Goal: Information Seeking & Learning: Check status

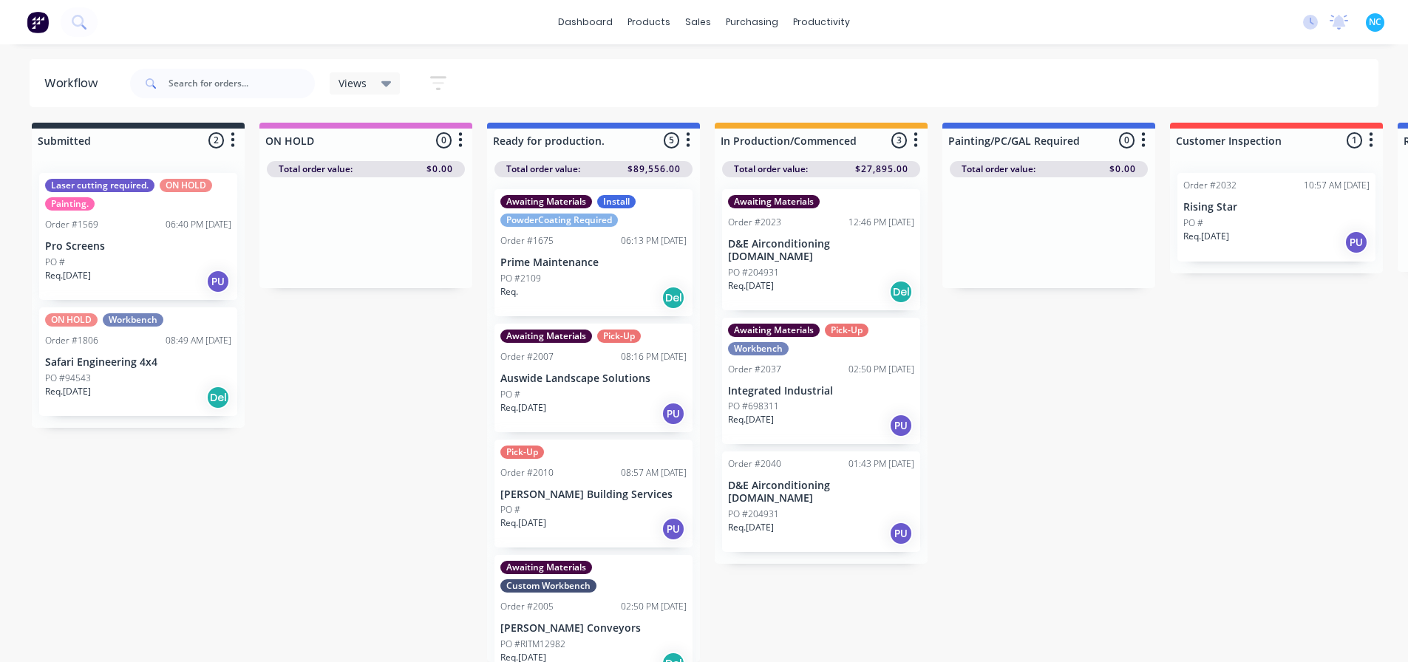
click at [764, 508] on p "PO #204931" at bounding box center [753, 514] width 51 height 13
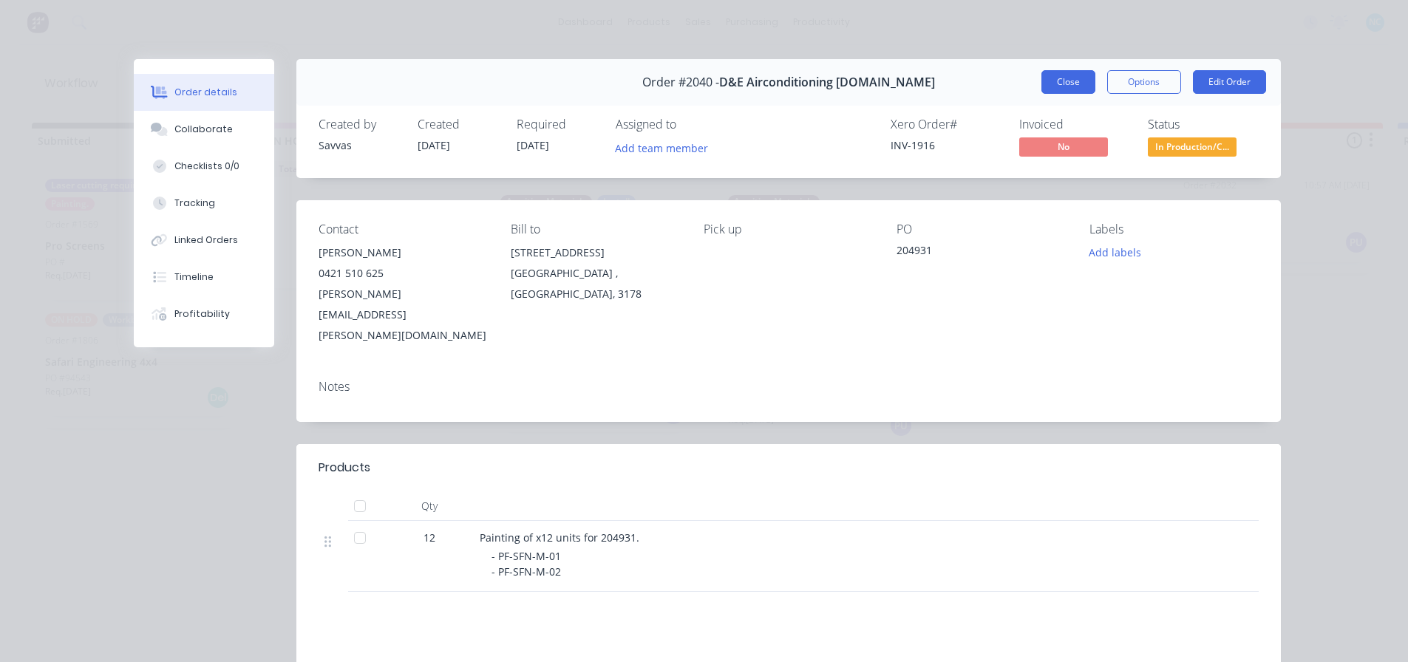
click at [1065, 81] on button "Close" at bounding box center [1069, 82] width 54 height 24
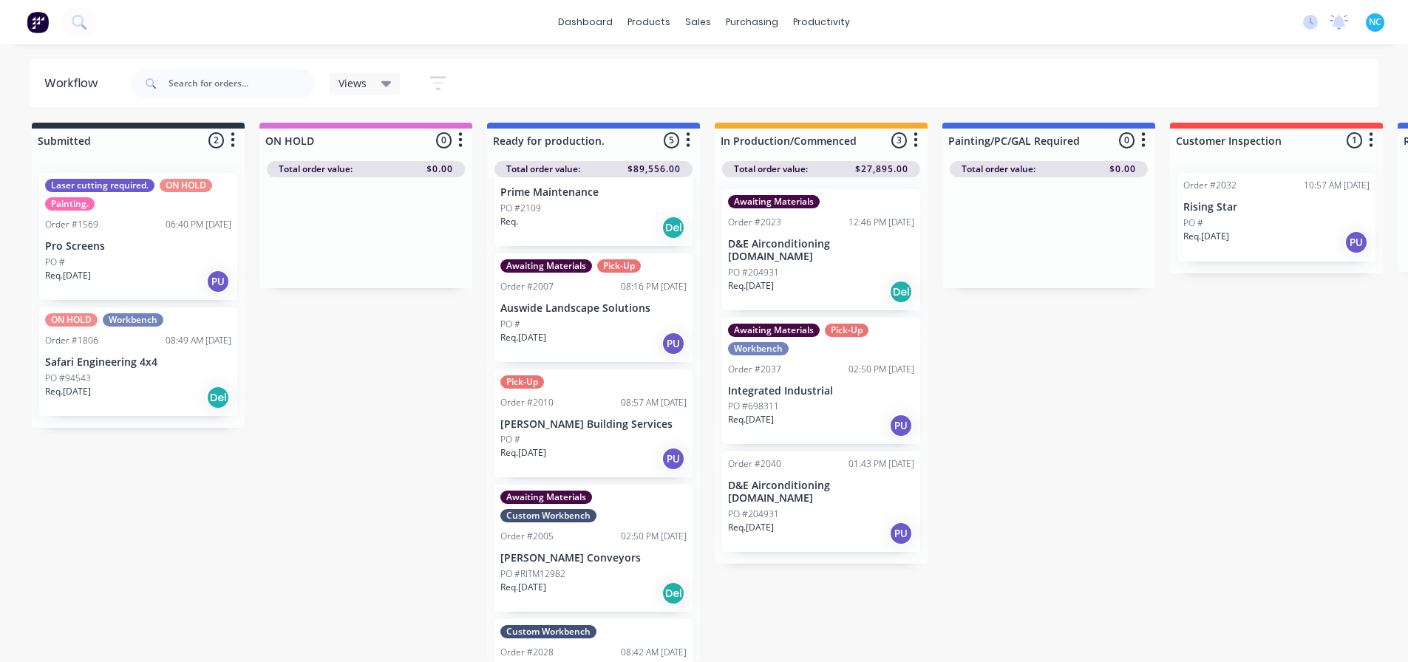
scroll to position [137, 0]
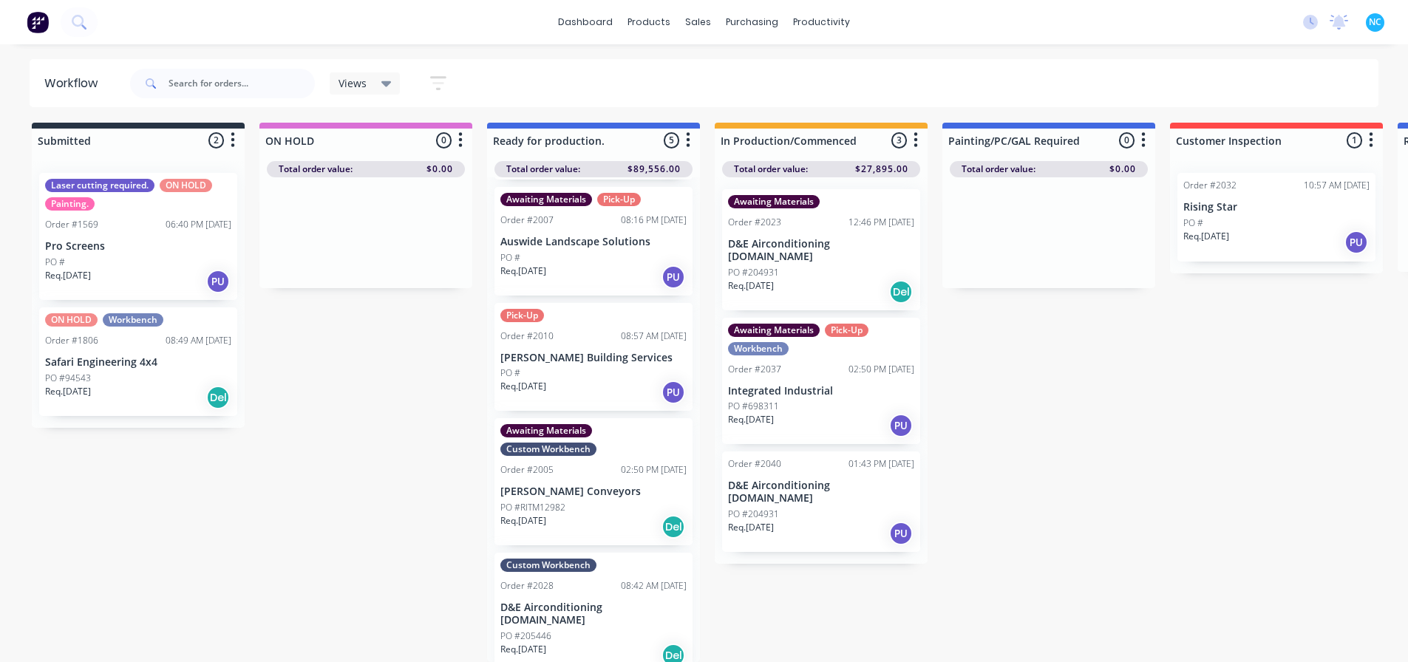
click at [802, 508] on div "PO #204931" at bounding box center [821, 514] width 186 height 13
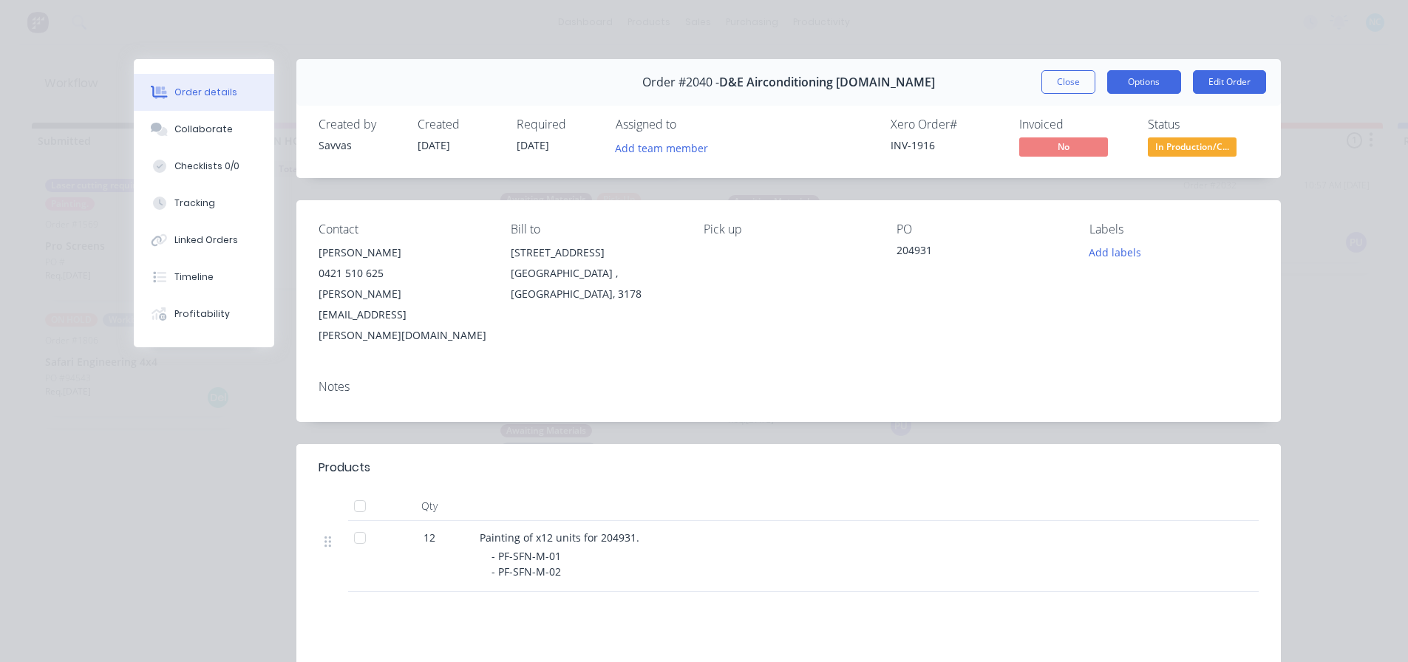
click at [1113, 84] on button "Options" at bounding box center [1144, 82] width 74 height 24
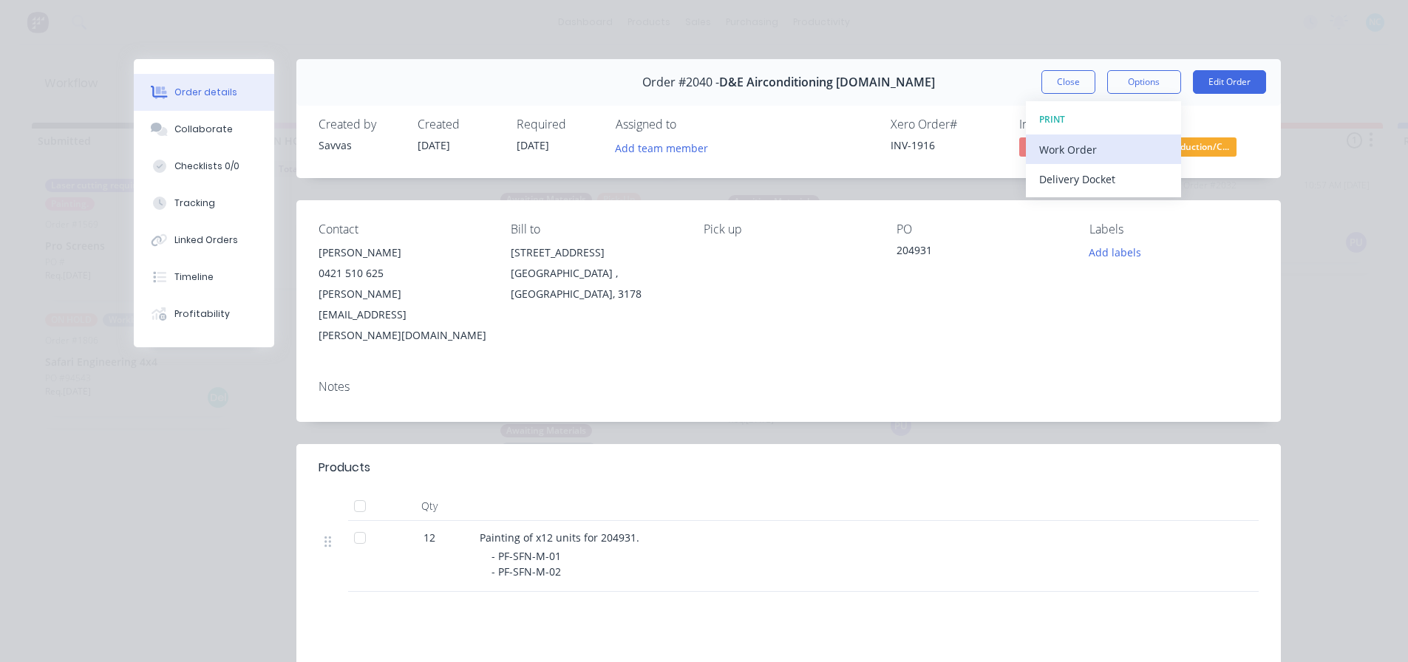
click at [1107, 152] on div "Work Order" at bounding box center [1103, 149] width 129 height 21
click at [1090, 183] on div "Standard" at bounding box center [1103, 179] width 129 height 21
drag, startPoint x: 1072, startPoint y: 75, endPoint x: 1060, endPoint y: 69, distance: 13.2
click at [1060, 69] on div "Order #2040 - D&E Airconditioning [DOMAIN_NAME] Close Options Edit Order" at bounding box center [788, 82] width 985 height 47
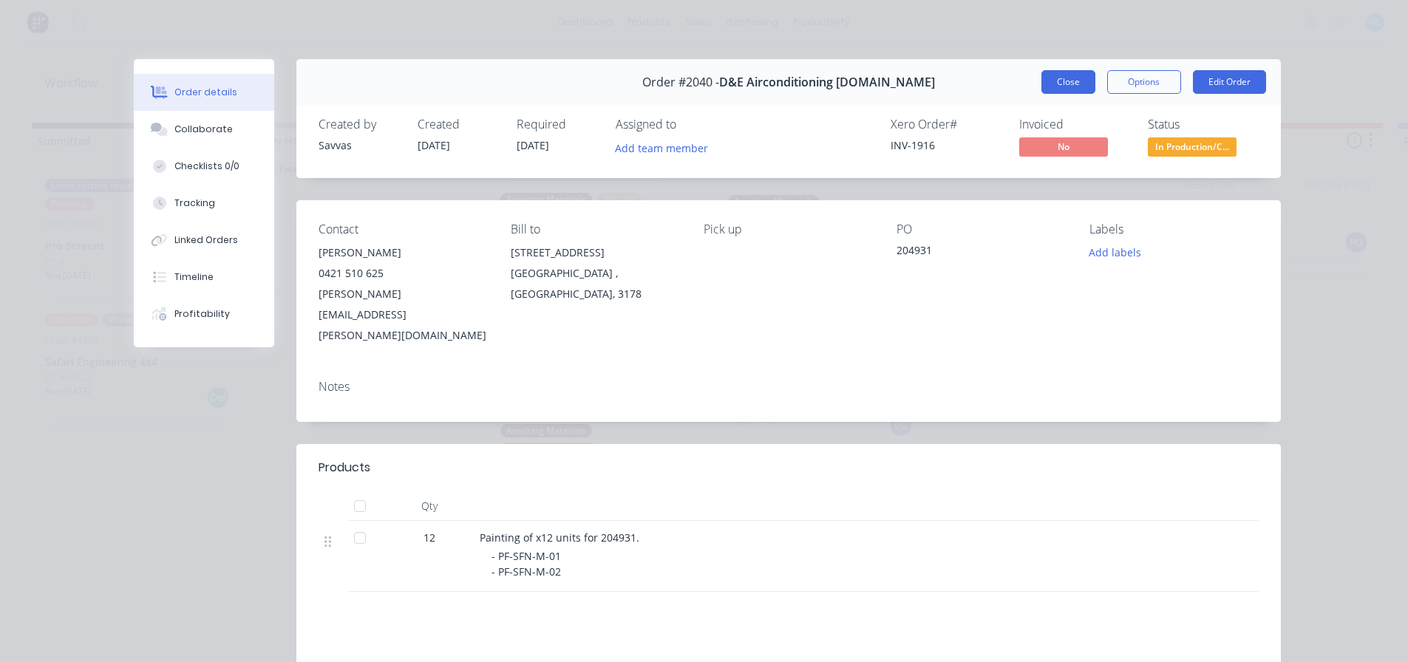
click at [1056, 81] on button "Close" at bounding box center [1069, 82] width 54 height 24
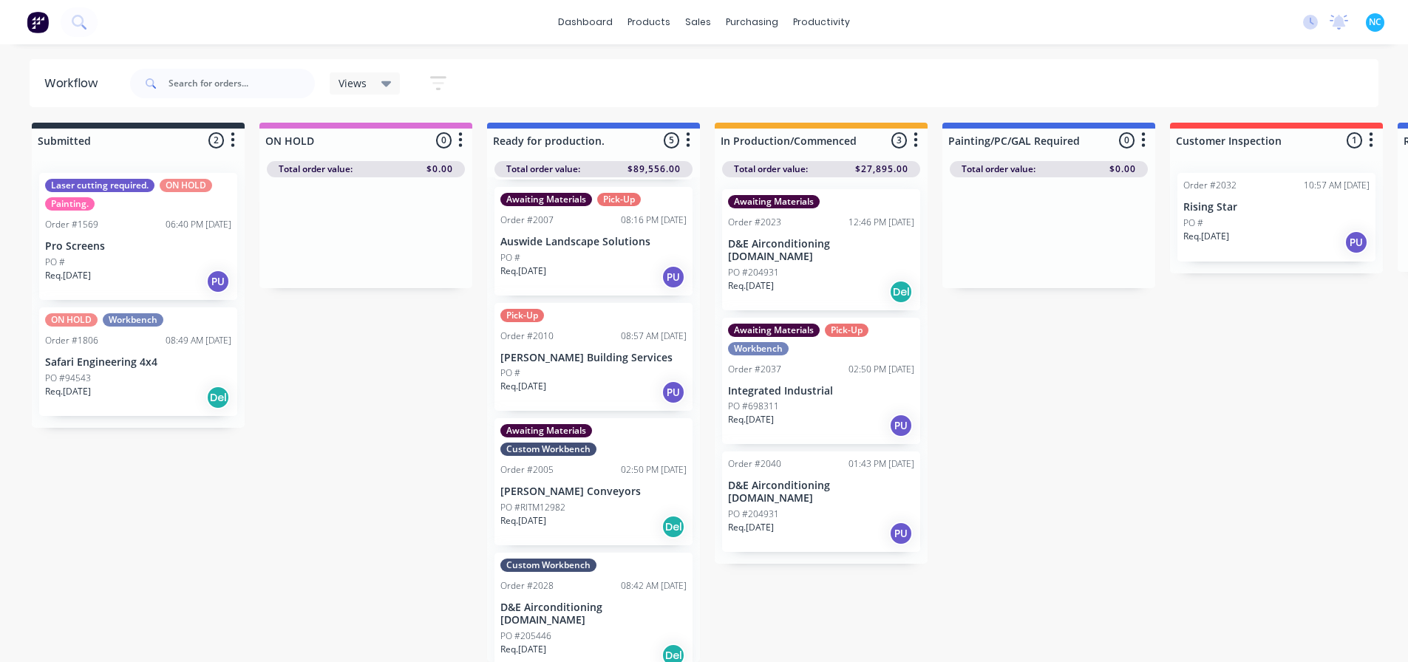
click at [783, 266] on div "PO #204931" at bounding box center [821, 272] width 186 height 13
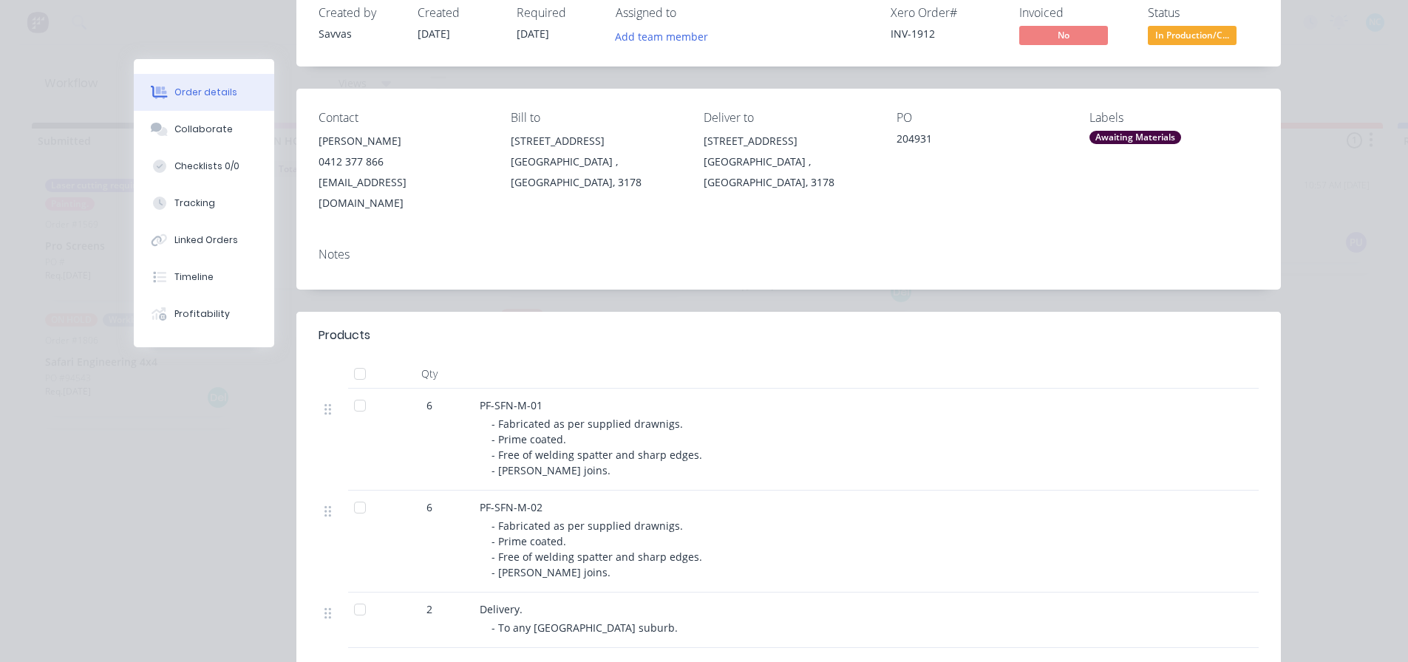
scroll to position [222, 0]
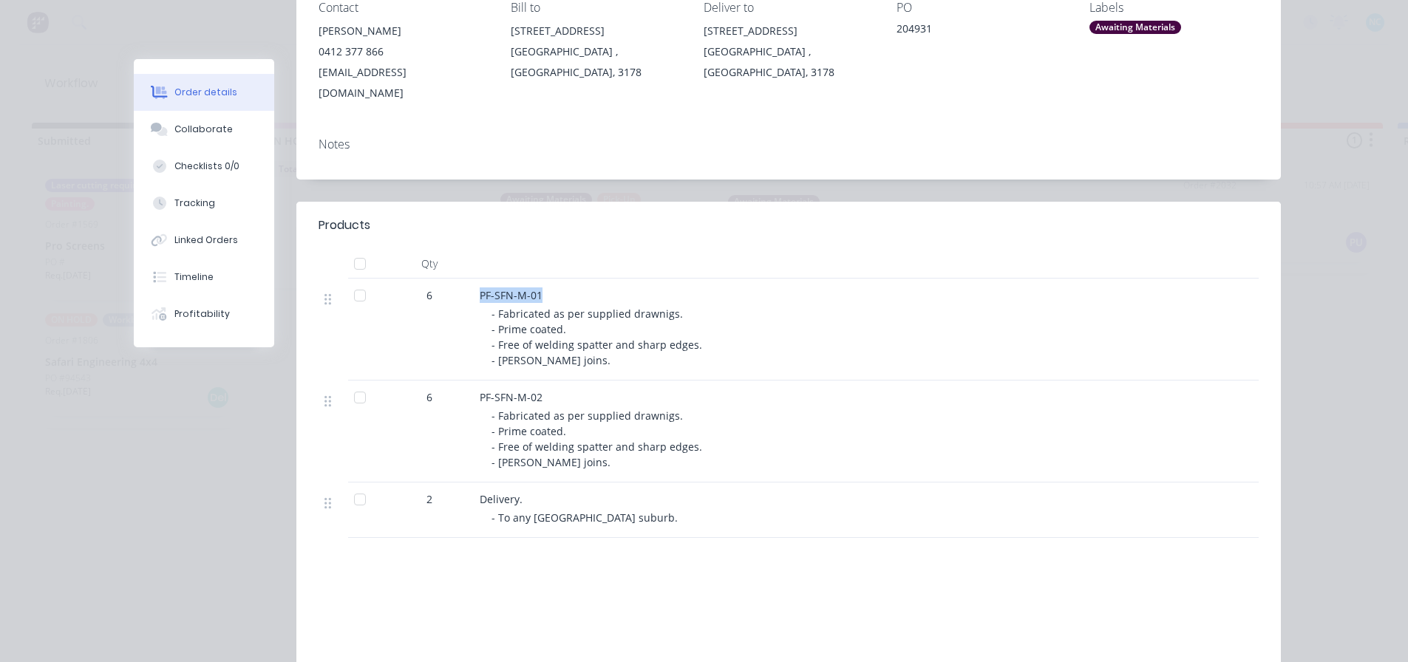
drag, startPoint x: 503, startPoint y: 276, endPoint x: 454, endPoint y: 275, distance: 49.5
click at [454, 279] on div "6 PF-SFN-M-01 - Fabricated as per supplied drawnigs. - Prime coated. - Free of …" at bounding box center [789, 330] width 940 height 102
copy div "PF-SFN-M-01"
click at [235, 110] on button "Order details" at bounding box center [204, 92] width 140 height 37
click at [231, 112] on button "Collaborate" at bounding box center [204, 129] width 140 height 37
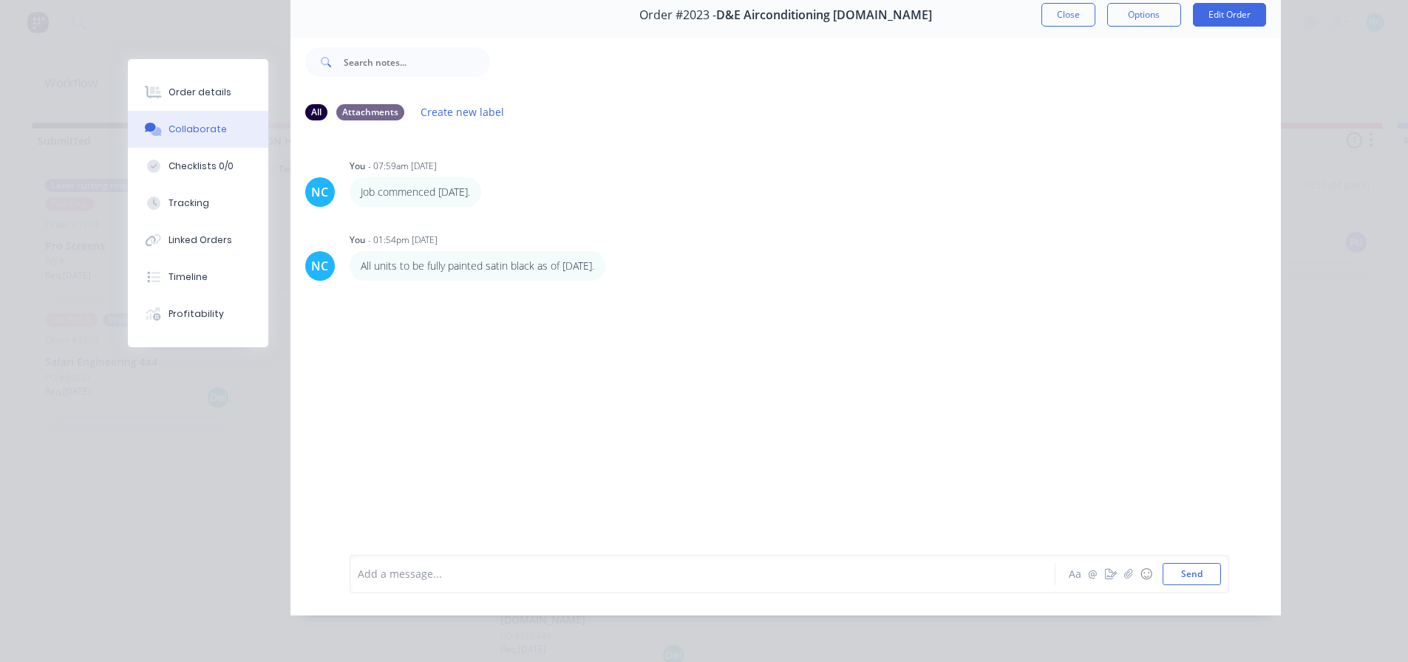
scroll to position [0, 0]
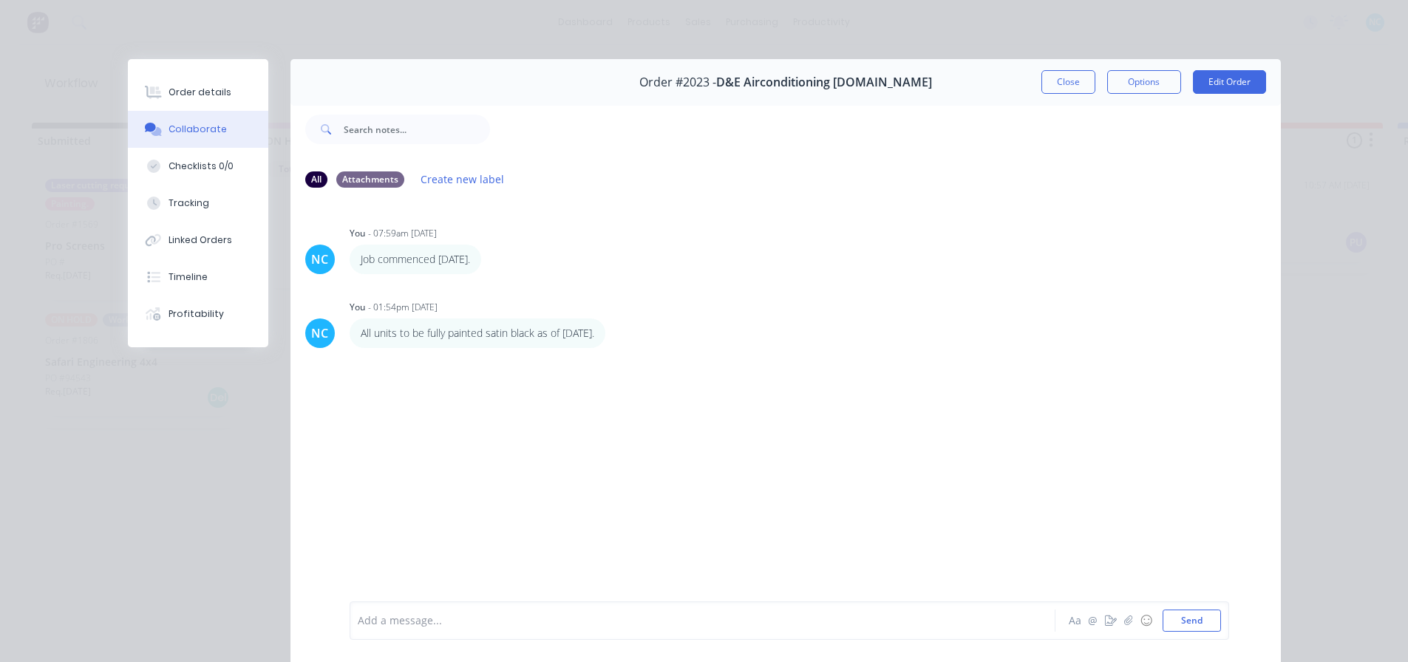
drag, startPoint x: 580, startPoint y: 628, endPoint x: 960, endPoint y: 642, distance: 381.0
click at [581, 628] on div at bounding box center [682, 622] width 647 height 16
click at [1067, 624] on button "Aa" at bounding box center [1076, 621] width 18 height 18
click at [360, 628] on icon "button" at bounding box center [367, 623] width 14 height 14
click at [1192, 622] on button "Send" at bounding box center [1192, 621] width 58 height 22
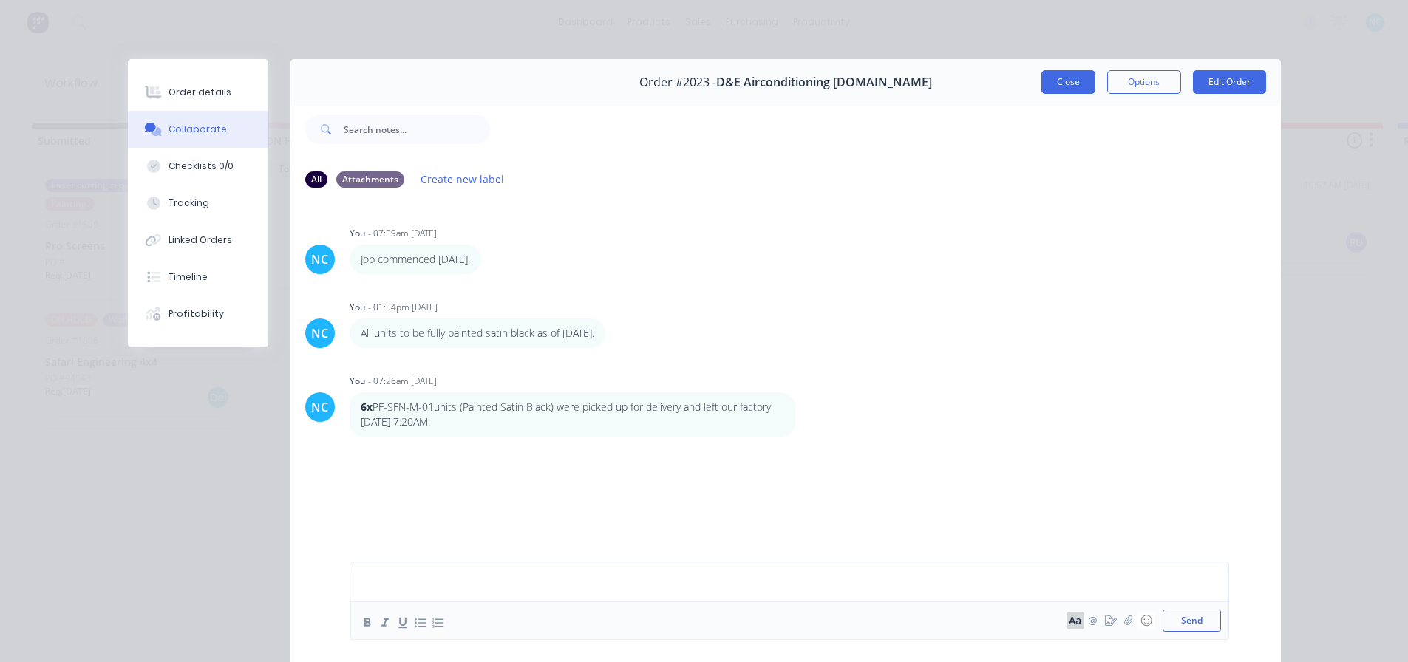
click at [1058, 79] on button "Close" at bounding box center [1069, 82] width 54 height 24
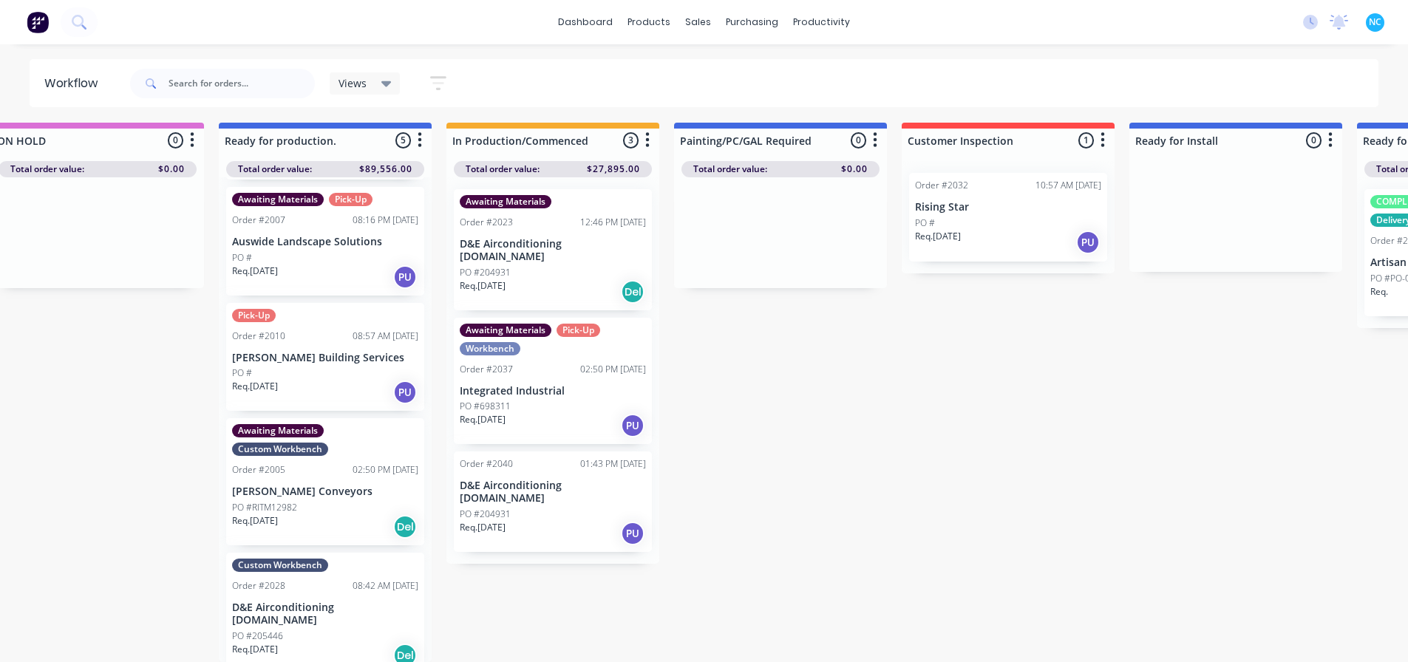
scroll to position [14, 0]
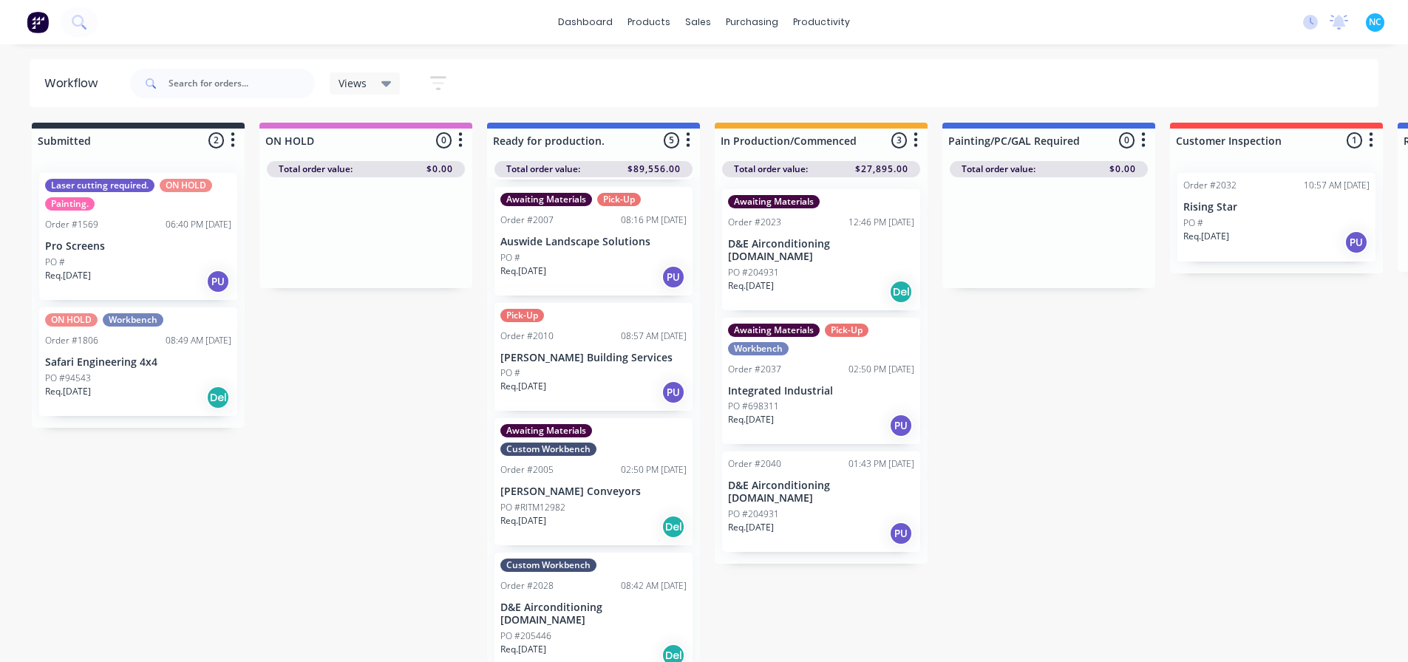
click at [914, 131] on icon "button" at bounding box center [916, 140] width 4 height 18
click at [891, 160] on button "Sort By" at bounding box center [851, 172] width 148 height 24
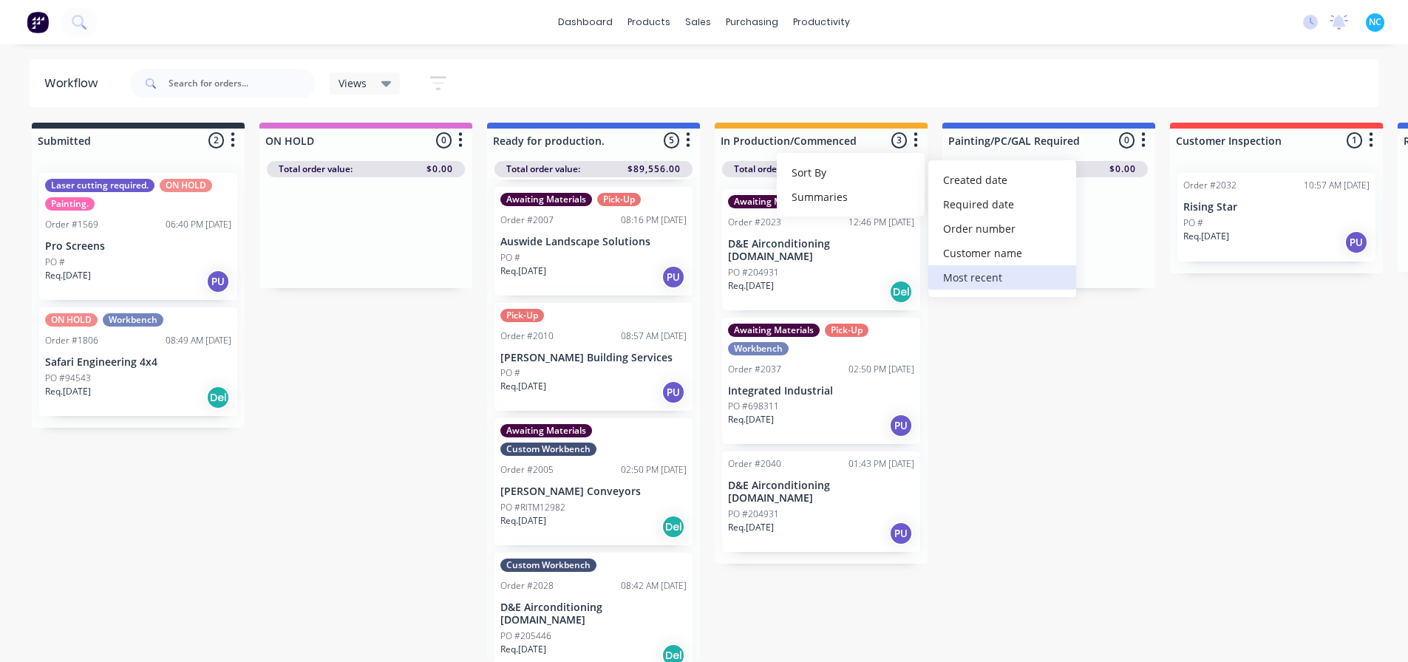
click at [1022, 265] on recent "Most recent" at bounding box center [1002, 277] width 148 height 24
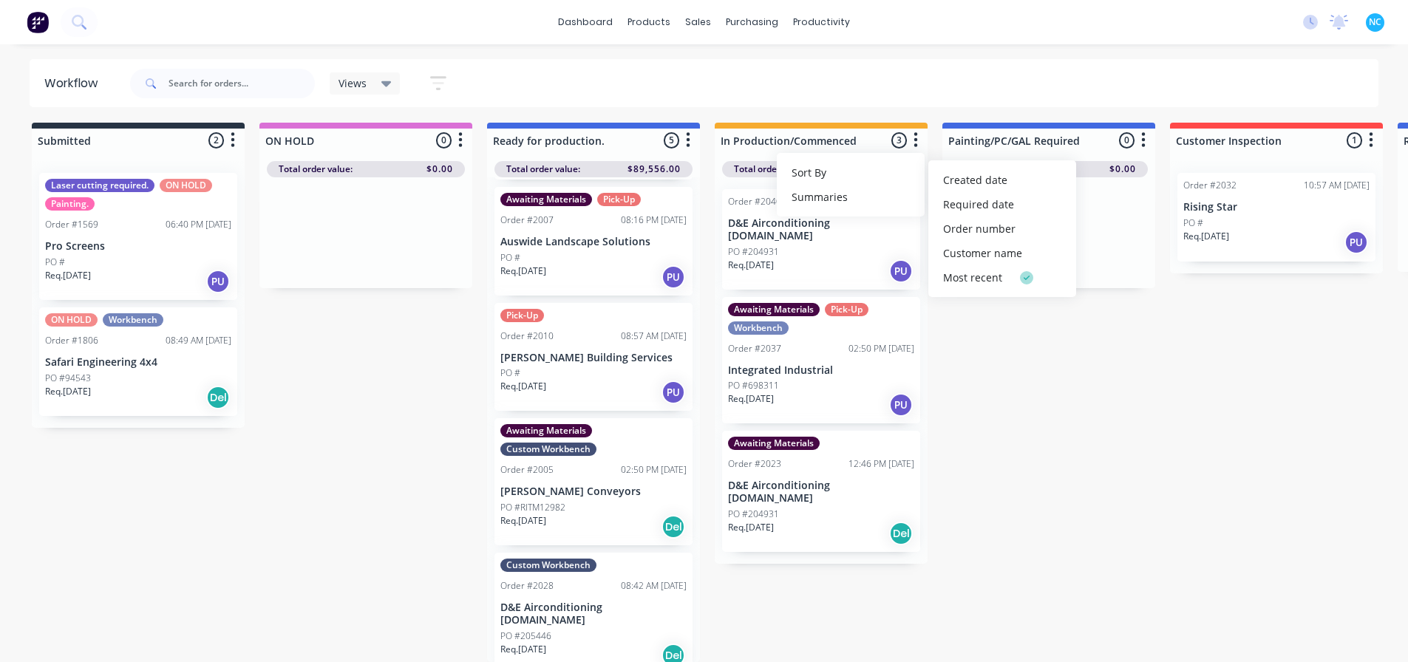
click at [1034, 361] on div "Submitted 2 Sort By Created date Required date Order number Customer name Most …" at bounding box center [1329, 393] width 2680 height 540
click at [804, 431] on div "Awaiting Materials Order #2023 12:46 PM [DATE] D&E Airconditioning [DOMAIN_NAME…" at bounding box center [821, 491] width 198 height 121
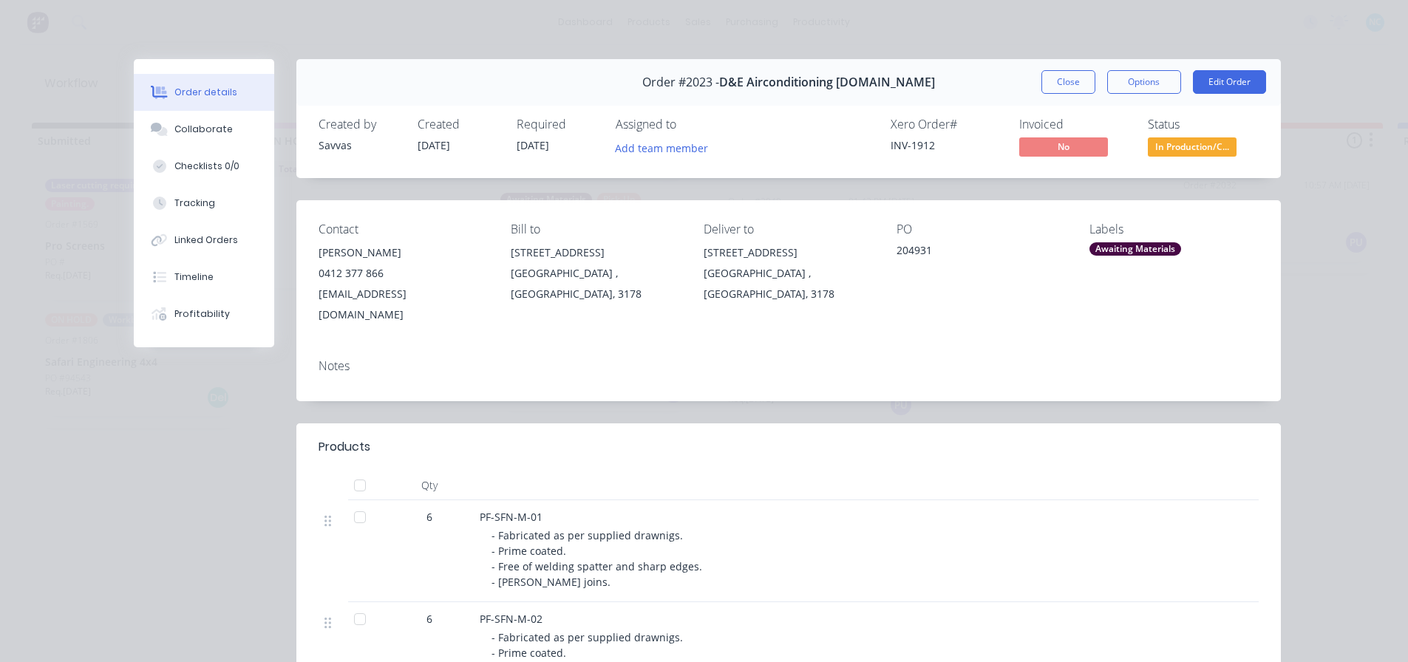
click at [1152, 243] on div "Awaiting Materials" at bounding box center [1136, 248] width 92 height 13
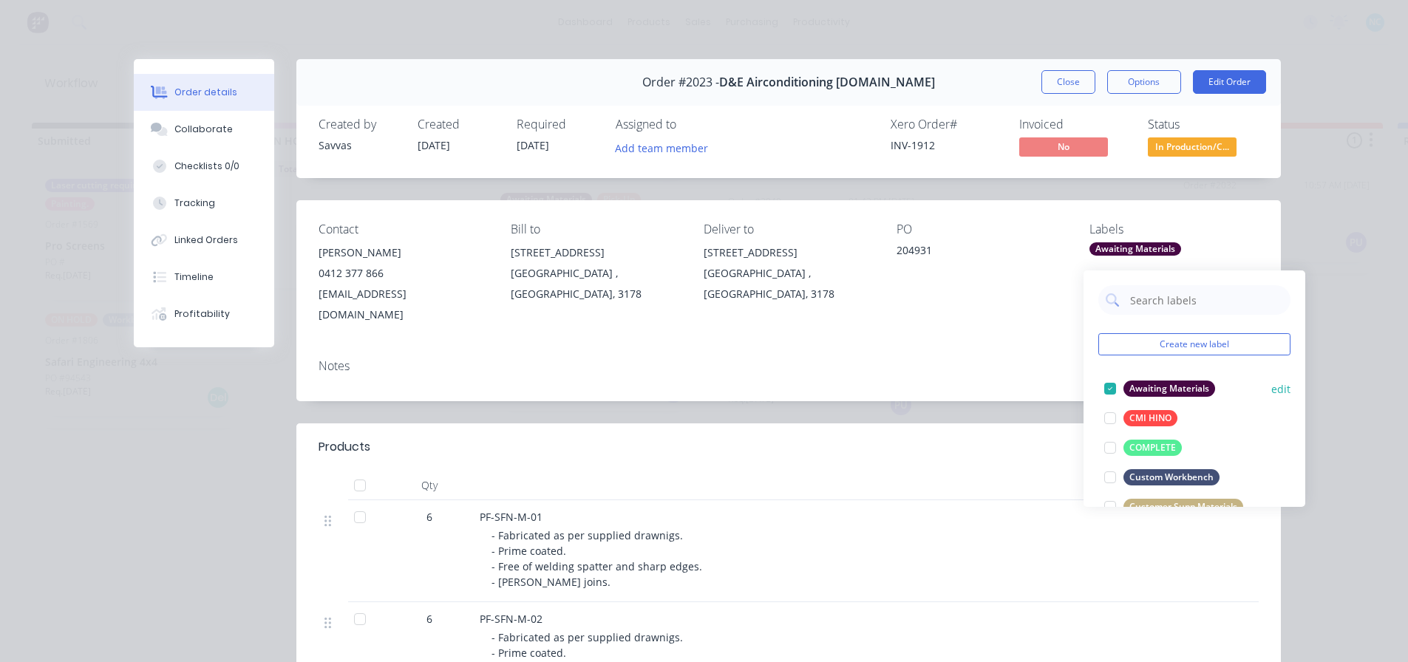
click at [1110, 374] on div at bounding box center [1111, 389] width 30 height 30
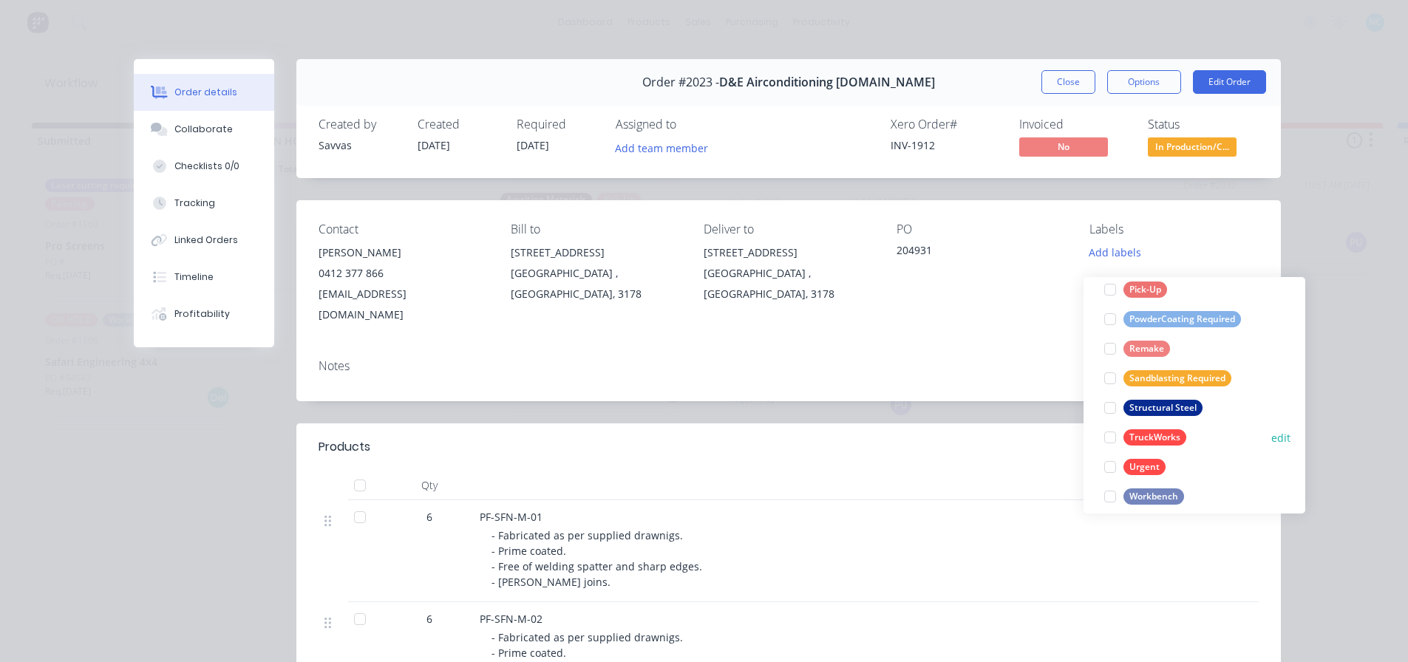
scroll to position [651, 0]
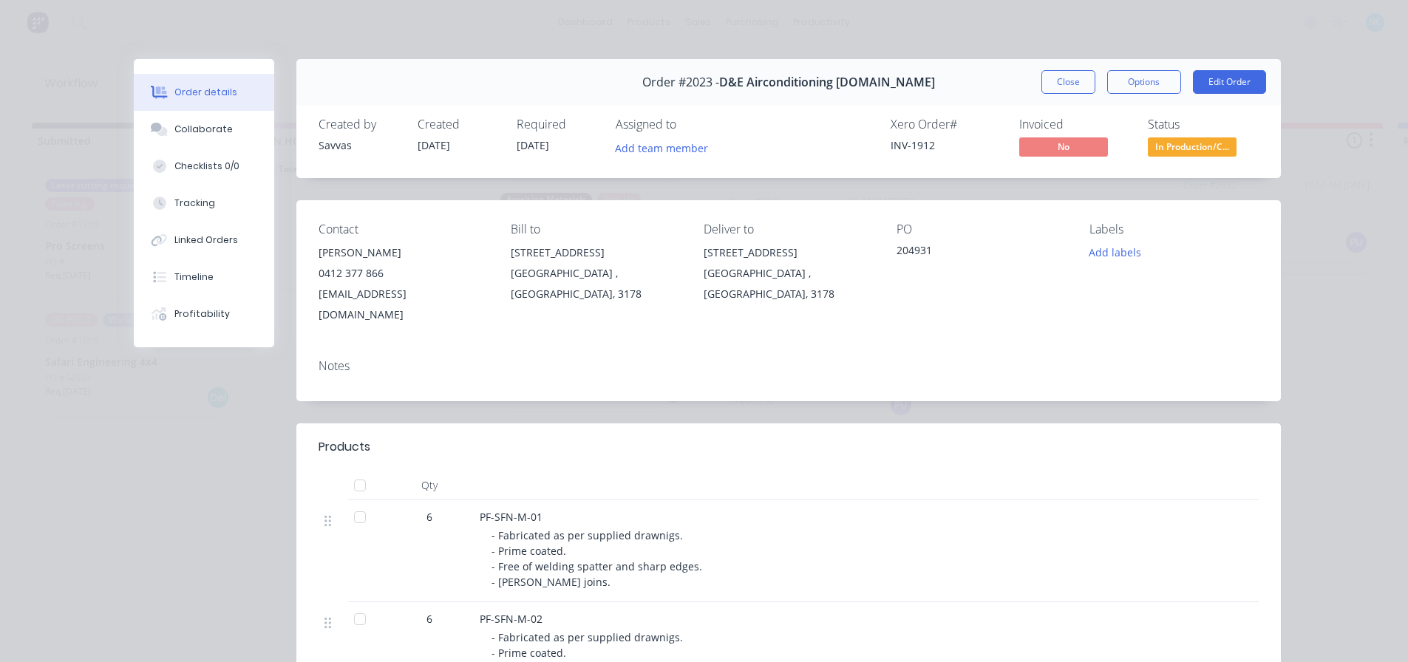
drag, startPoint x: 1079, startPoint y: 100, endPoint x: 1074, endPoint y: 86, distance: 15.0
click at [1079, 99] on div "Order #2023 - D&E Airconditioning [DOMAIN_NAME] Close Options Edit Order" at bounding box center [788, 82] width 985 height 47
click at [1074, 86] on button "Close" at bounding box center [1069, 82] width 54 height 24
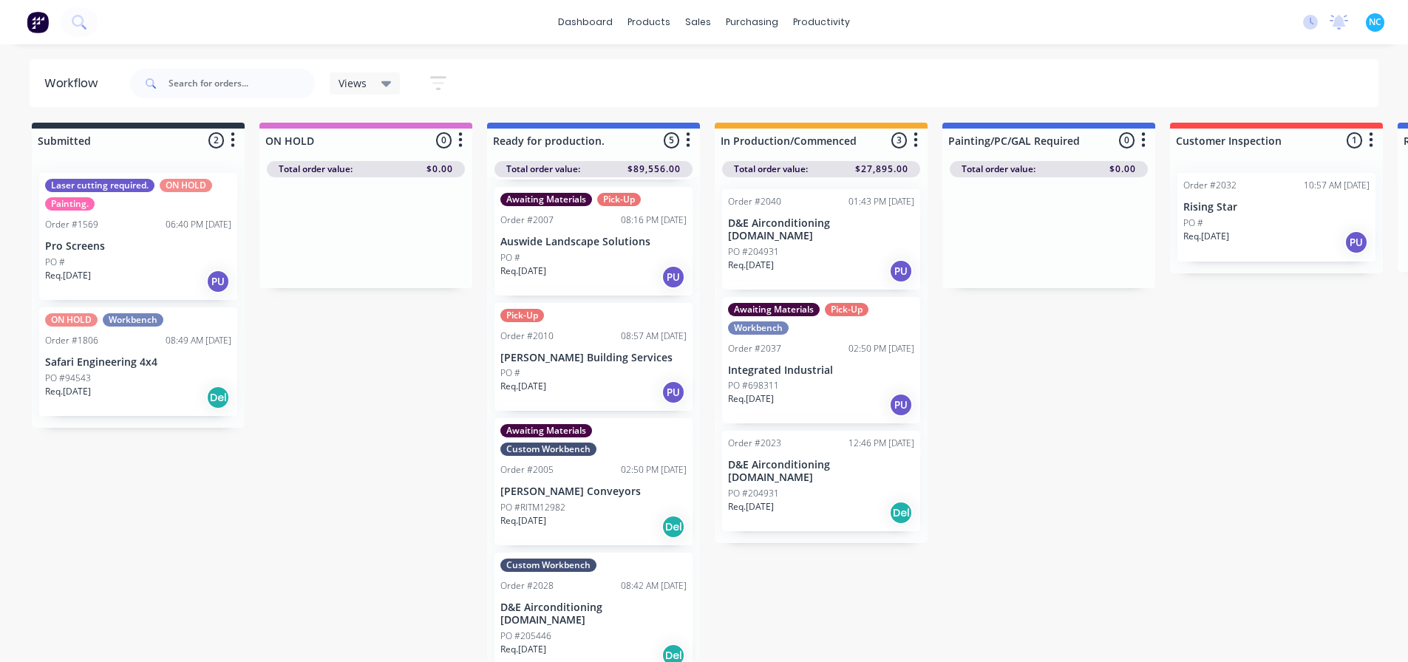
click at [773, 494] on div "Order #2023 12:46 PM [DATE] D&E Airconditioning [DOMAIN_NAME] PO #204931 Req. […" at bounding box center [821, 481] width 198 height 101
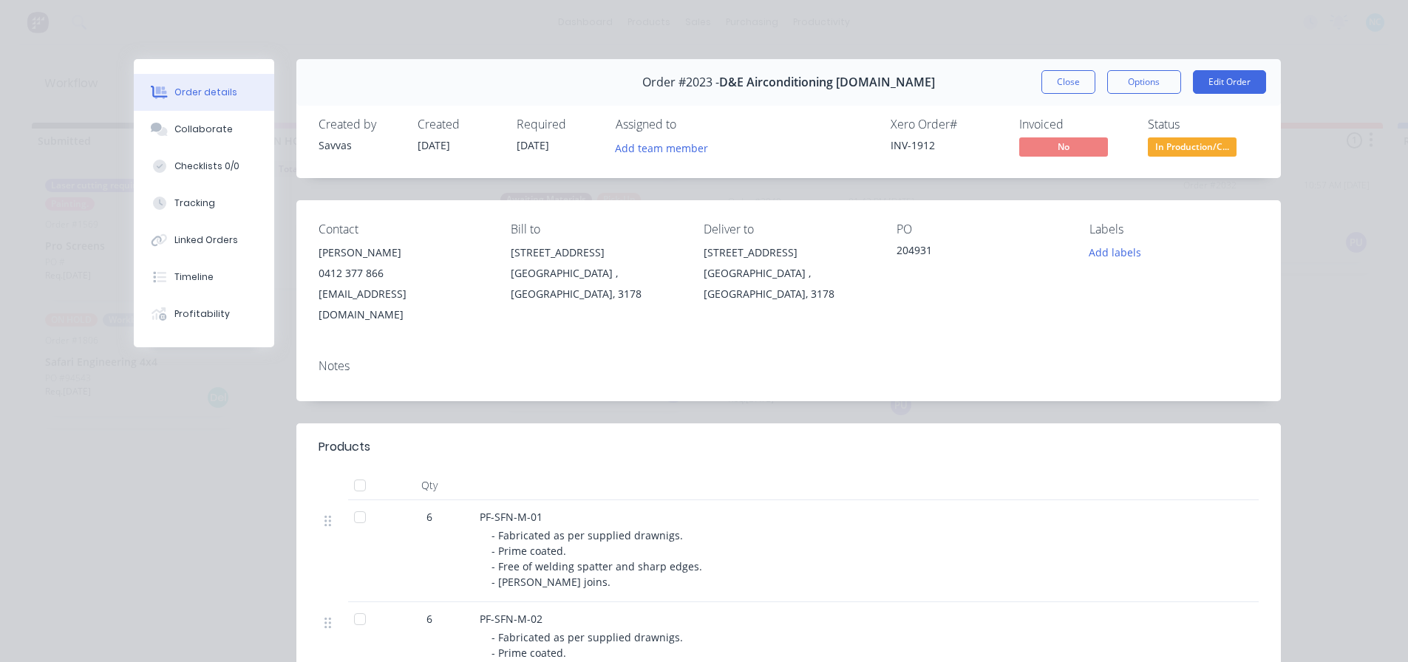
click at [1024, 77] on div "Order #2023 - D&E Airconditioning [DOMAIN_NAME] Close Options Edit Order" at bounding box center [788, 82] width 985 height 47
click at [1034, 81] on div "Order #2023 - D&E Airconditioning [DOMAIN_NAME] Close Options Edit Order" at bounding box center [788, 82] width 985 height 47
click at [1045, 85] on button "Close" at bounding box center [1069, 82] width 54 height 24
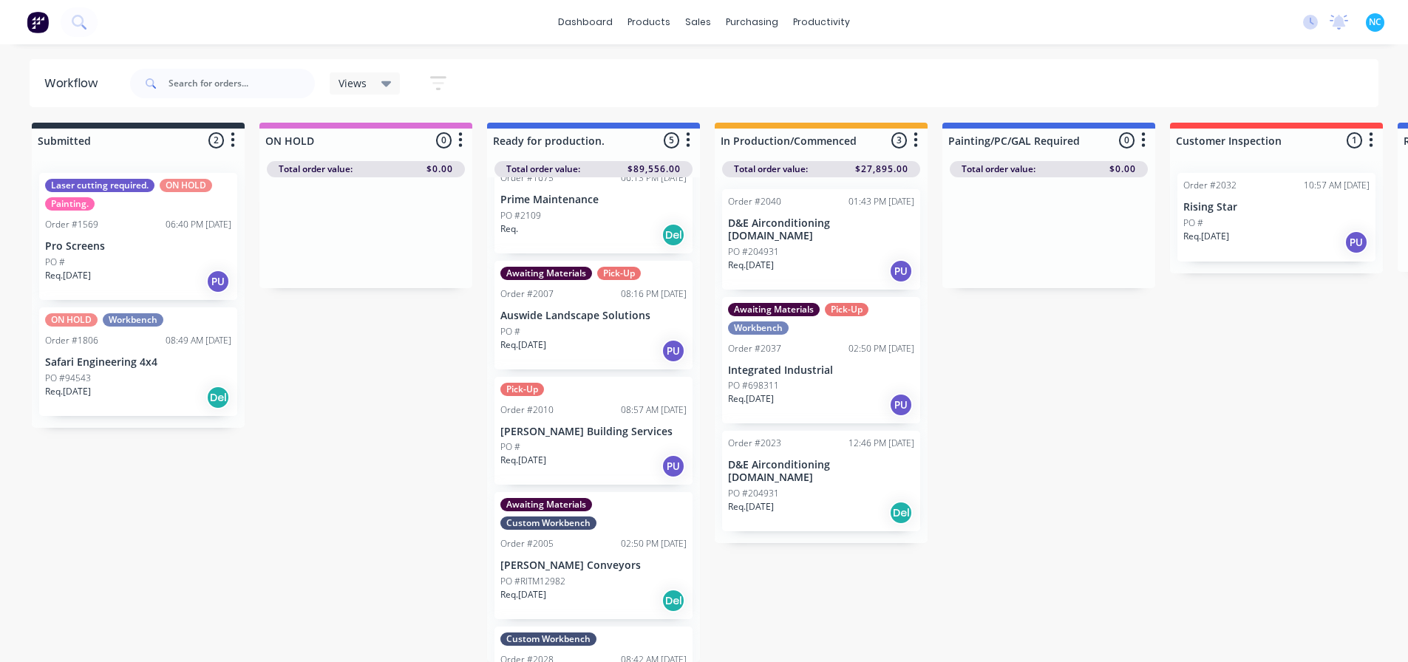
scroll to position [0, 0]
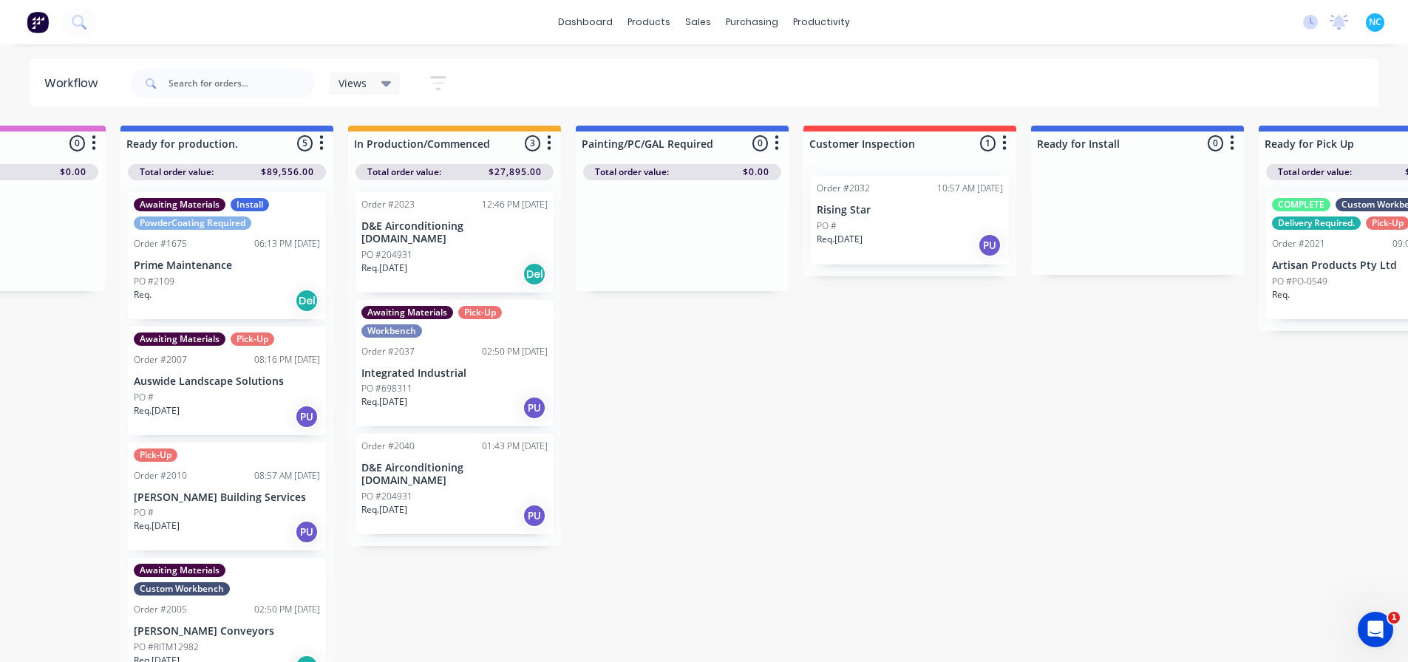
scroll to position [0, 537]
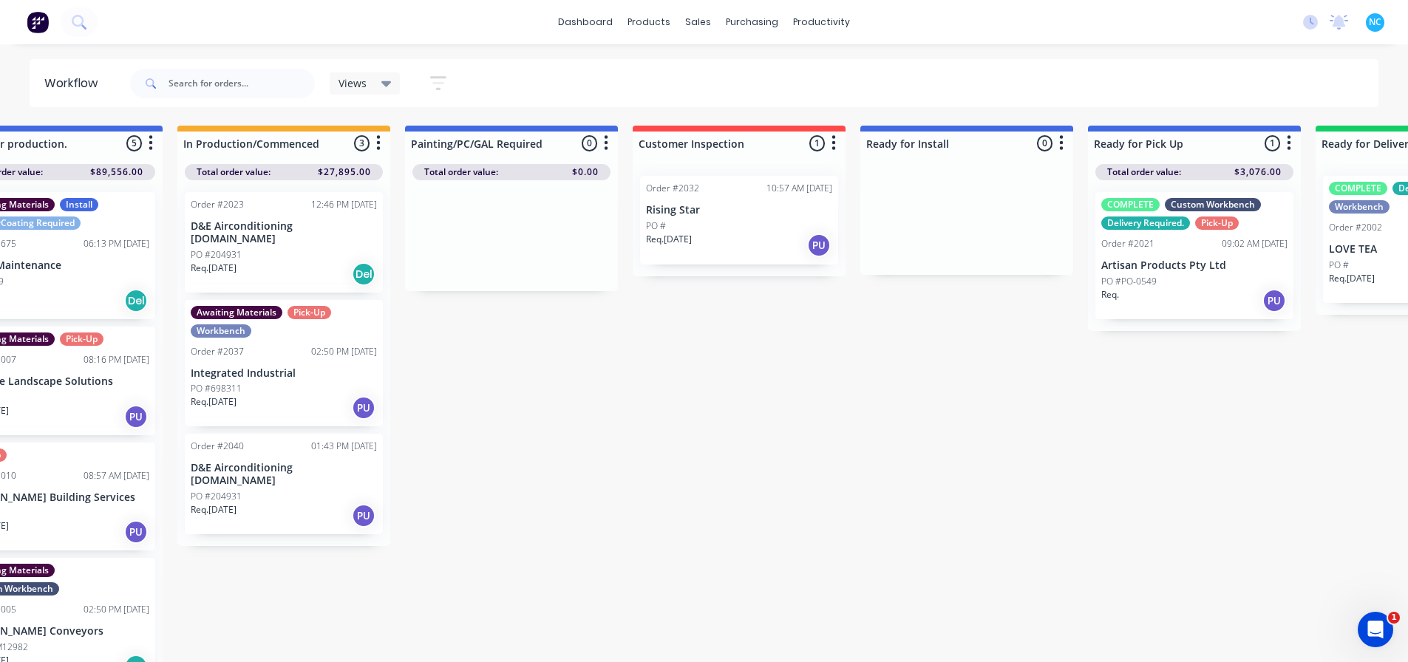
click at [1148, 296] on div "Req. PU" at bounding box center [1194, 300] width 186 height 25
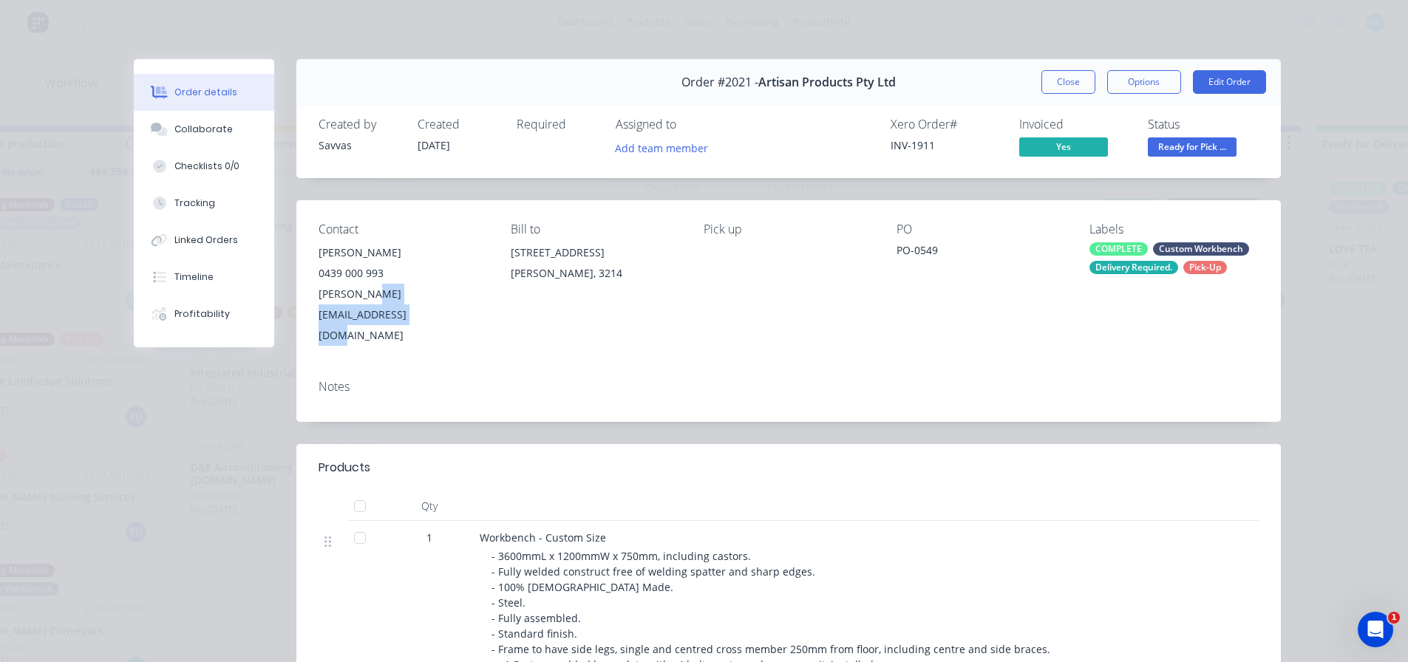
drag, startPoint x: 495, startPoint y: 295, endPoint x: 376, endPoint y: 305, distance: 119.4
click at [376, 305] on div "Contact Cameron Hornsey 0439 000 993 Cameron.h@artisanproducts.com.au Bill to 1…" at bounding box center [788, 284] width 985 height 168
copy div "artisanproducts.com.au"
drag, startPoint x: 200, startPoint y: 99, endPoint x: 191, endPoint y: 115, distance: 17.9
click at [200, 100] on button "Order details" at bounding box center [204, 92] width 140 height 37
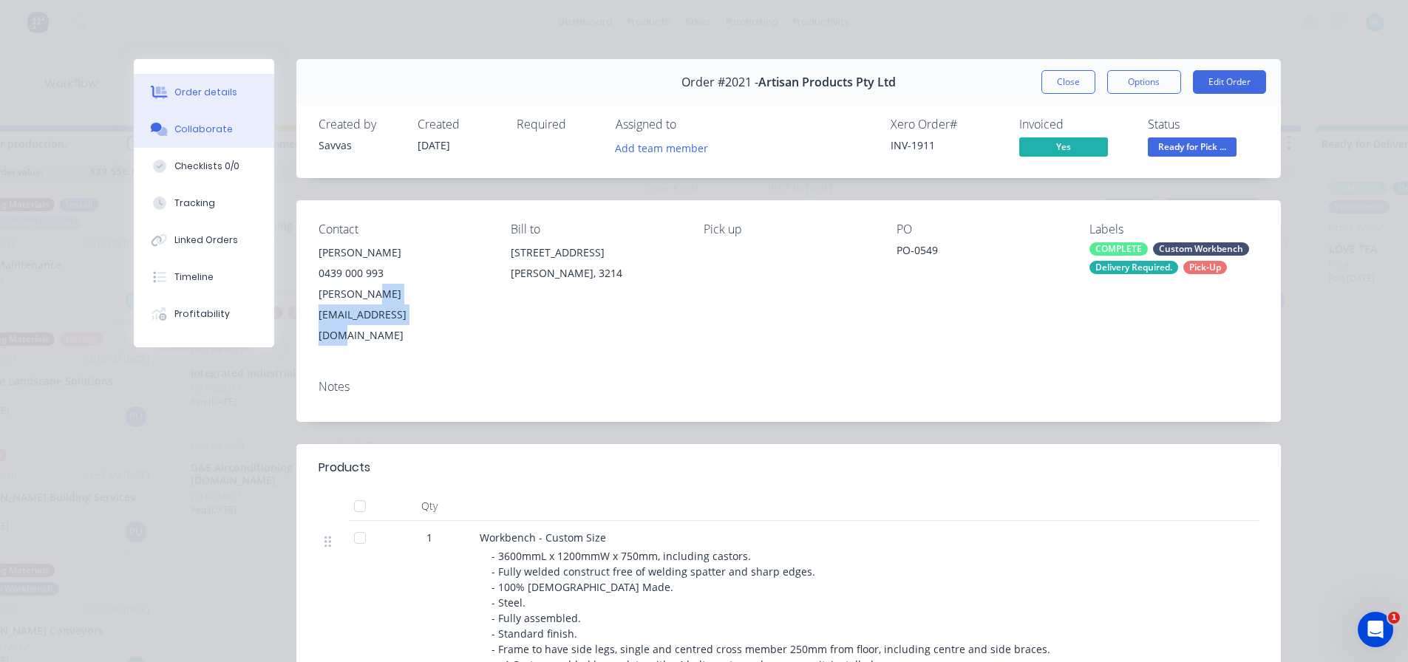
click at [191, 115] on button "Collaborate" at bounding box center [204, 129] width 140 height 37
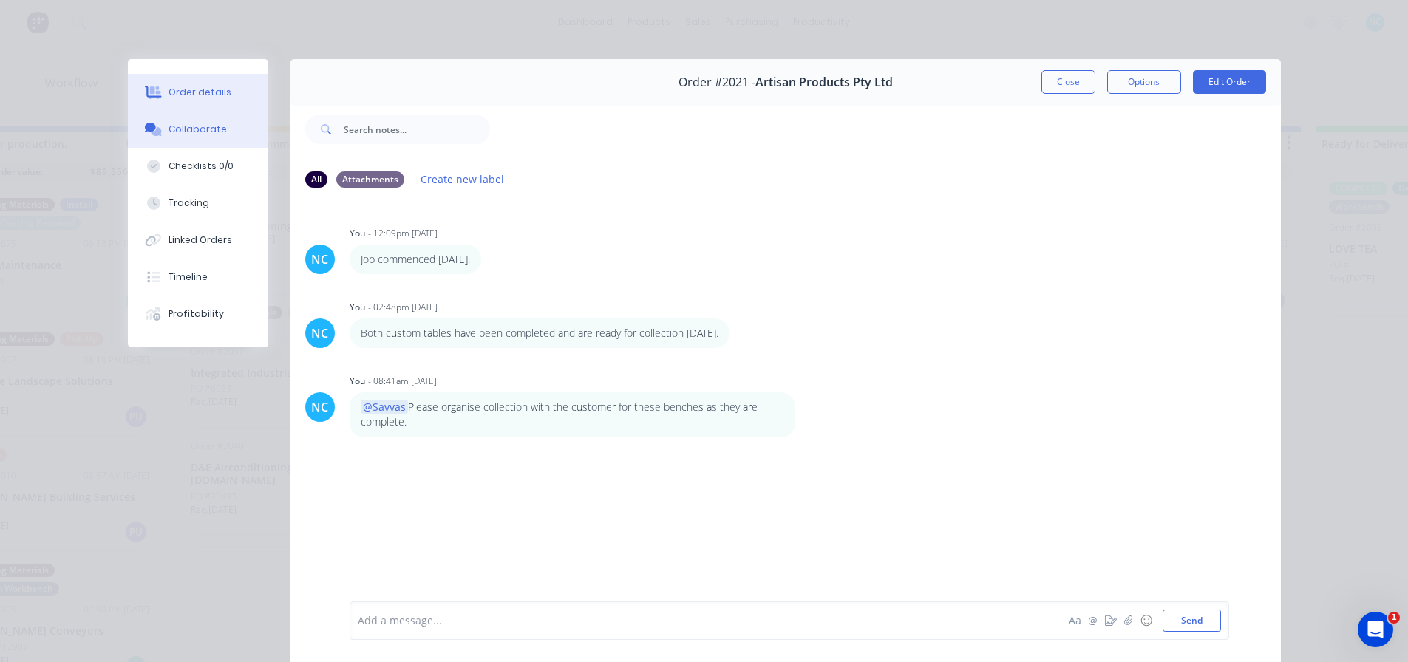
drag, startPoint x: 200, startPoint y: 69, endPoint x: 203, endPoint y: 79, distance: 10.3
click at [200, 72] on div "Order details Collaborate Checklists 0/0 Tracking Linked Orders Timeline Profit…" at bounding box center [198, 203] width 140 height 288
drag, startPoint x: 206, startPoint y: 86, endPoint x: 205, endPoint y: 97, distance: 10.4
click at [206, 87] on div "Order details" at bounding box center [200, 92] width 63 height 13
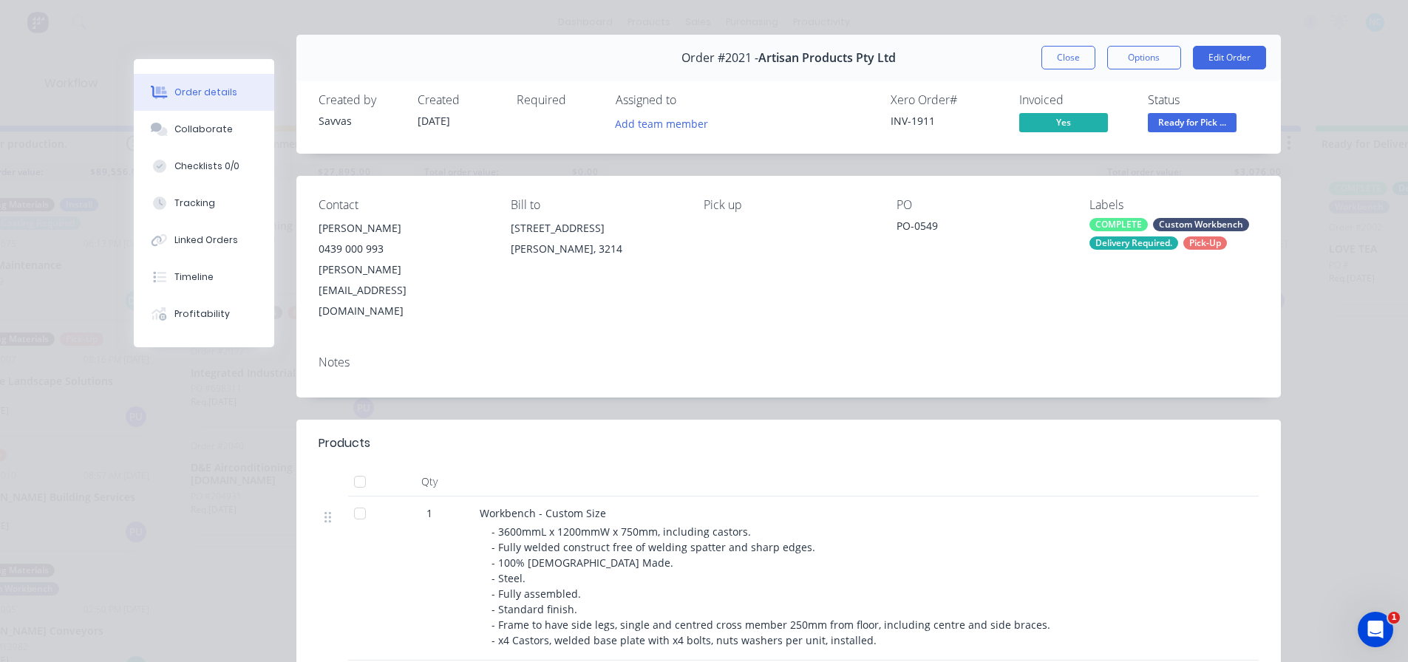
scroll to position [0, 0]
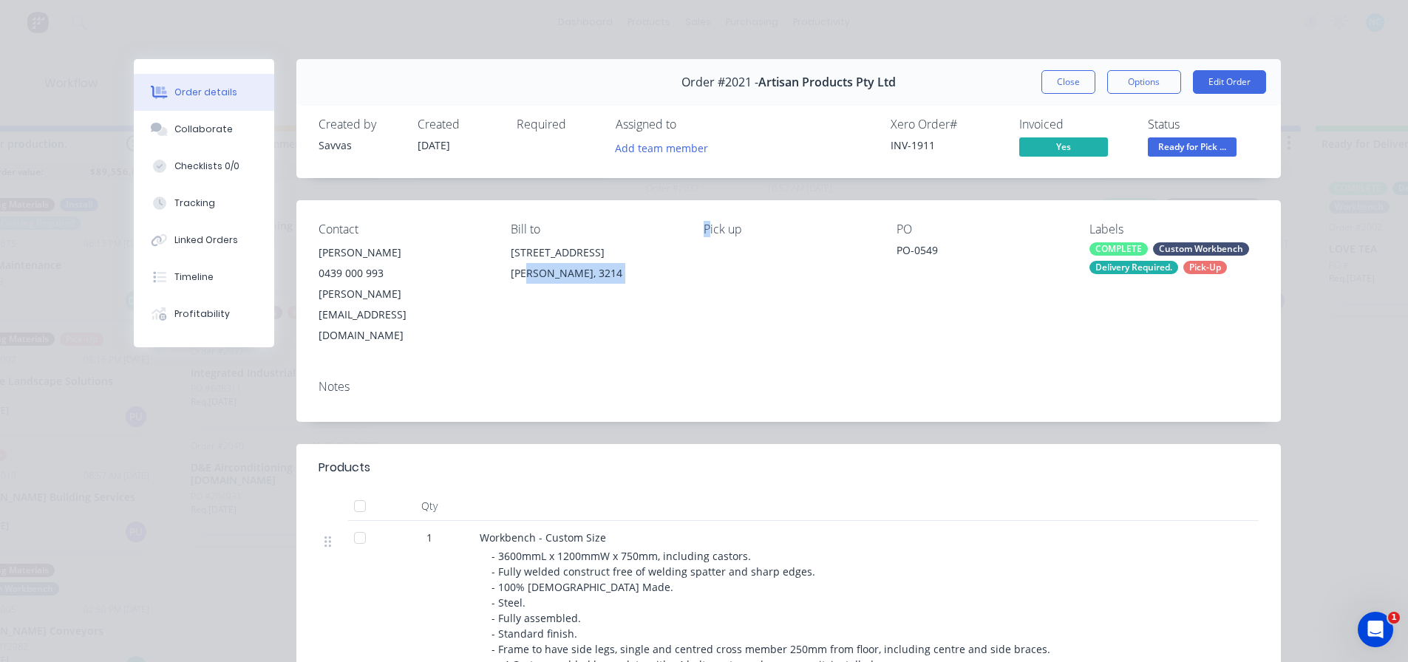
drag, startPoint x: 529, startPoint y: 274, endPoint x: 710, endPoint y: 301, distance: 182.4
click at [710, 301] on div "Contact Cameron Hornsey 0439 000 993 Cameron.h@artisanproducts.com.au Bill to 1…" at bounding box center [788, 284] width 985 height 168
click at [710, 301] on div "Pick up" at bounding box center [788, 284] width 169 height 123
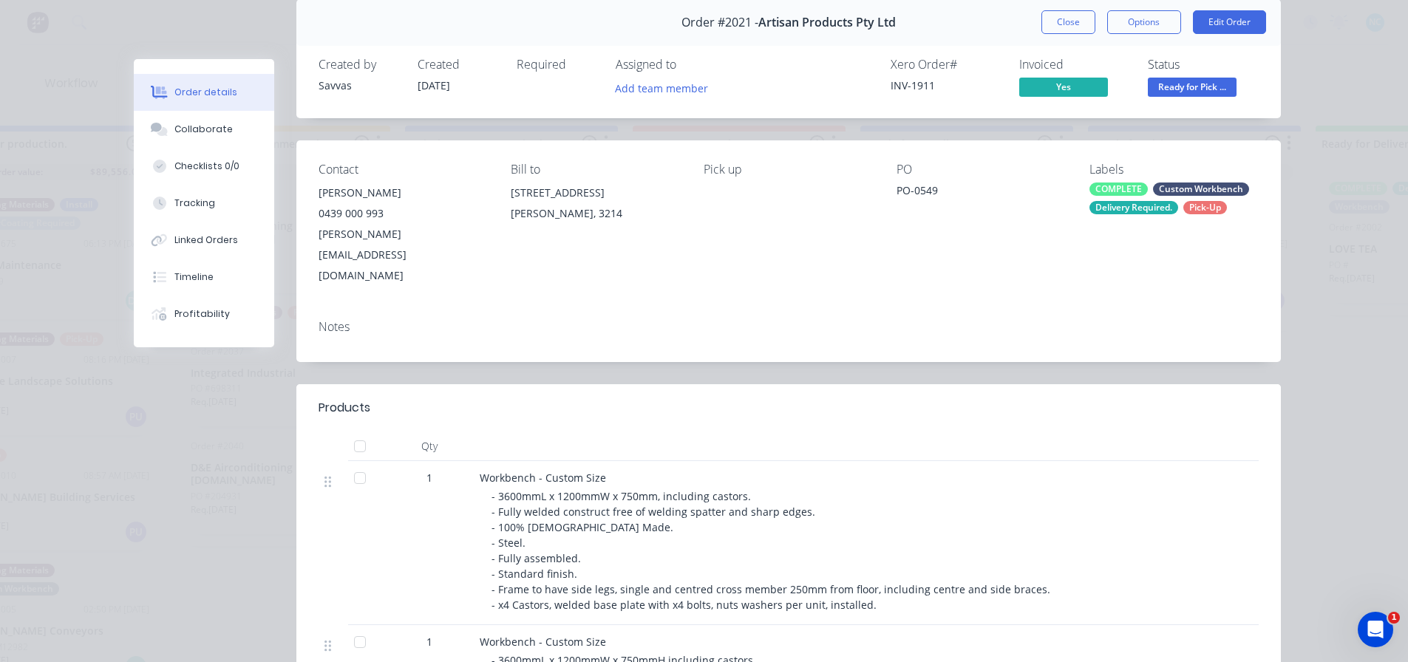
scroll to position [296, 0]
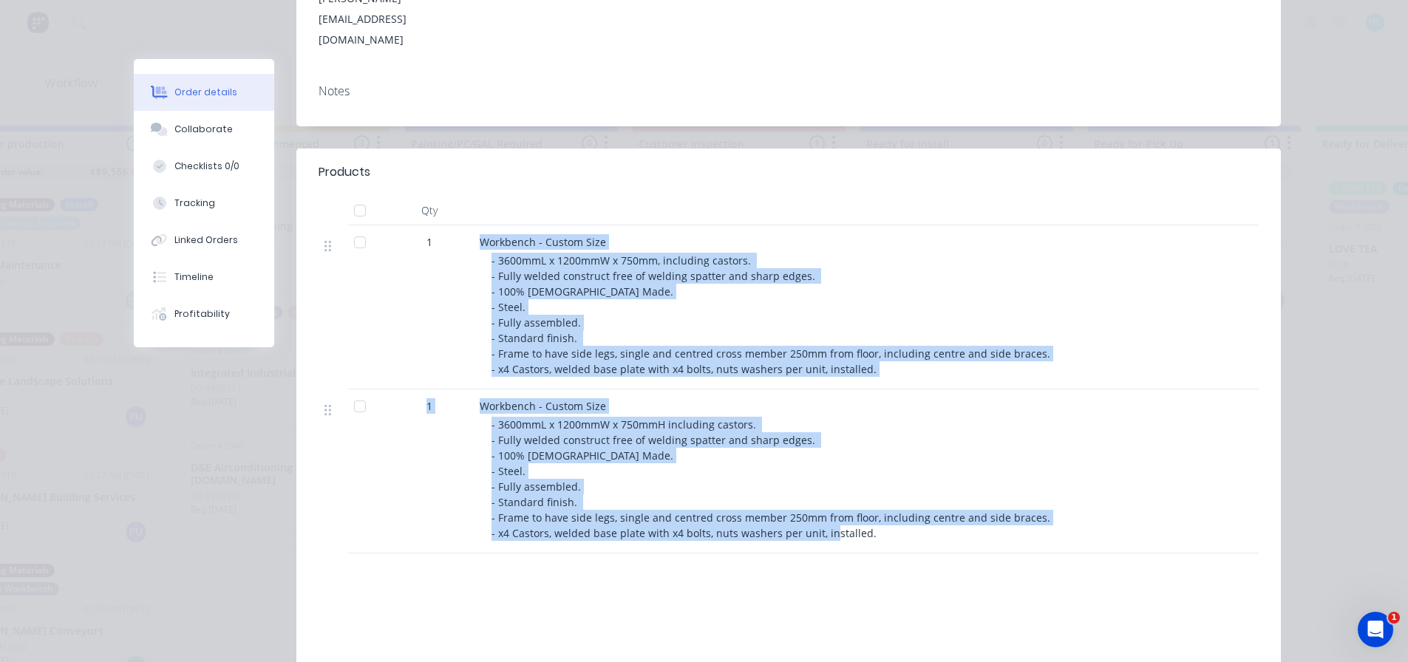
drag, startPoint x: 871, startPoint y: 490, endPoint x: 463, endPoint y: 207, distance: 496.6
click at [463, 225] on div "1 Workbench - Custom Size - 3600mmL x 1200mmW x 750mm, including castors. - Ful…" at bounding box center [789, 389] width 940 height 328
click at [466, 225] on div "1" at bounding box center [429, 307] width 89 height 164
drag, startPoint x: 472, startPoint y: 191, endPoint x: 934, endPoint y: 509, distance: 561.4
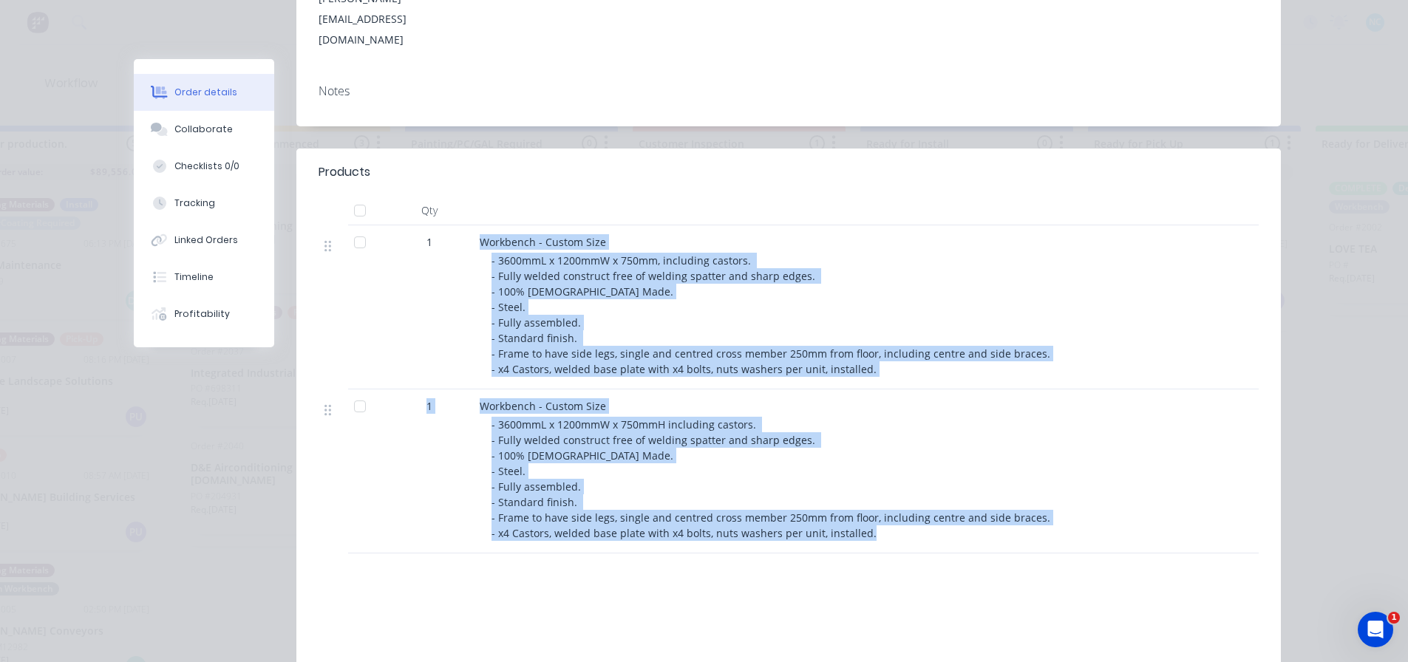
click at [934, 509] on div "1 Workbench - Custom Size - 3600mmL x 1200mmW x 750mm, including castors. - Ful…" at bounding box center [789, 389] width 940 height 328
click at [934, 509] on div "Workbench - Custom Size - 3600mmL x 1200mmW x 750mmH including castors. - Fully…" at bounding box center [769, 472] width 591 height 164
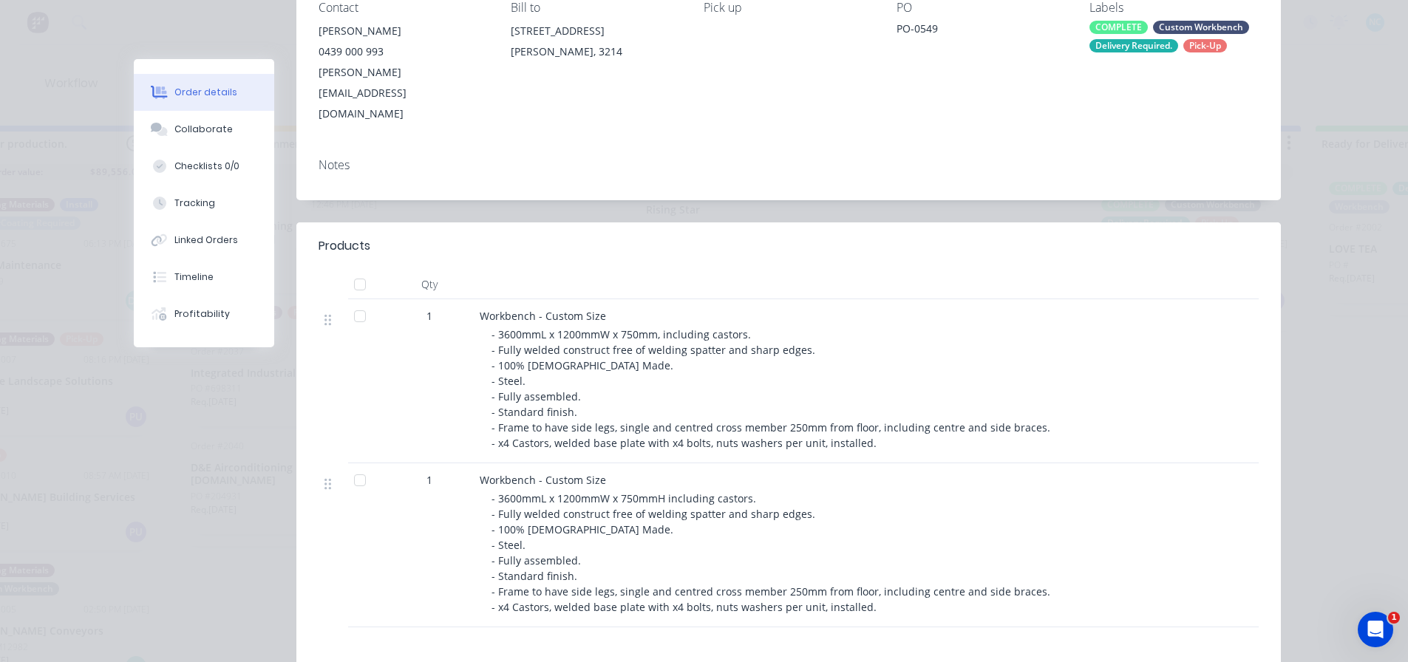
scroll to position [0, 0]
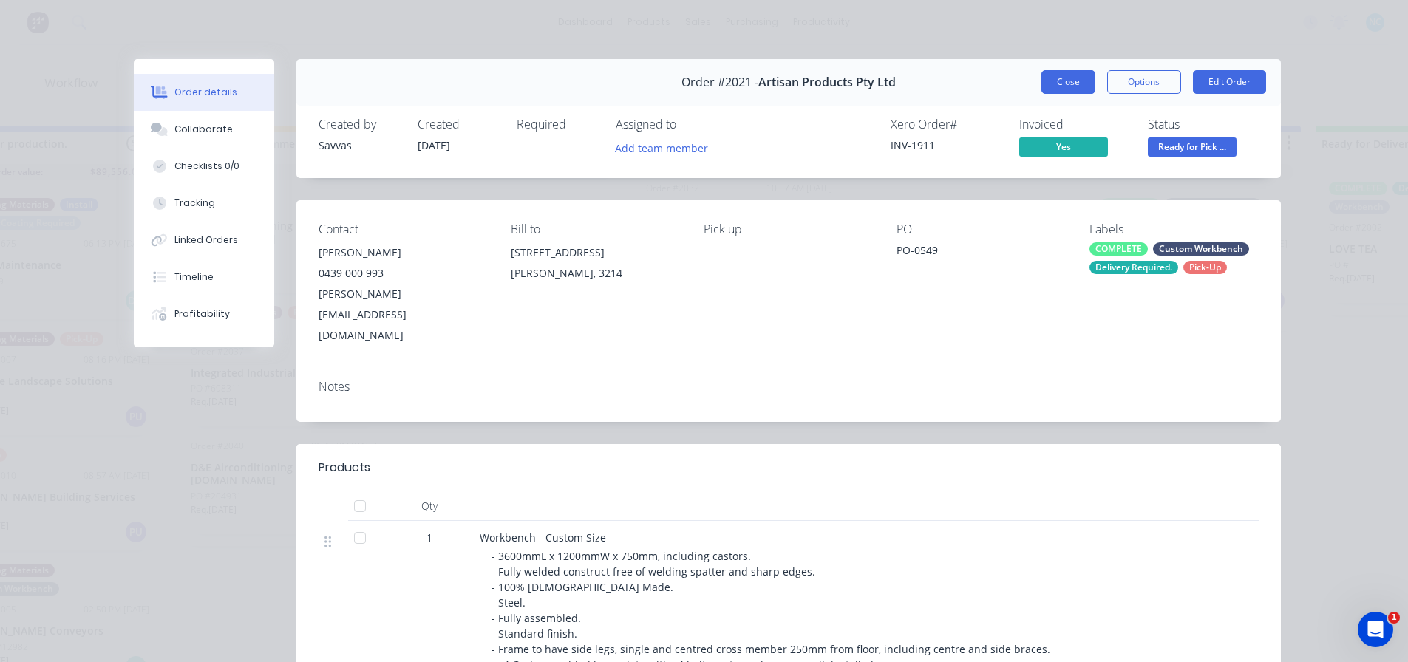
click at [1066, 87] on button "Close" at bounding box center [1069, 82] width 54 height 24
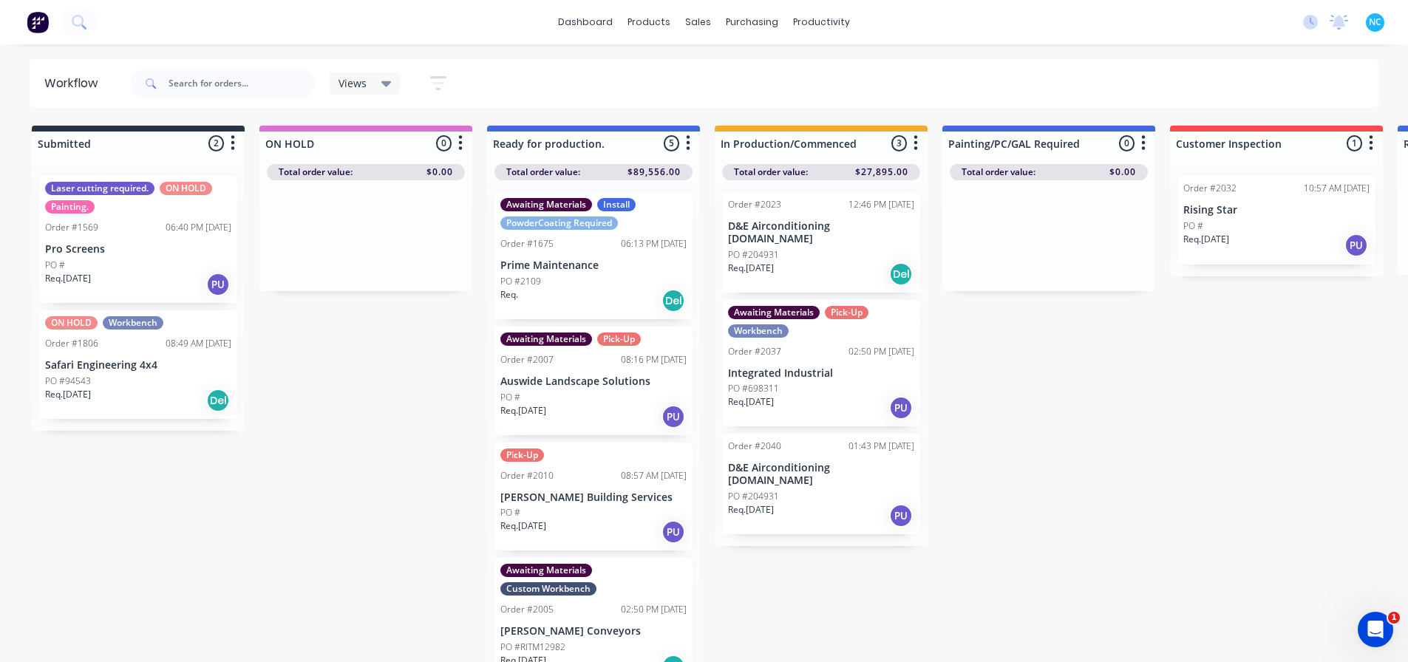
click at [809, 248] on div "PO #204931" at bounding box center [821, 254] width 186 height 13
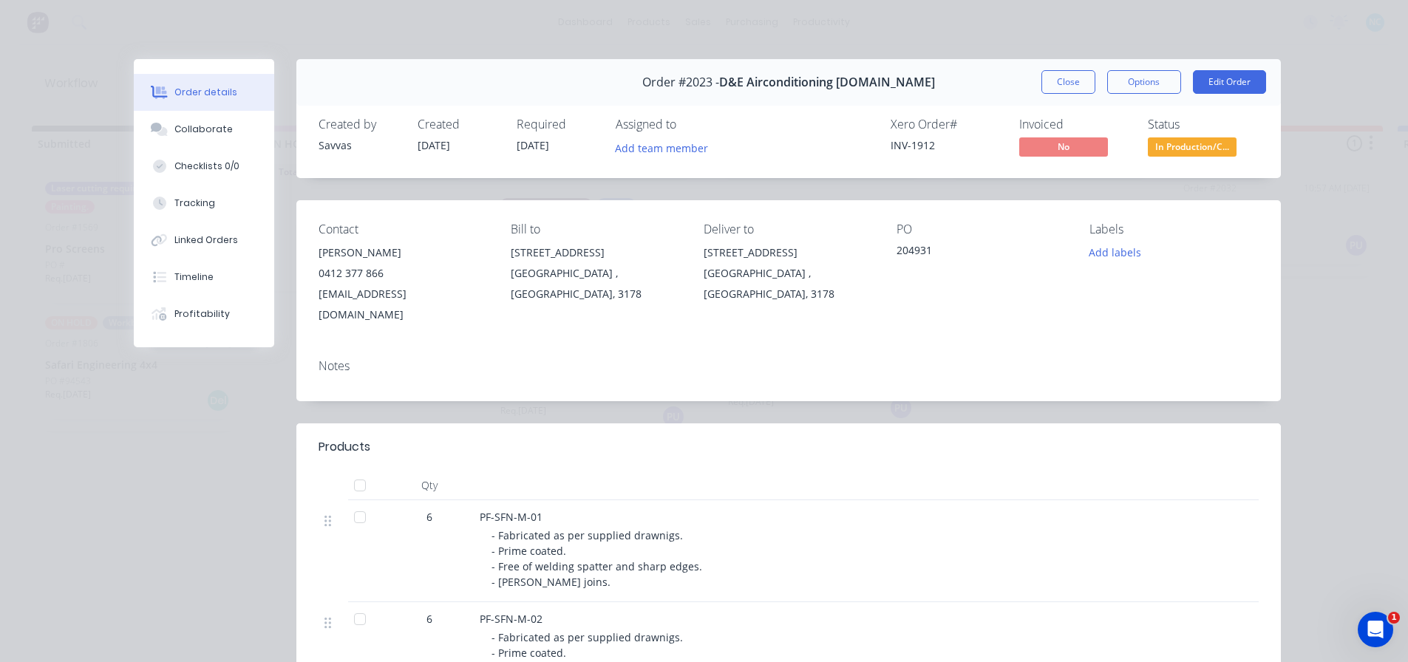
scroll to position [74, 0]
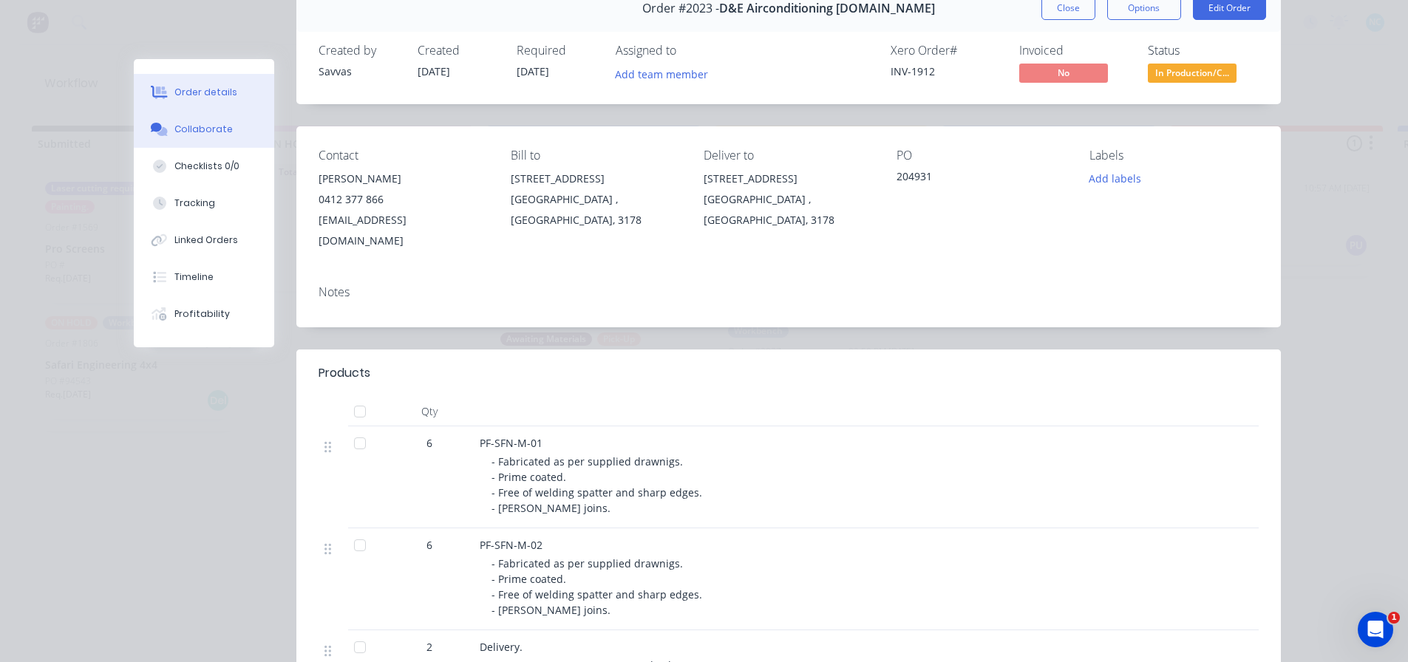
click at [227, 129] on button "Collaborate" at bounding box center [204, 129] width 140 height 37
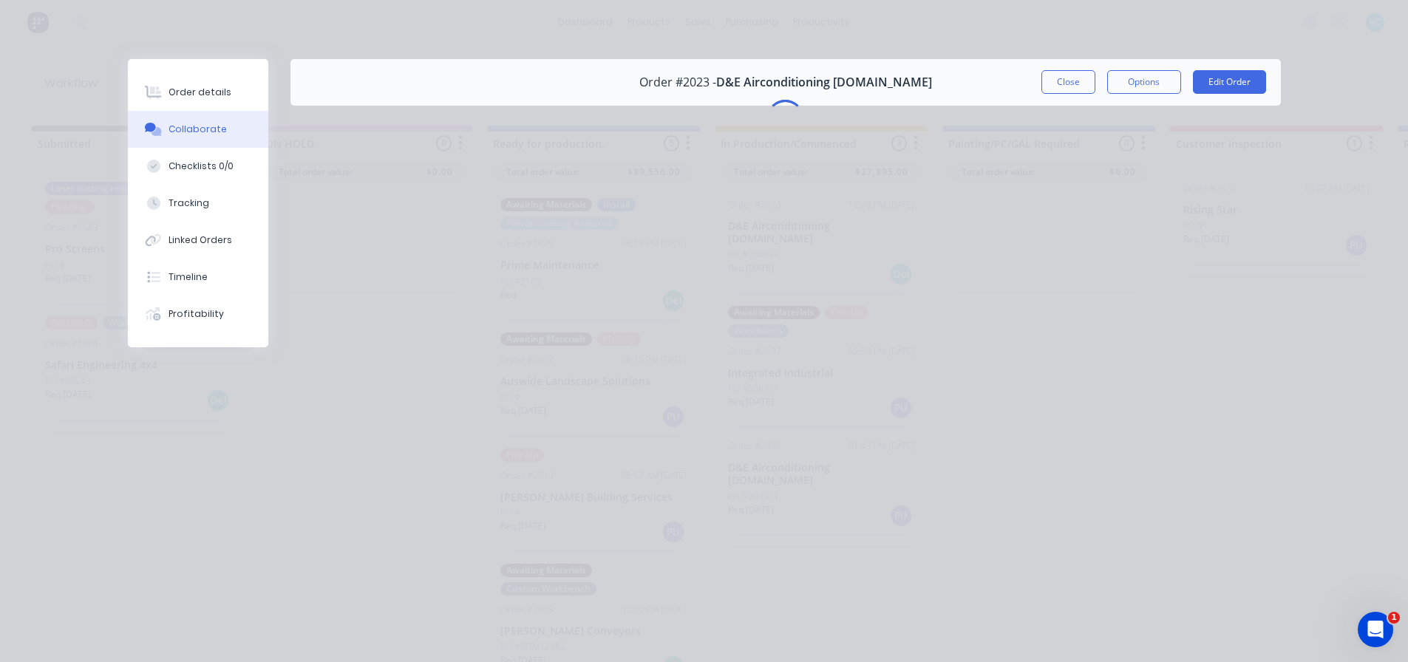
scroll to position [0, 0]
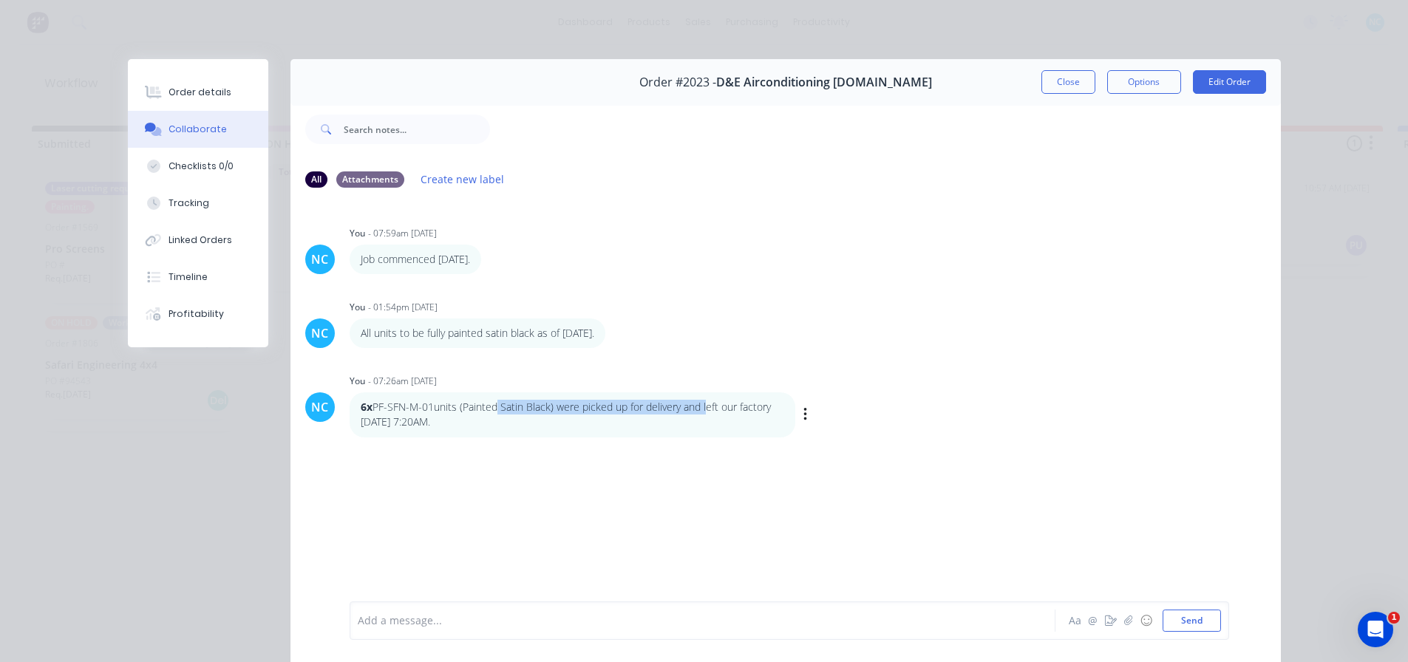
drag, startPoint x: 491, startPoint y: 410, endPoint x: 702, endPoint y: 406, distance: 210.7
click at [702, 406] on p "6x PF-SFN-M-01units (Painted Satin Black) were picked up for delivery and left …" at bounding box center [573, 415] width 424 height 30
drag, startPoint x: 680, startPoint y: 404, endPoint x: 726, endPoint y: 412, distance: 46.5
click at [726, 412] on p "6x PF-SFN-M-01units (Painted Satin Black) were picked up for delivery and left …" at bounding box center [573, 415] width 424 height 30
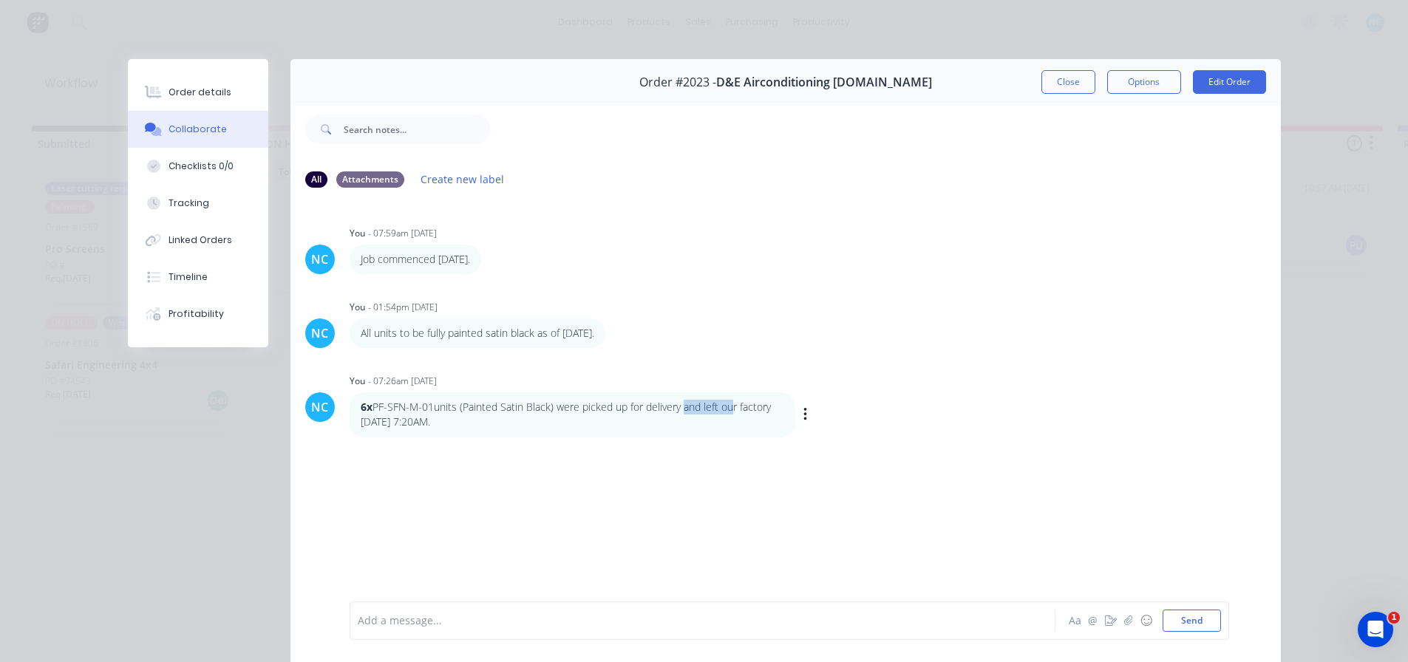
click at [727, 412] on p "6x PF-SFN-M-01units (Painted Satin Black) were picked up for delivery and left …" at bounding box center [573, 415] width 424 height 30
click at [733, 412] on p "6x PF-SFN-M-01units (Painted Satin Black) were picked up for delivery and left …" at bounding box center [573, 415] width 424 height 30
click at [1064, 88] on button "Close" at bounding box center [1069, 82] width 54 height 24
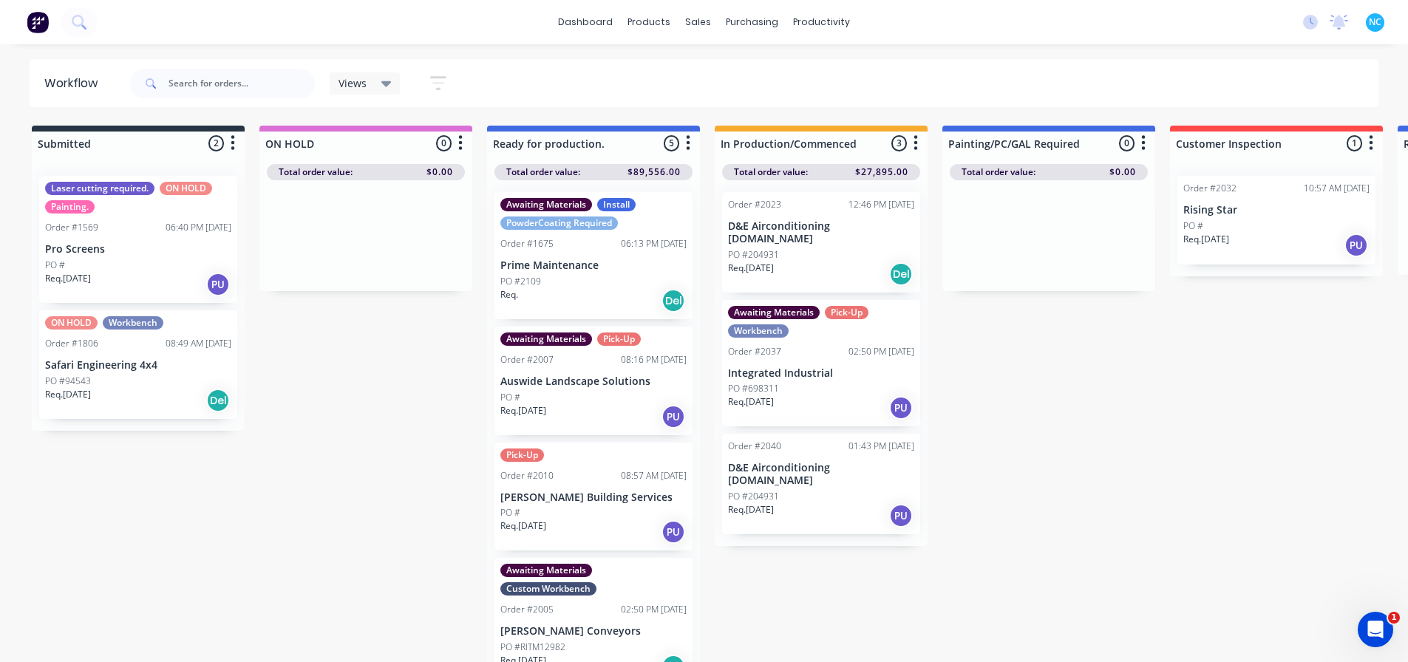
click at [836, 404] on div "Req. 25/09/25 PU" at bounding box center [821, 407] width 186 height 25
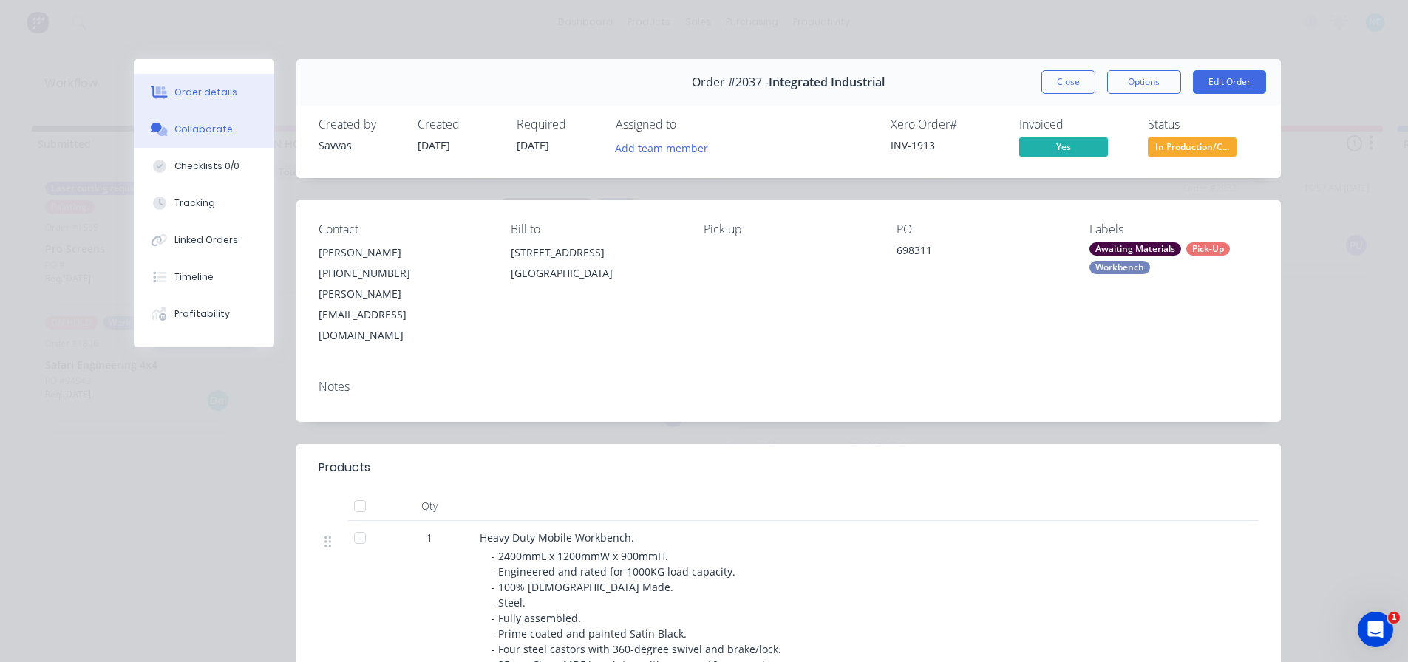
click at [186, 111] on div "Order details Collaborate Checklists 0/0 Tracking Linked Orders Timeline Profit…" at bounding box center [204, 203] width 140 height 288
click at [187, 123] on div "Collaborate" at bounding box center [203, 129] width 58 height 13
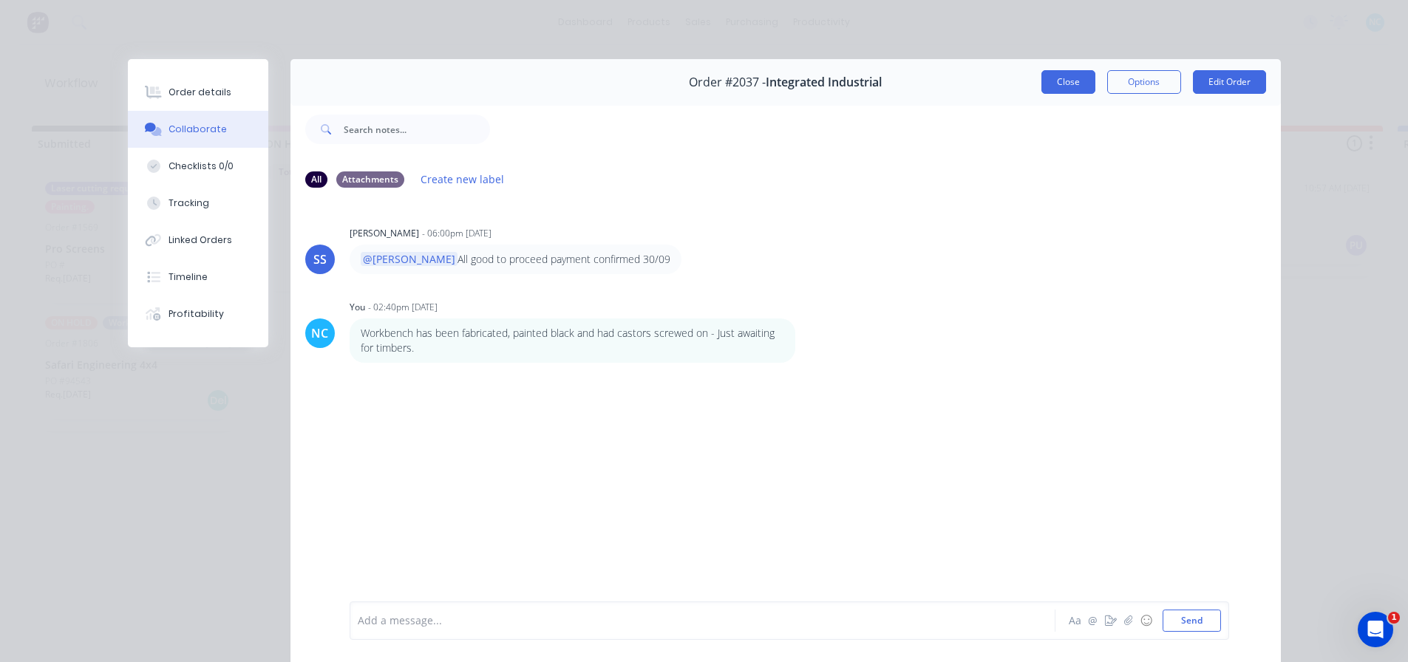
click at [1052, 72] on button "Close" at bounding box center [1069, 82] width 54 height 24
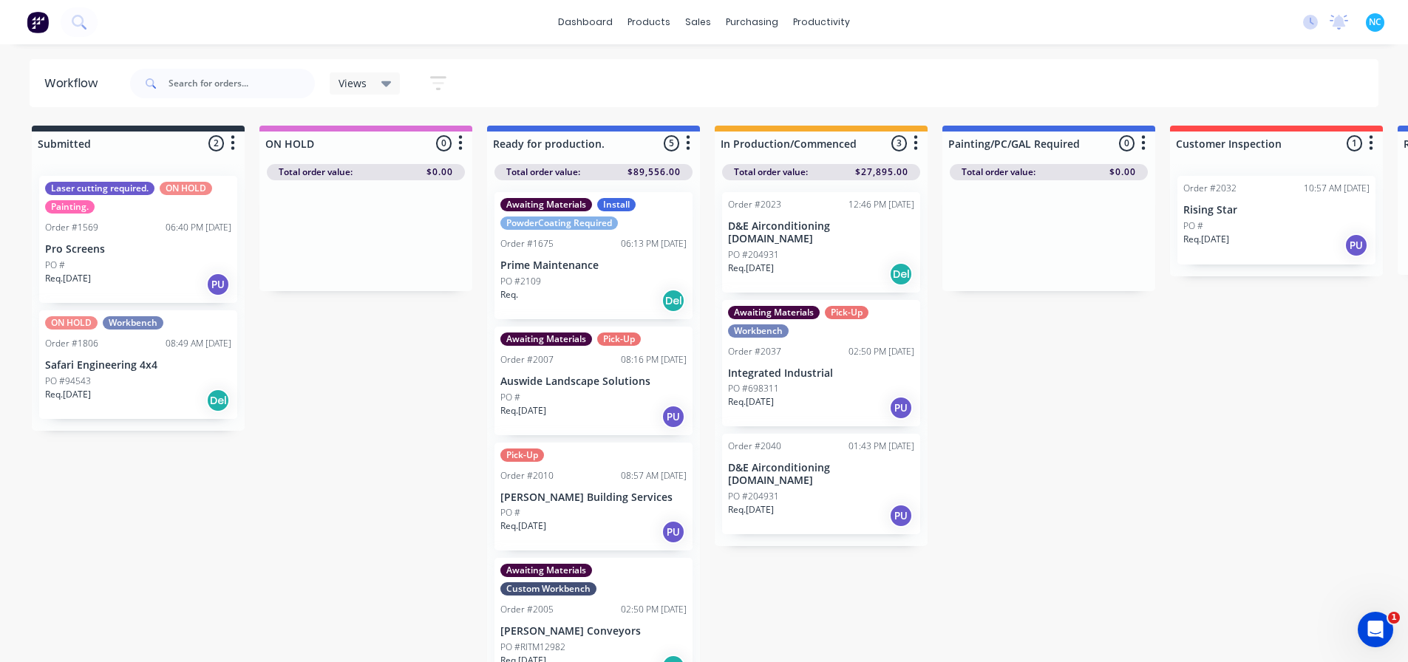
click at [1070, 405] on div "Submitted 2 Sort By Created date Required date Order number Customer name Most …" at bounding box center [1329, 396] width 2680 height 540
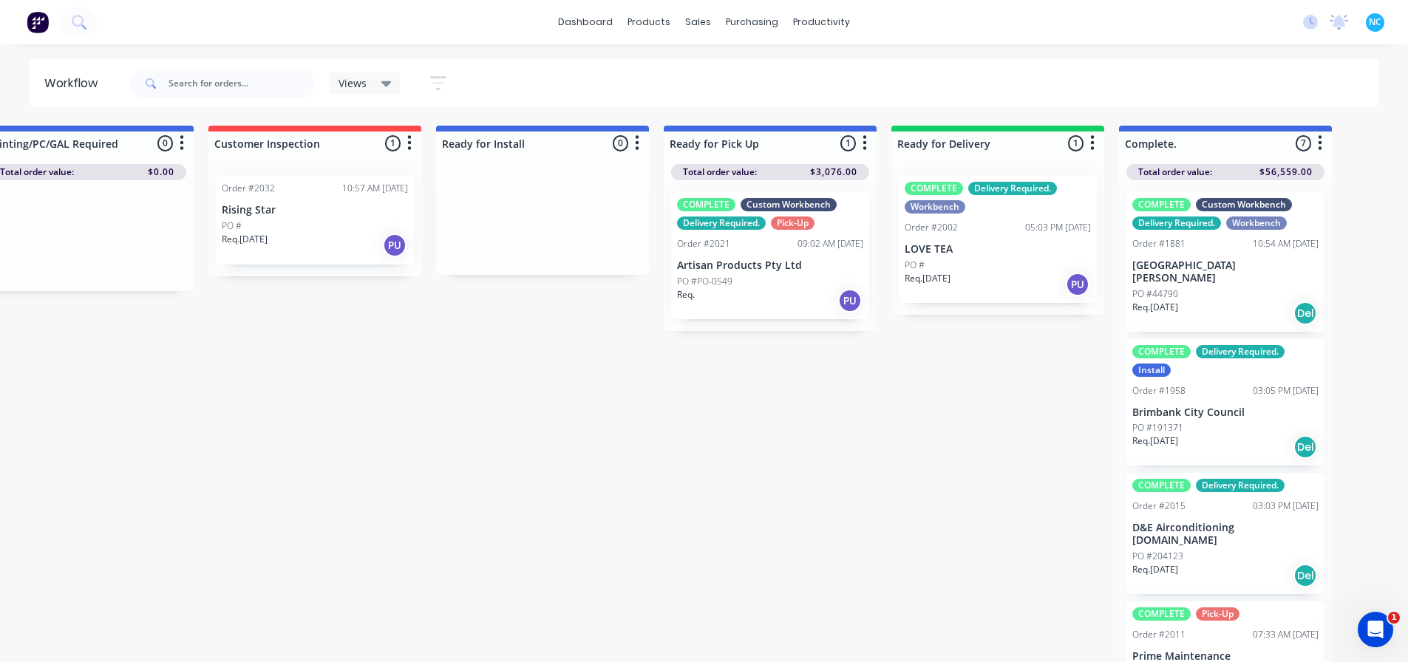
scroll to position [0, 1187]
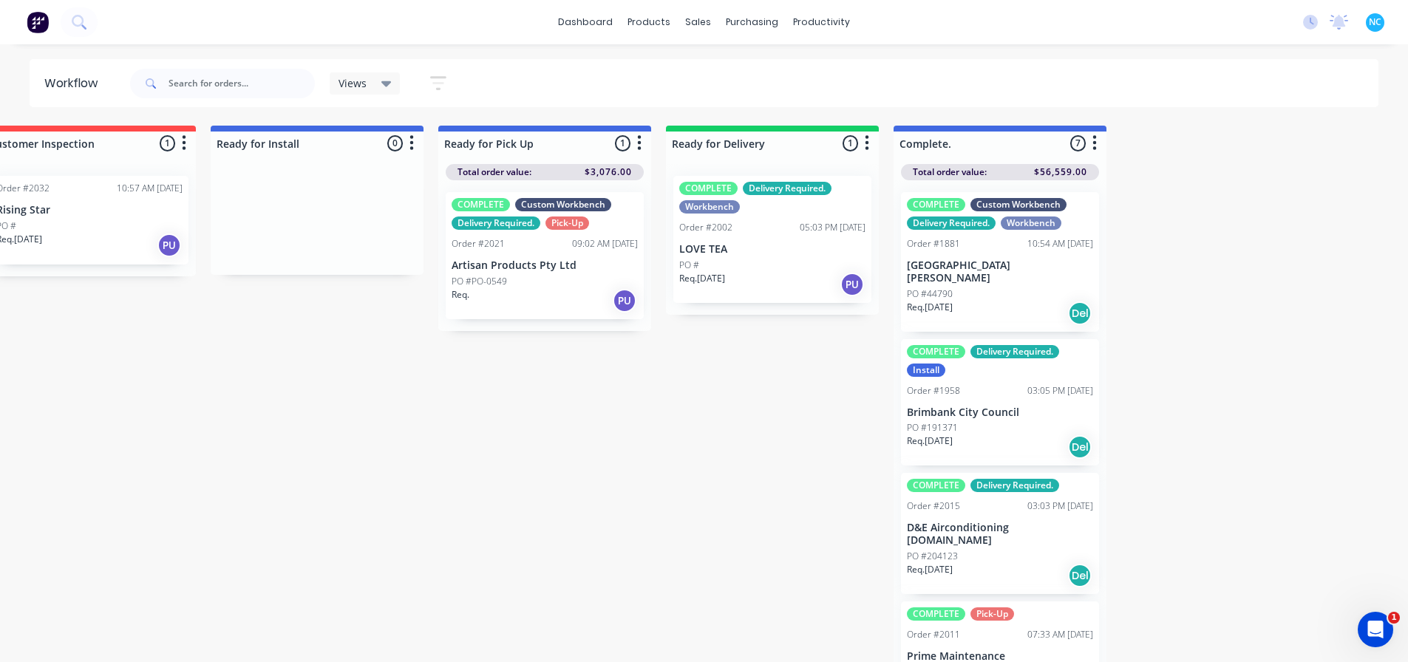
click at [747, 286] on div "Req. 26/08/25 PU" at bounding box center [772, 284] width 186 height 25
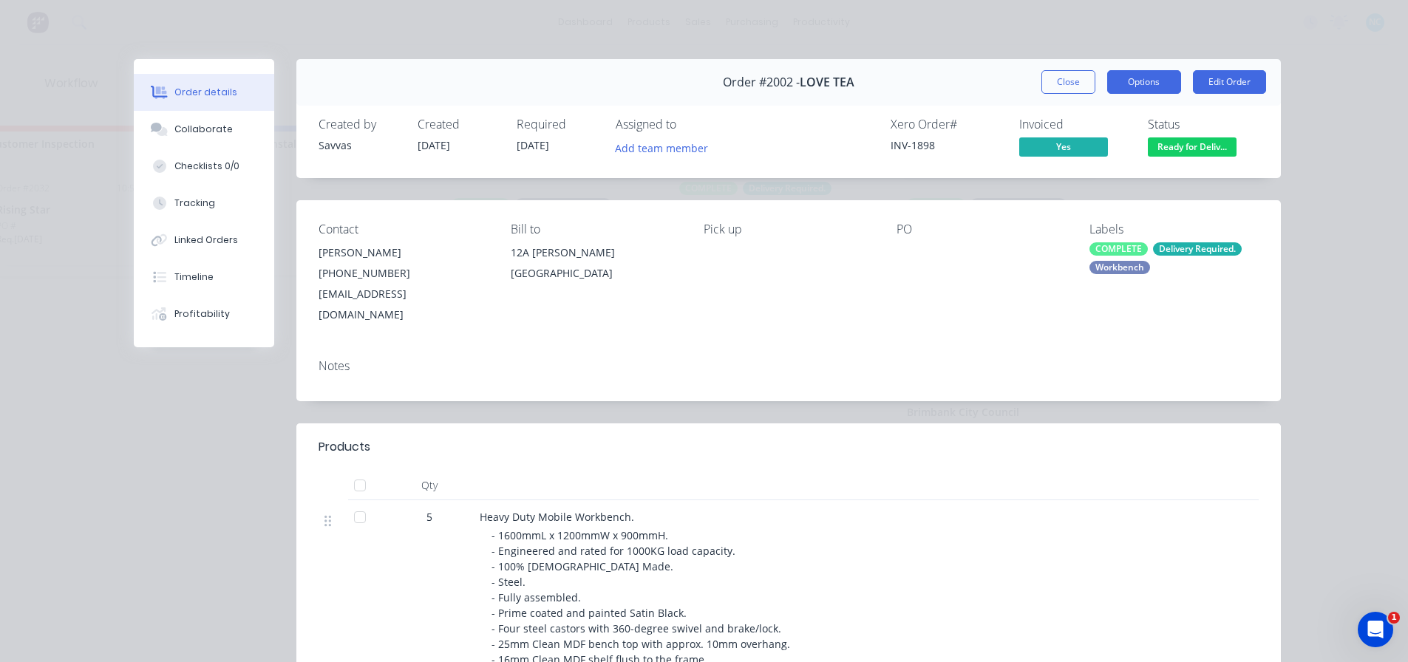
click at [1140, 76] on button "Options" at bounding box center [1144, 82] width 74 height 24
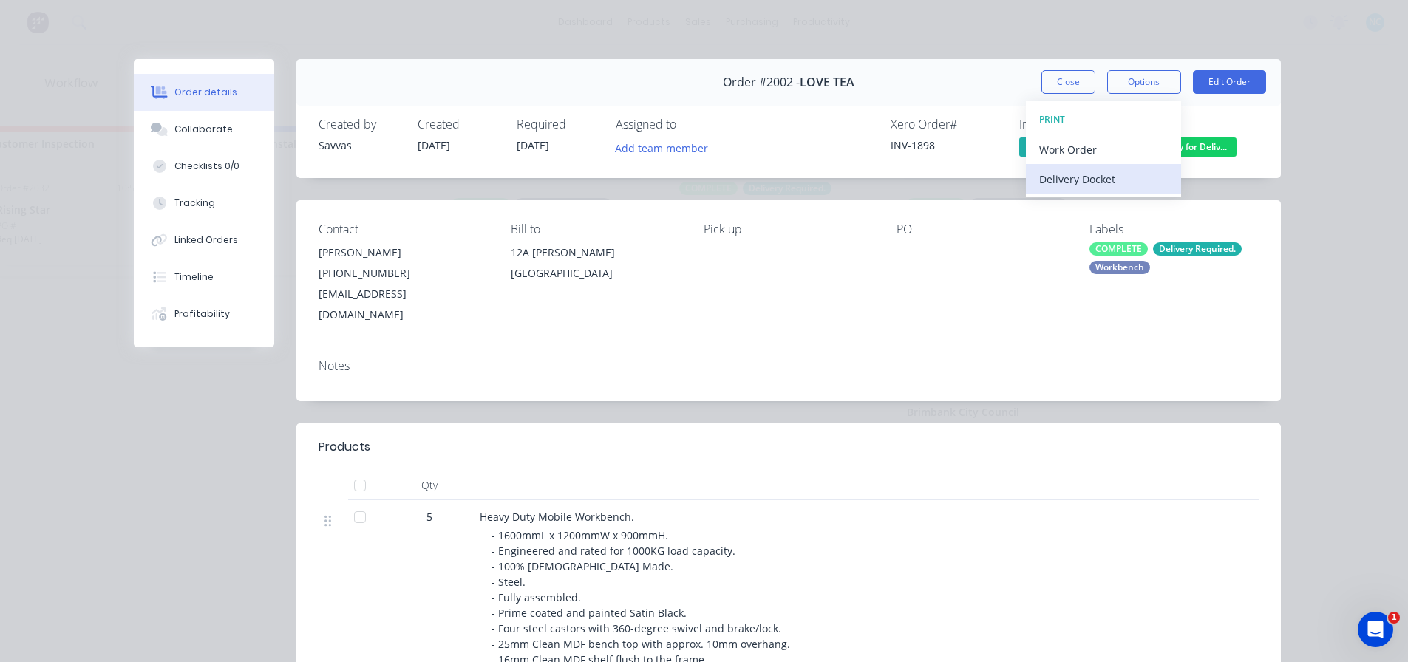
click at [1117, 169] on div "Delivery Docket" at bounding box center [1103, 179] width 129 height 21
click at [1078, 180] on div "Standard" at bounding box center [1103, 179] width 129 height 21
click at [745, 356] on div "Notes" at bounding box center [788, 374] width 985 height 54
click at [195, 102] on button "Order details" at bounding box center [204, 92] width 140 height 37
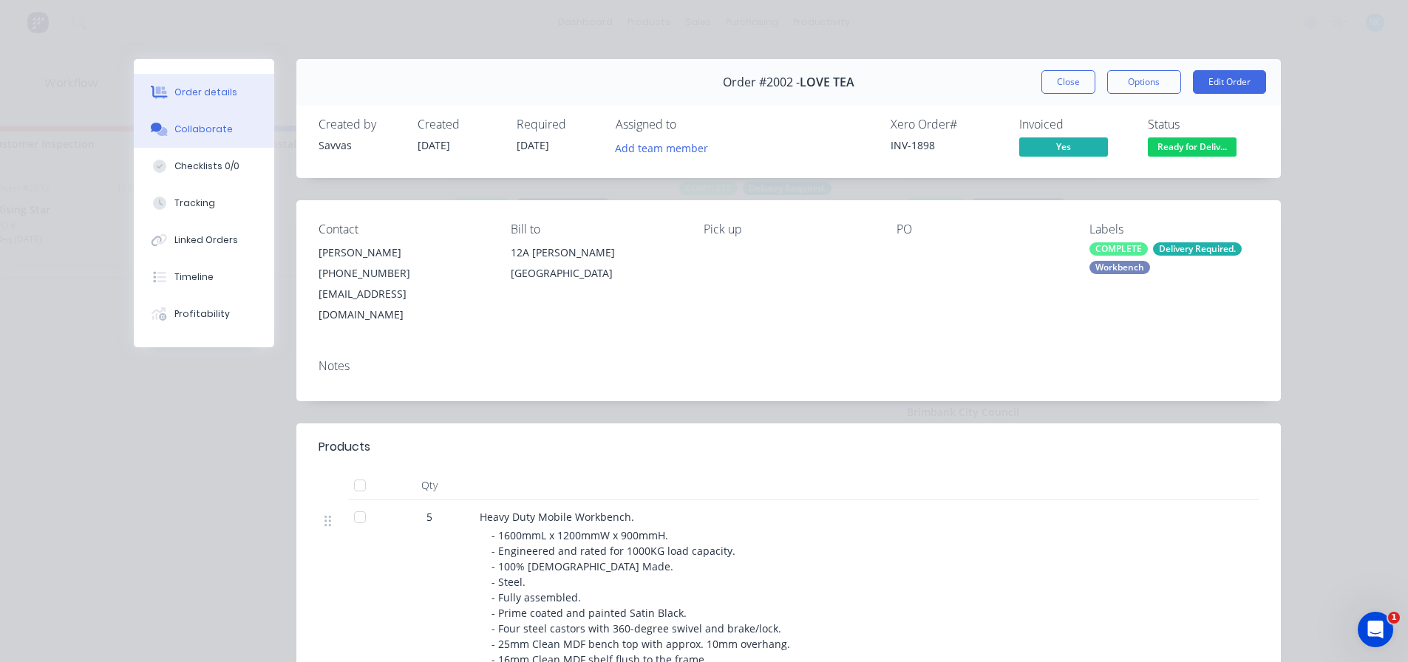
click at [220, 135] on div "Collaborate" at bounding box center [203, 129] width 58 height 13
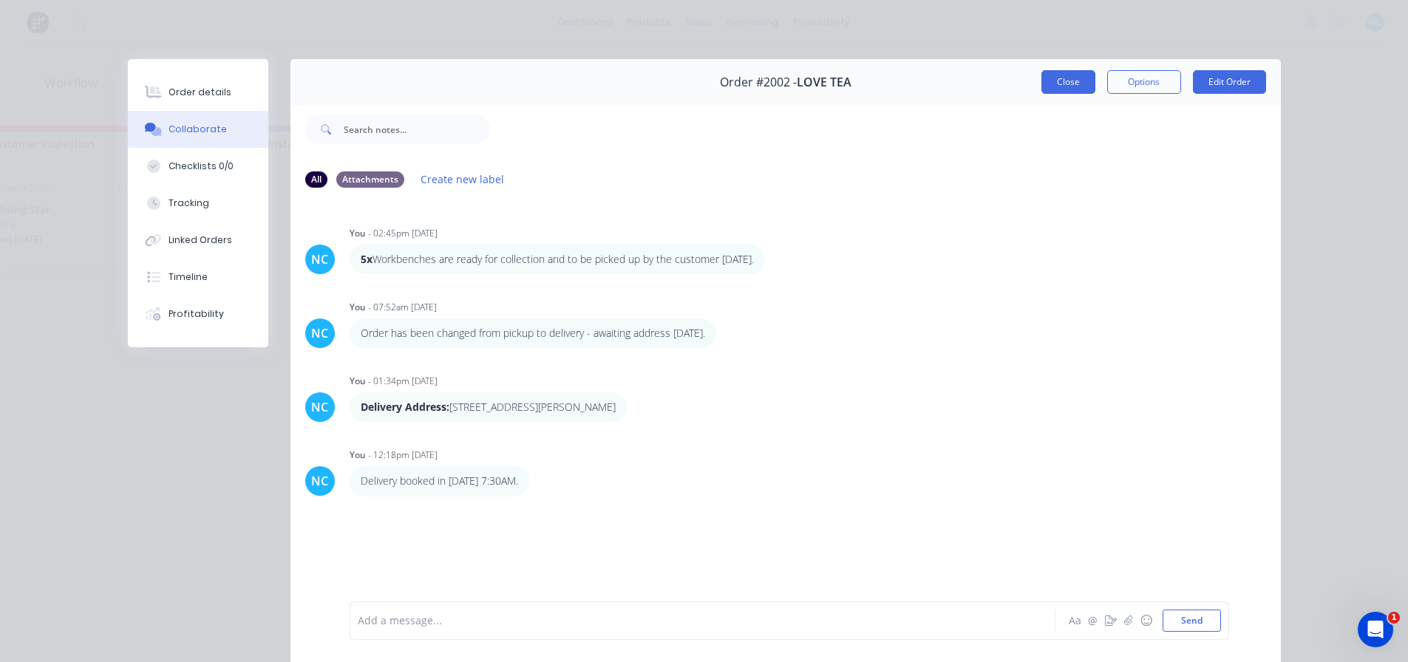
click at [1076, 83] on button "Close" at bounding box center [1069, 82] width 54 height 24
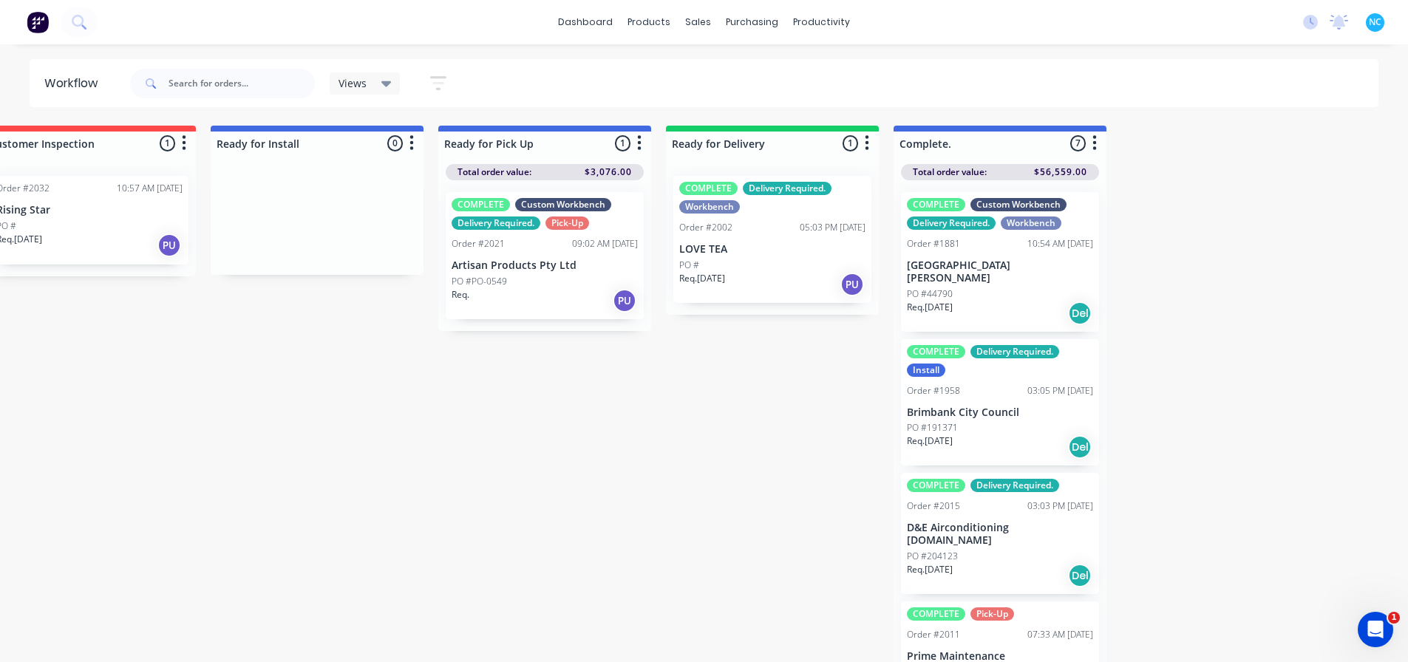
click at [546, 264] on p "Artisan Products Pty Ltd" at bounding box center [545, 265] width 186 height 13
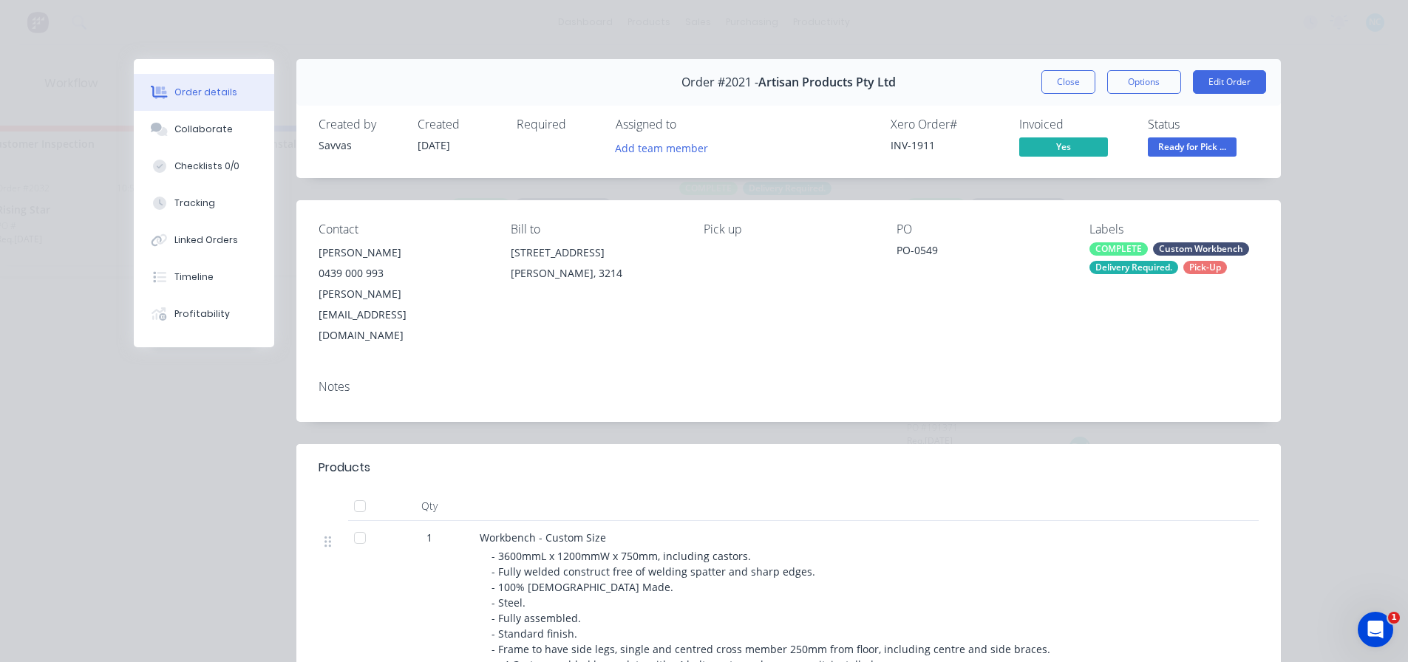
drag, startPoint x: 1064, startPoint y: 86, endPoint x: 895, endPoint y: 343, distance: 307.9
click at [1064, 85] on button "Close" at bounding box center [1069, 82] width 54 height 24
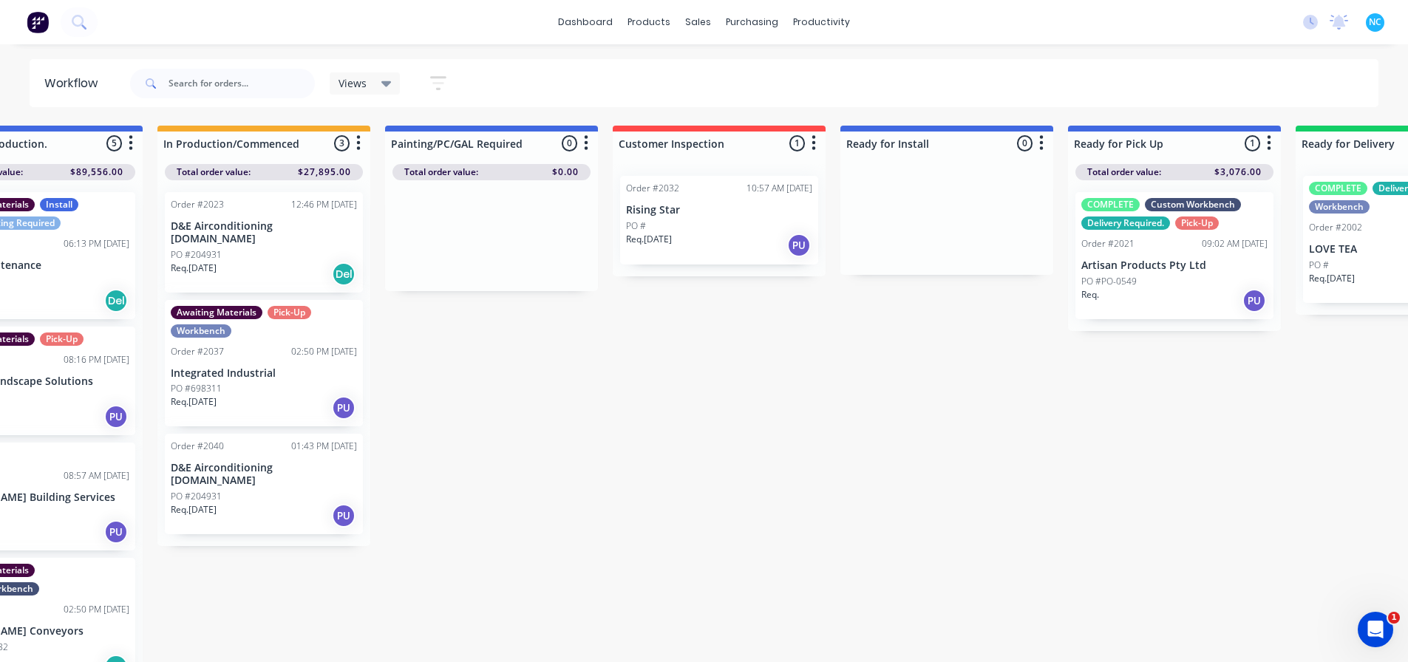
scroll to position [0, 556]
click at [259, 503] on div "Req. 02/10/25 PU" at bounding box center [265, 515] width 186 height 25
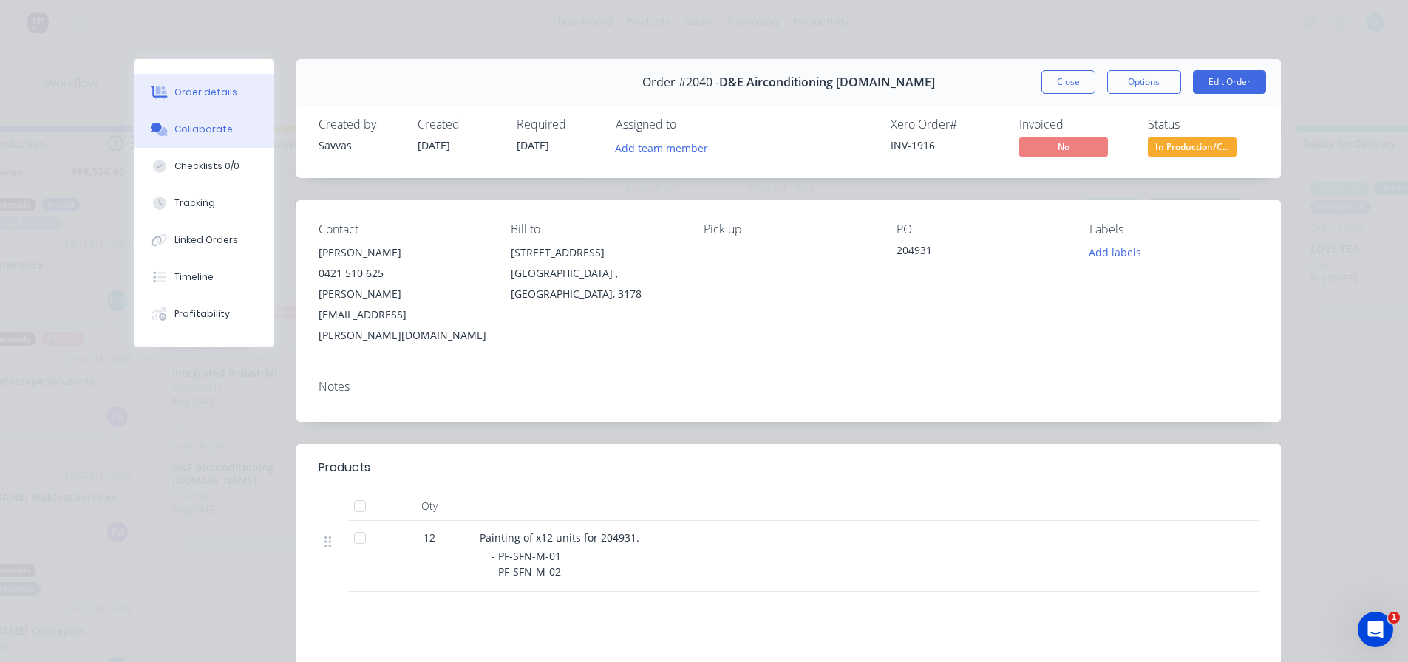
click at [225, 126] on button "Collaborate" at bounding box center [204, 129] width 140 height 37
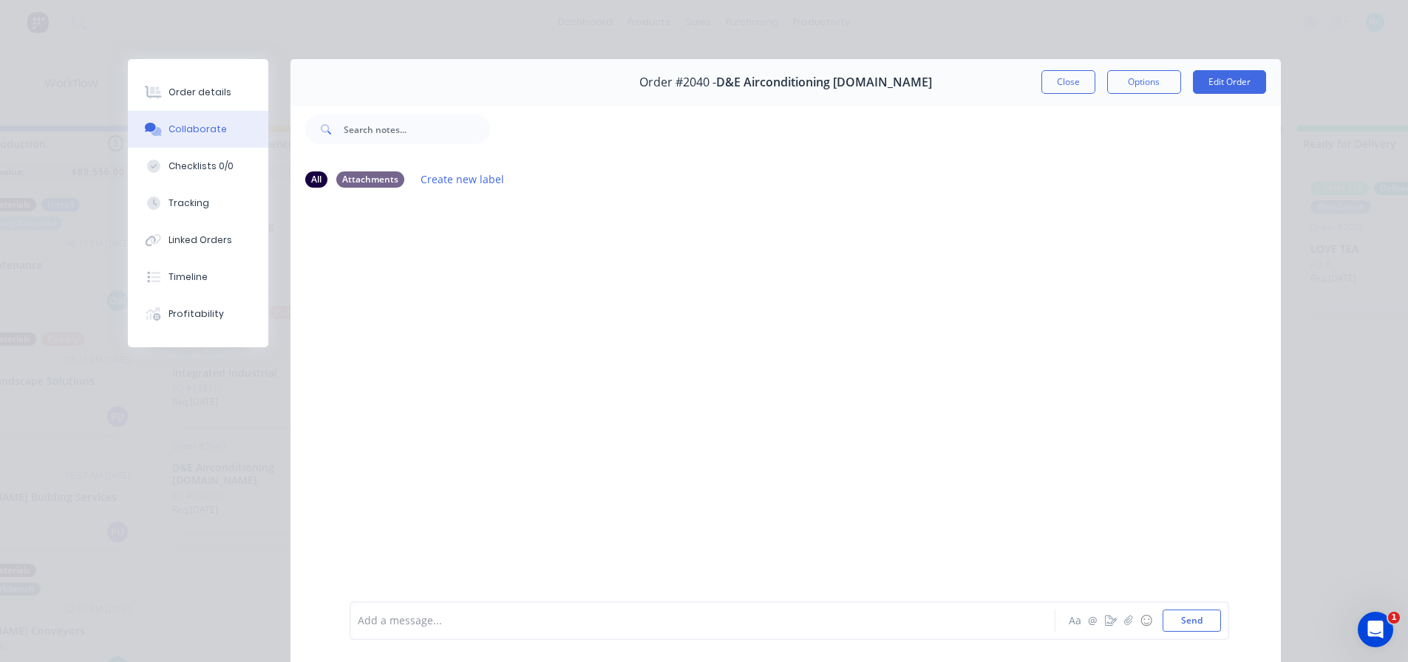
click at [1053, 98] on div "Order #2040 - D&E Airconditioning [DOMAIN_NAME] Close Options Edit Order" at bounding box center [786, 82] width 991 height 47
click at [1055, 92] on button "Close" at bounding box center [1069, 82] width 54 height 24
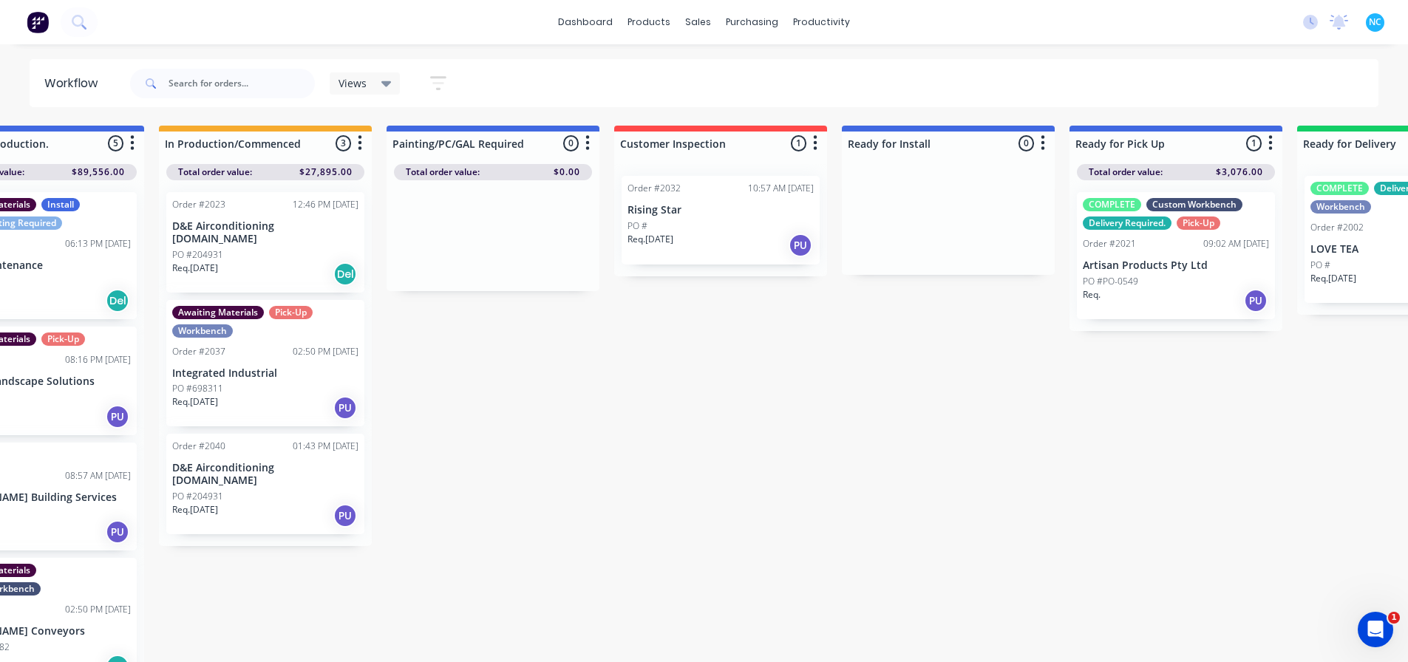
click at [302, 248] on div "PO #204931" at bounding box center [265, 254] width 186 height 13
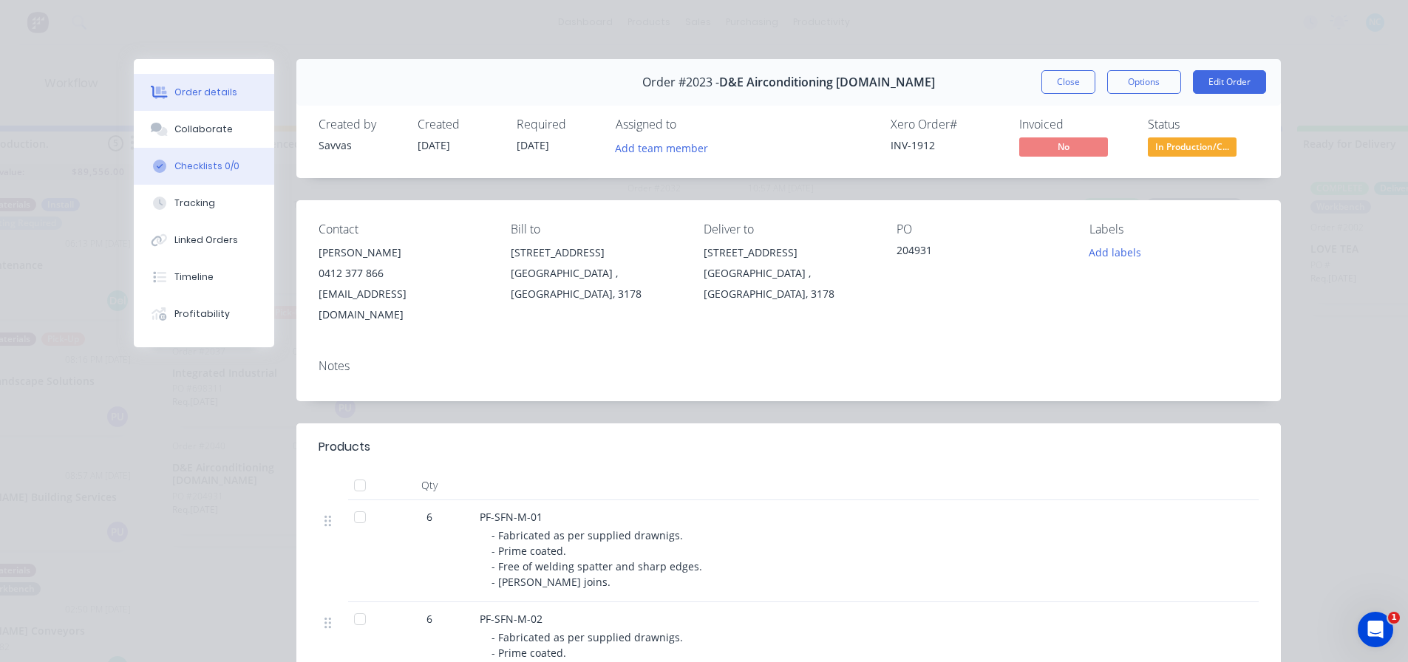
drag, startPoint x: 211, startPoint y: 157, endPoint x: 215, endPoint y: 149, distance: 9.9
click at [214, 151] on button "Checklists 0/0" at bounding box center [204, 166] width 140 height 37
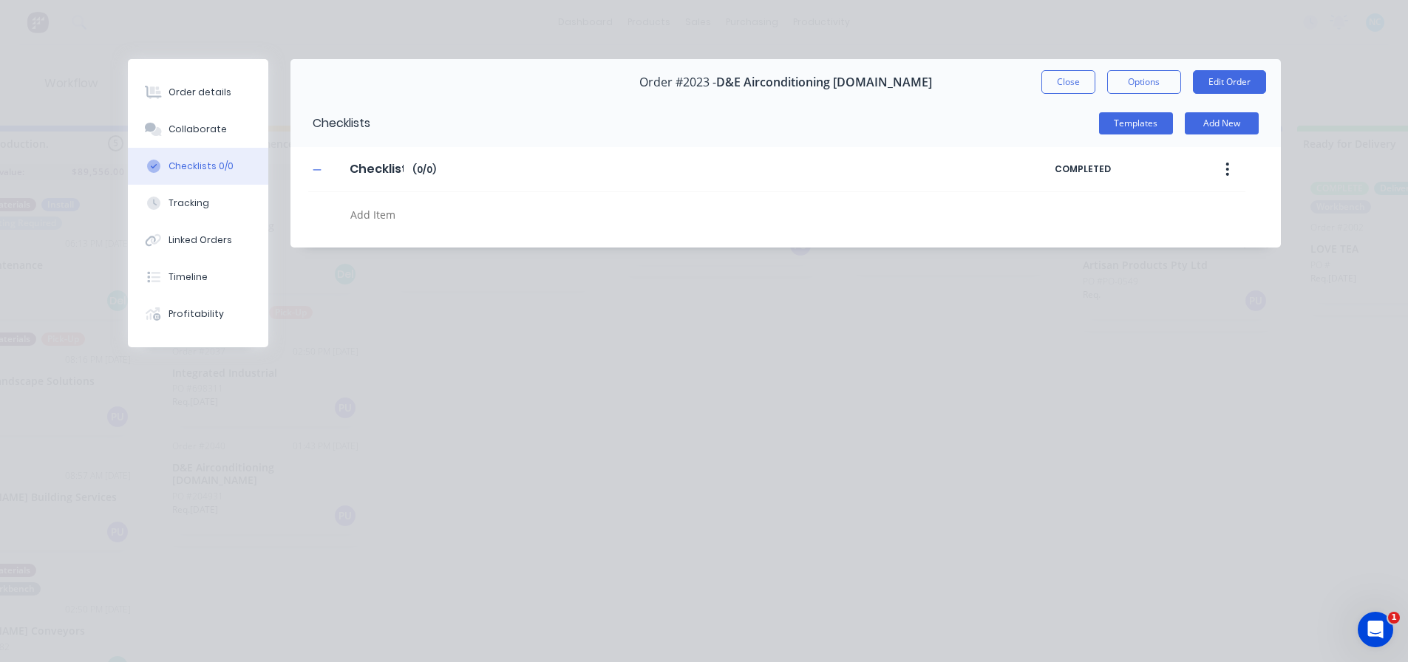
click at [216, 148] on button "Checklists 0/0" at bounding box center [198, 166] width 140 height 37
click at [221, 139] on button "Collaborate" at bounding box center [198, 129] width 140 height 37
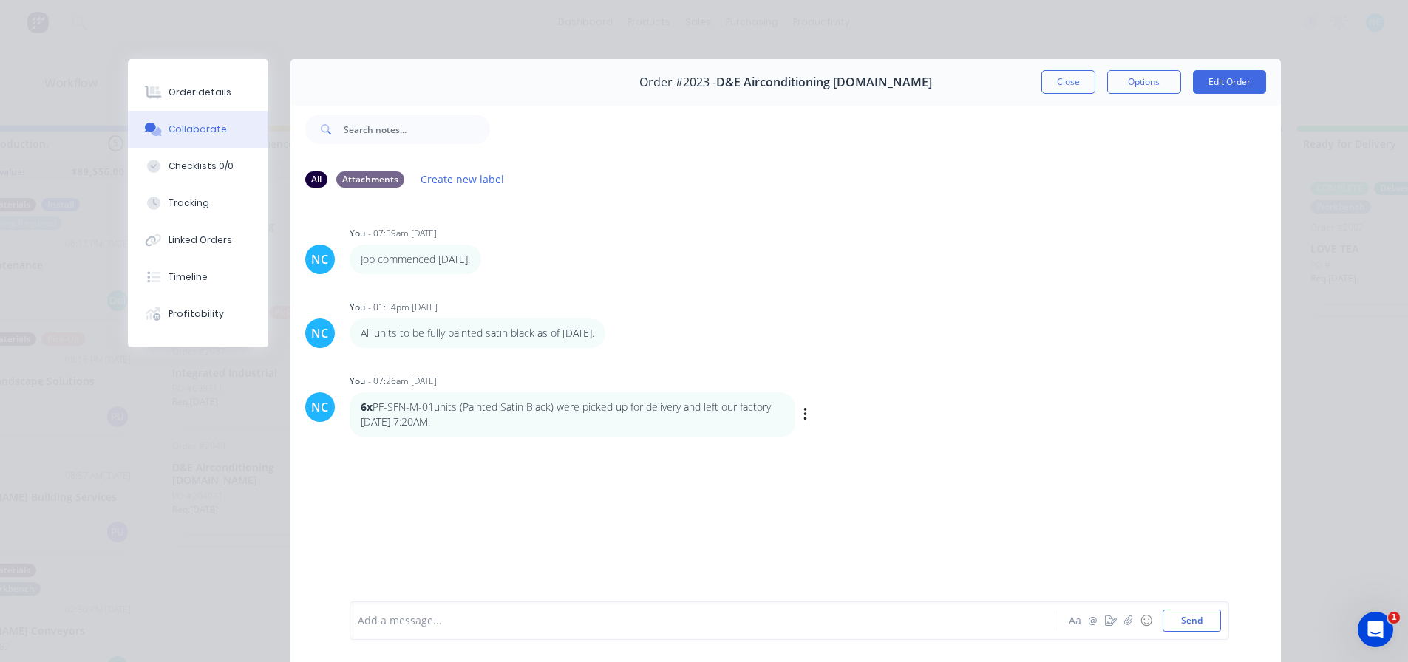
click at [367, 404] on strong "6x" at bounding box center [367, 407] width 12 height 14
drag, startPoint x: 354, startPoint y: 405, endPoint x: 483, endPoint y: 437, distance: 133.2
click at [483, 437] on div "6x PF-SFN-M-01units (Painted Satin Black) were picked up for delivery and left …" at bounding box center [573, 415] width 446 height 45
copy p "6x PF-SFN-M-01units (Painted Satin Black) were picked up for delivery and left …"
click at [1071, 88] on button "Close" at bounding box center [1069, 82] width 54 height 24
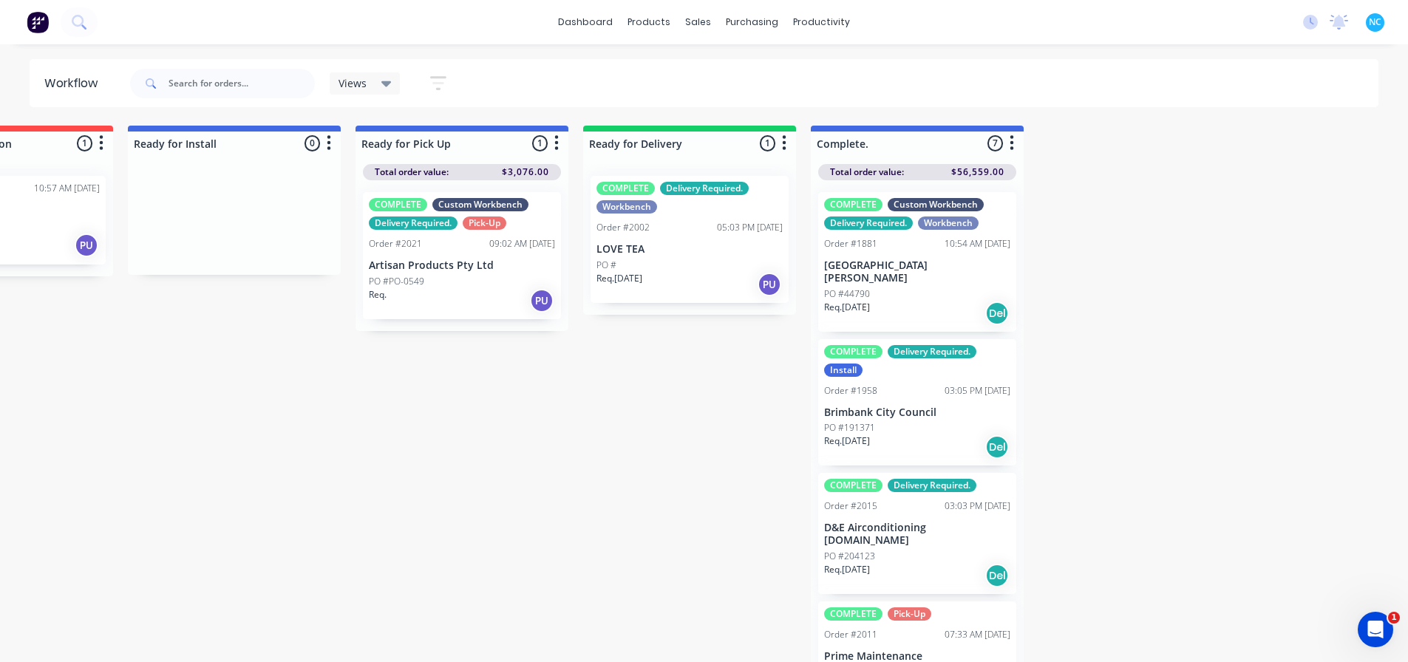
scroll to position [0, 1271]
click at [701, 287] on div "Req. 26/08/25 PU" at bounding box center [688, 284] width 186 height 25
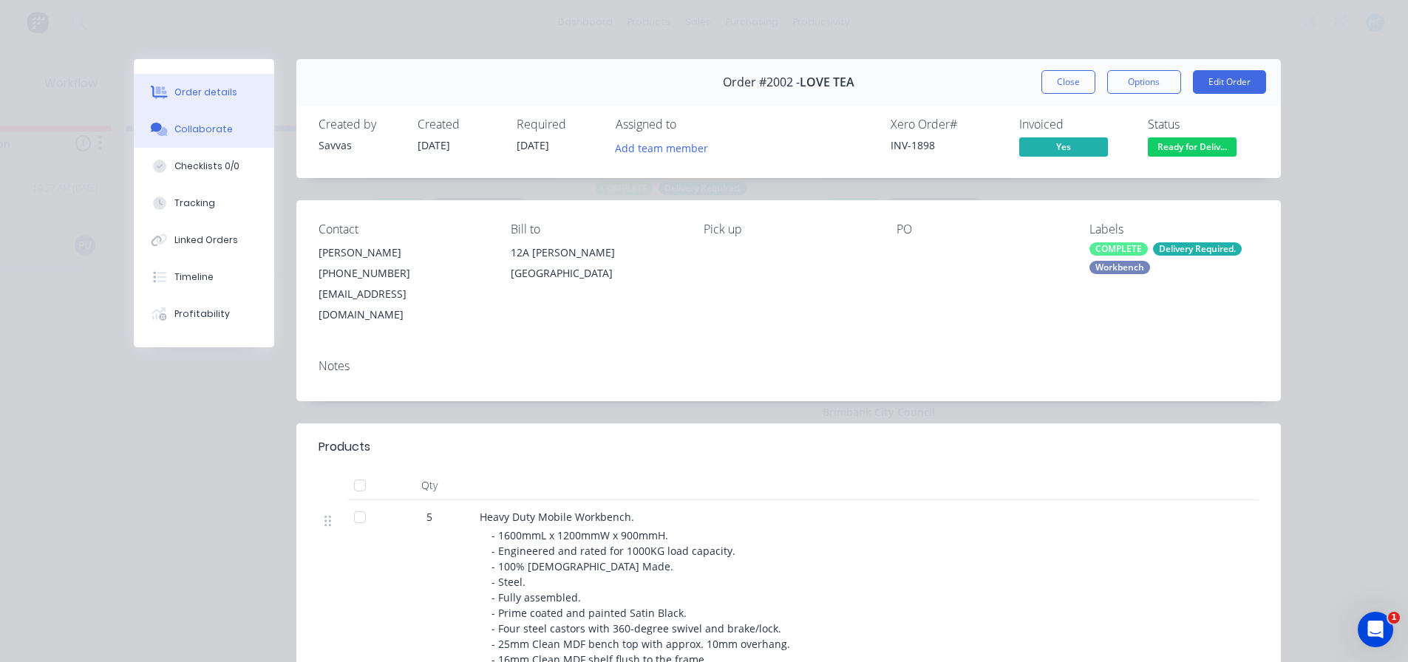
click at [151, 131] on icon at bounding box center [156, 127] width 11 height 9
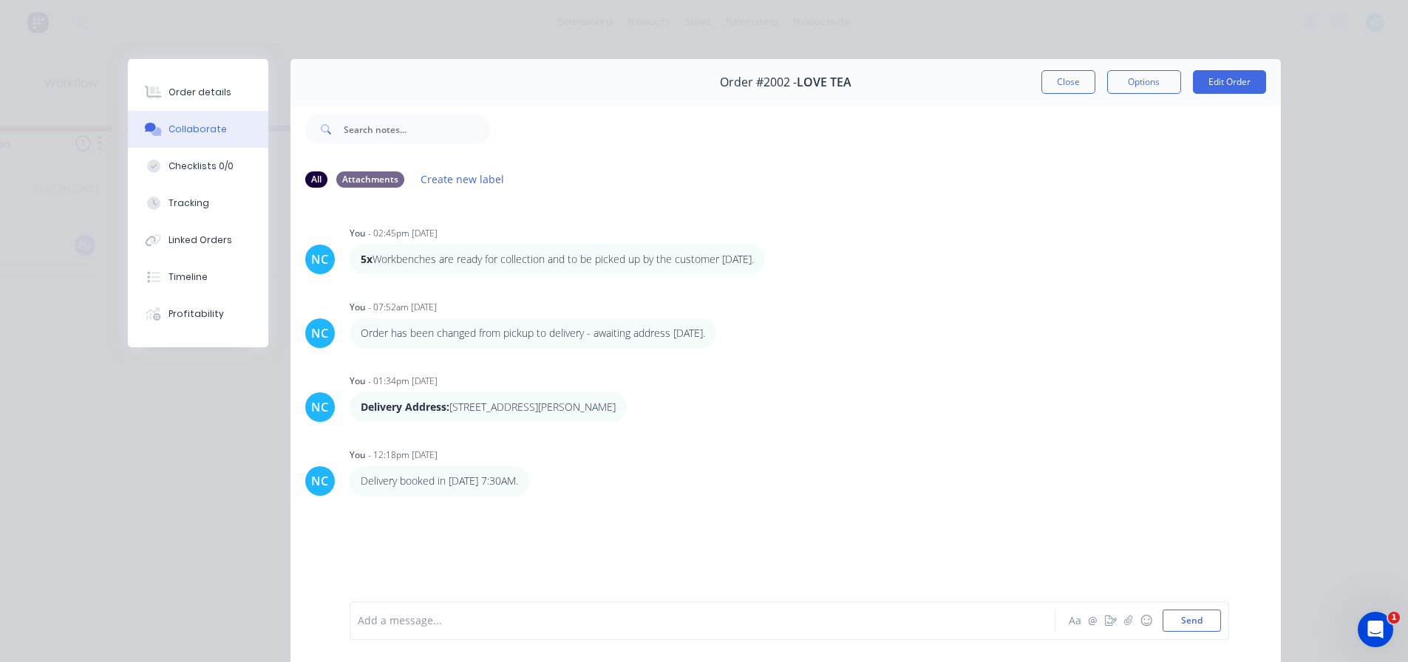
click at [500, 626] on div at bounding box center [682, 622] width 647 height 16
click at [359, 621] on span "6x" at bounding box center [365, 621] width 12 height 14
click at [366, 622] on span "5x" at bounding box center [365, 621] width 12 height 14
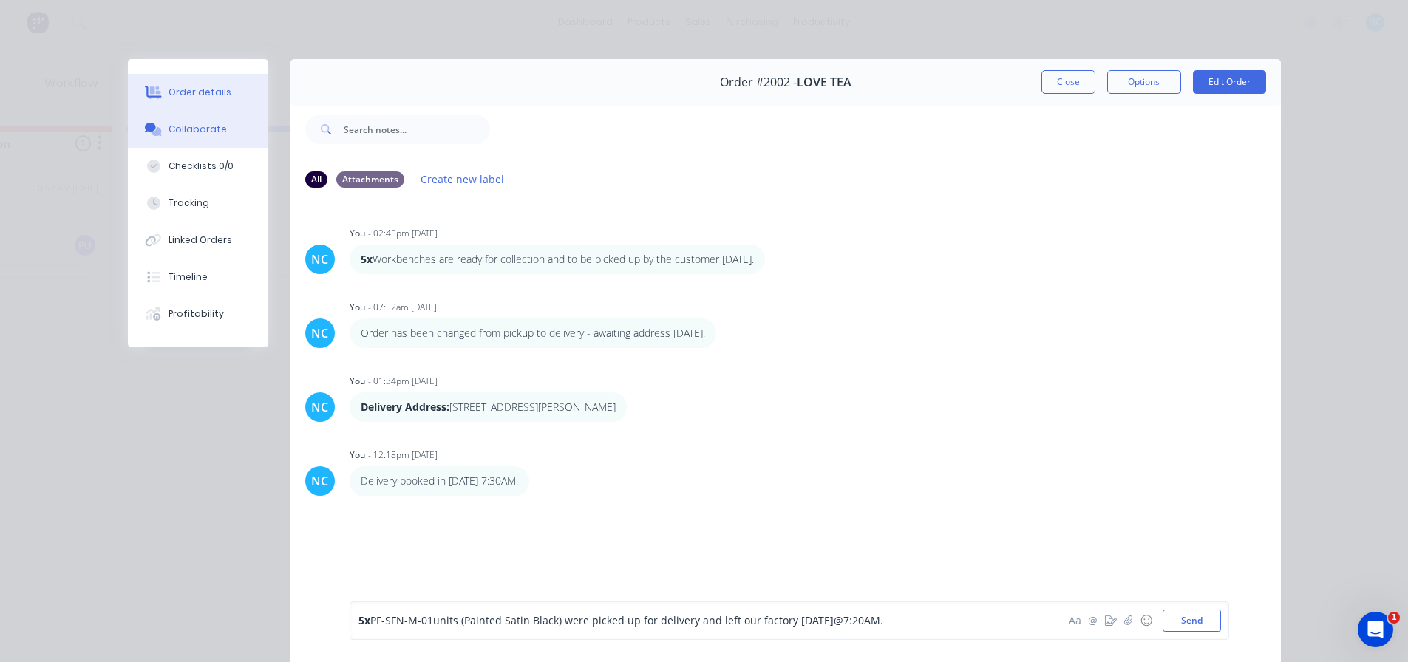
click at [220, 109] on button "Order details" at bounding box center [198, 92] width 140 height 37
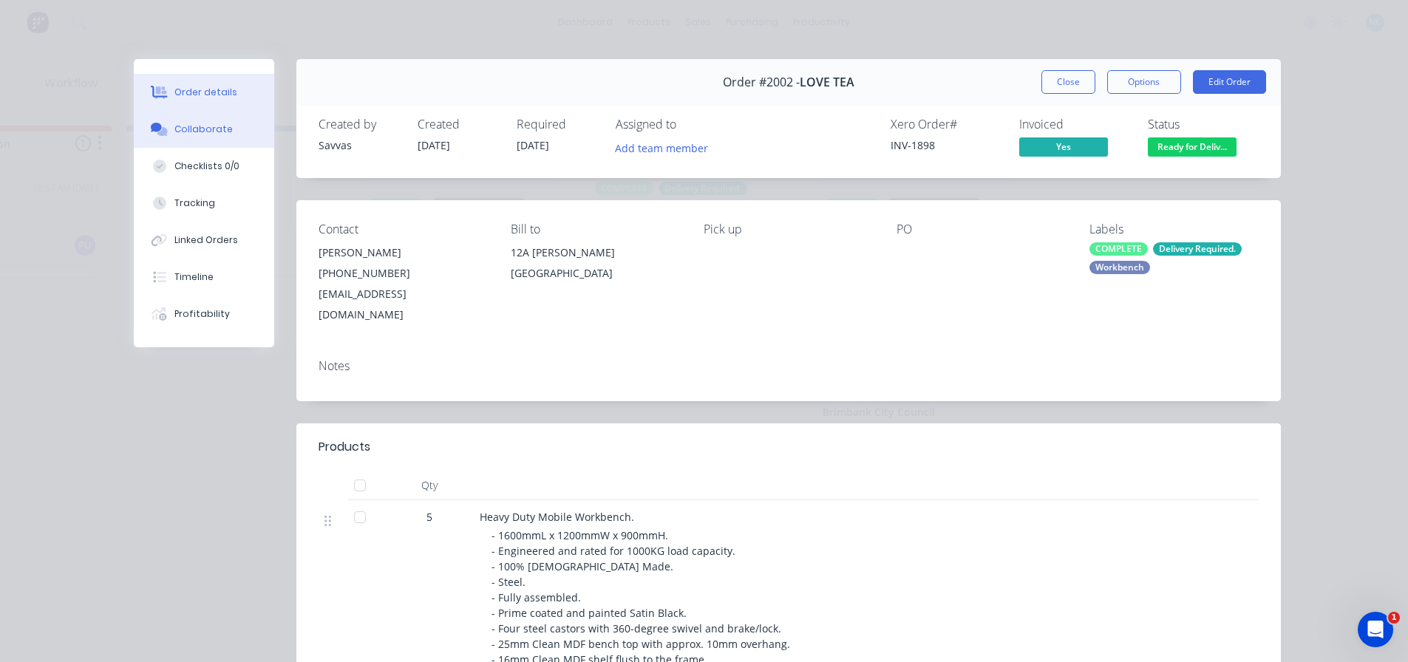
click at [233, 128] on button "Collaborate" at bounding box center [204, 129] width 140 height 37
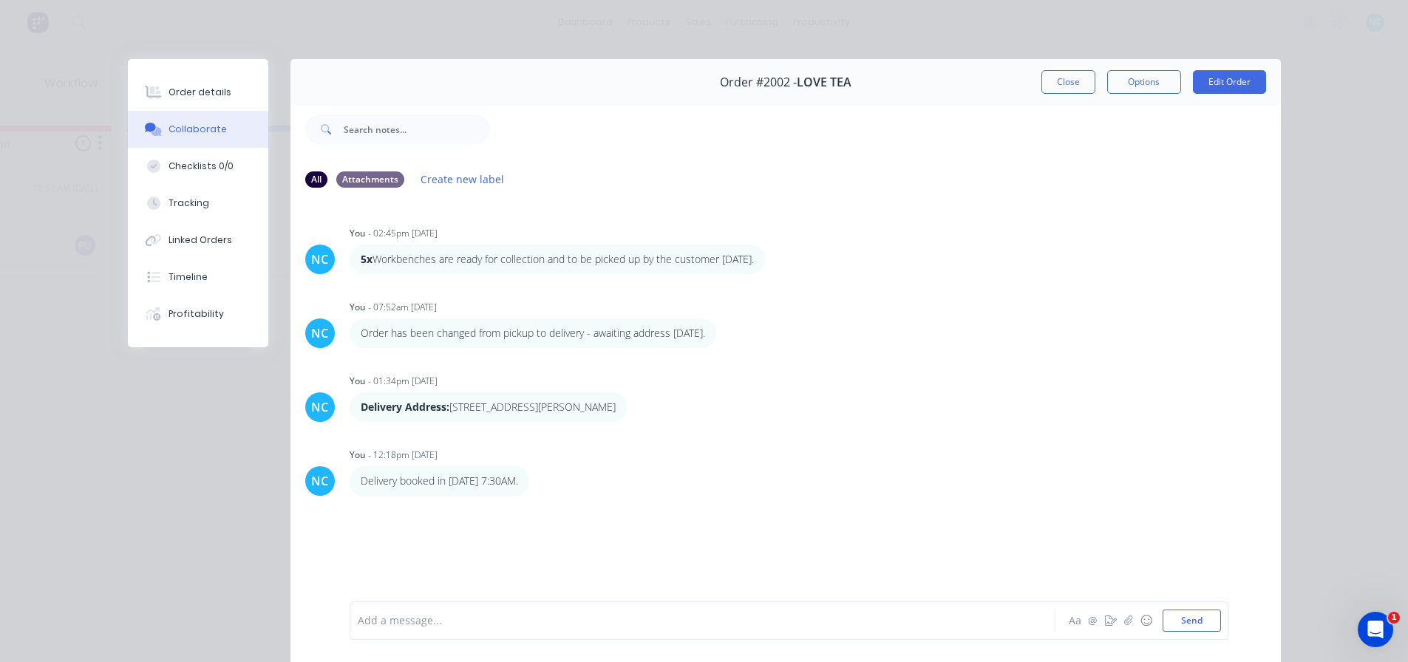
click at [455, 631] on div "Add a message..." at bounding box center [682, 621] width 648 height 22
drag, startPoint x: 370, startPoint y: 625, endPoint x: 457, endPoint y: 618, distance: 87.5
click at [457, 618] on span "PF-SFN-M-01units (Painted Satin Black) were picked up for delivery and left our…" at bounding box center [601, 621] width 463 height 14
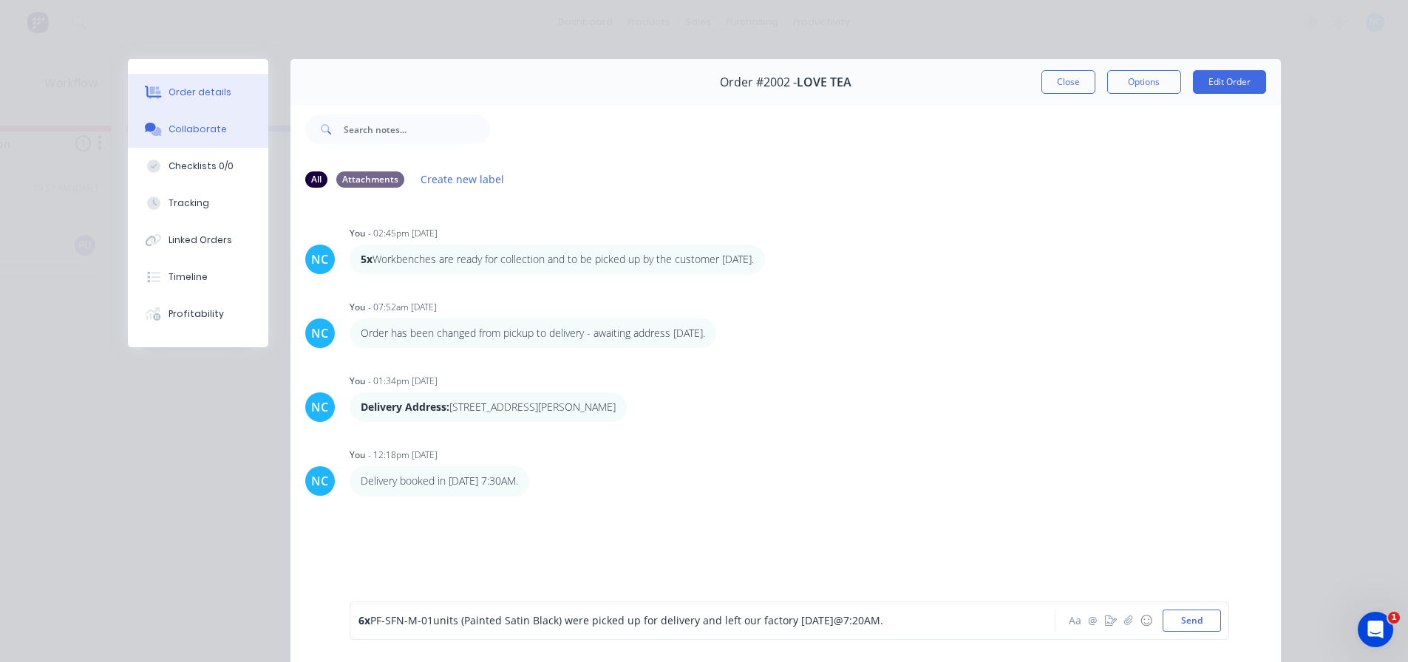
click at [205, 83] on button "Order details" at bounding box center [198, 92] width 140 height 37
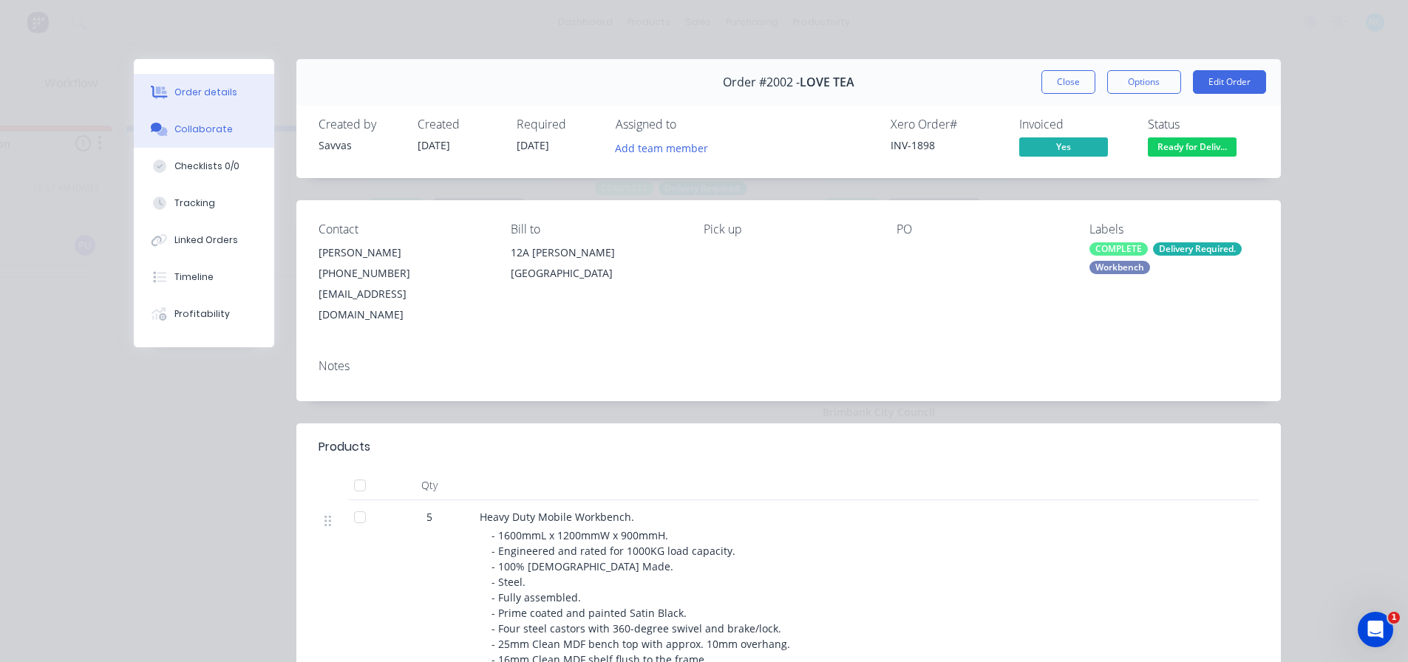
click at [194, 115] on button "Collaborate" at bounding box center [204, 129] width 140 height 37
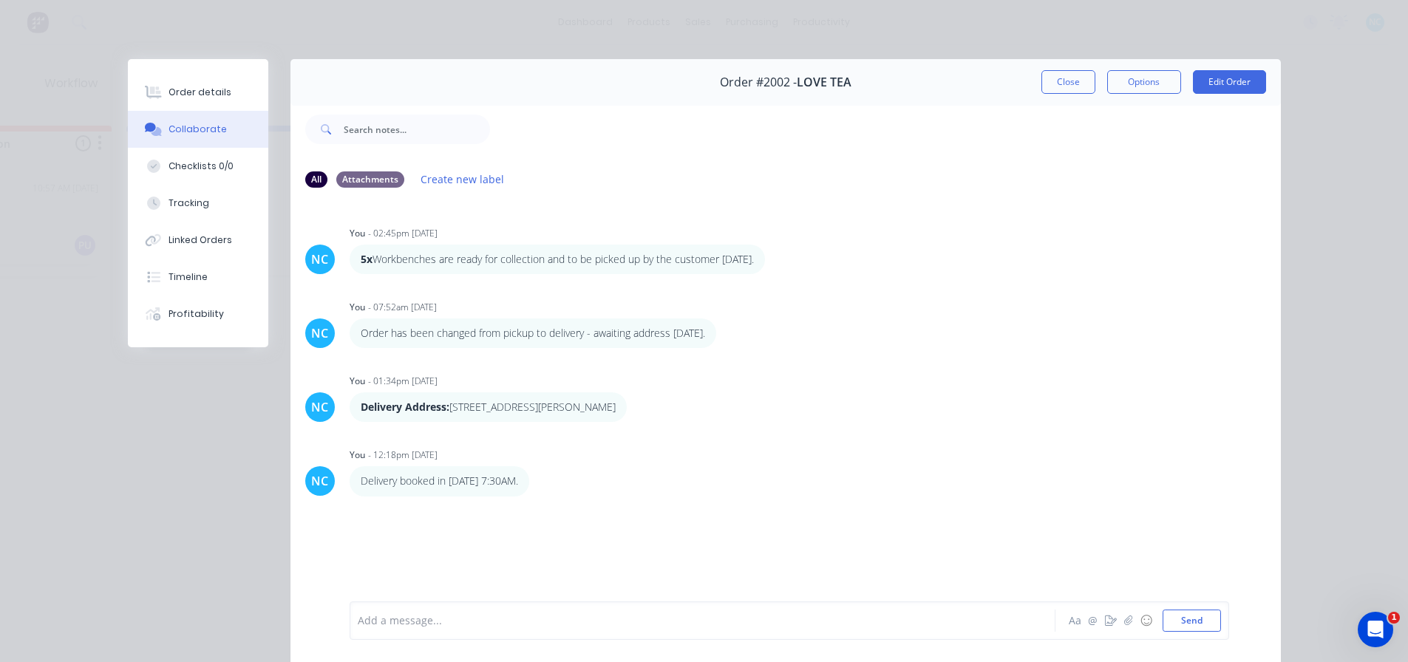
click at [381, 635] on div "Add a message... Aa @ ☺ Send" at bounding box center [790, 621] width 880 height 38
click at [384, 628] on div "Add a message..." at bounding box center [682, 621] width 648 height 22
drag, startPoint x: 370, startPoint y: 626, endPoint x: 453, endPoint y: 624, distance: 83.6
click at [453, 624] on span "PF-SFN-M-01units (Painted Satin Black) were picked up for delivery and left our…" at bounding box center [601, 621] width 463 height 14
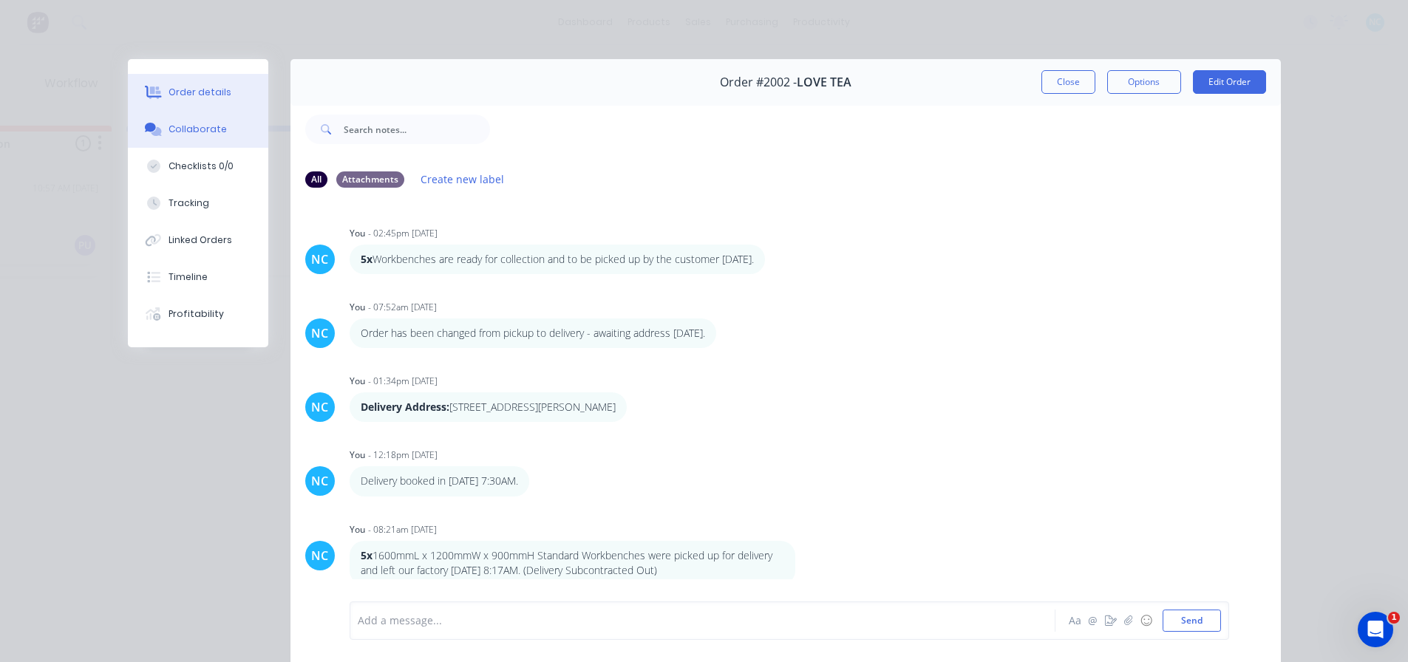
click at [206, 81] on button "Order details" at bounding box center [198, 92] width 140 height 37
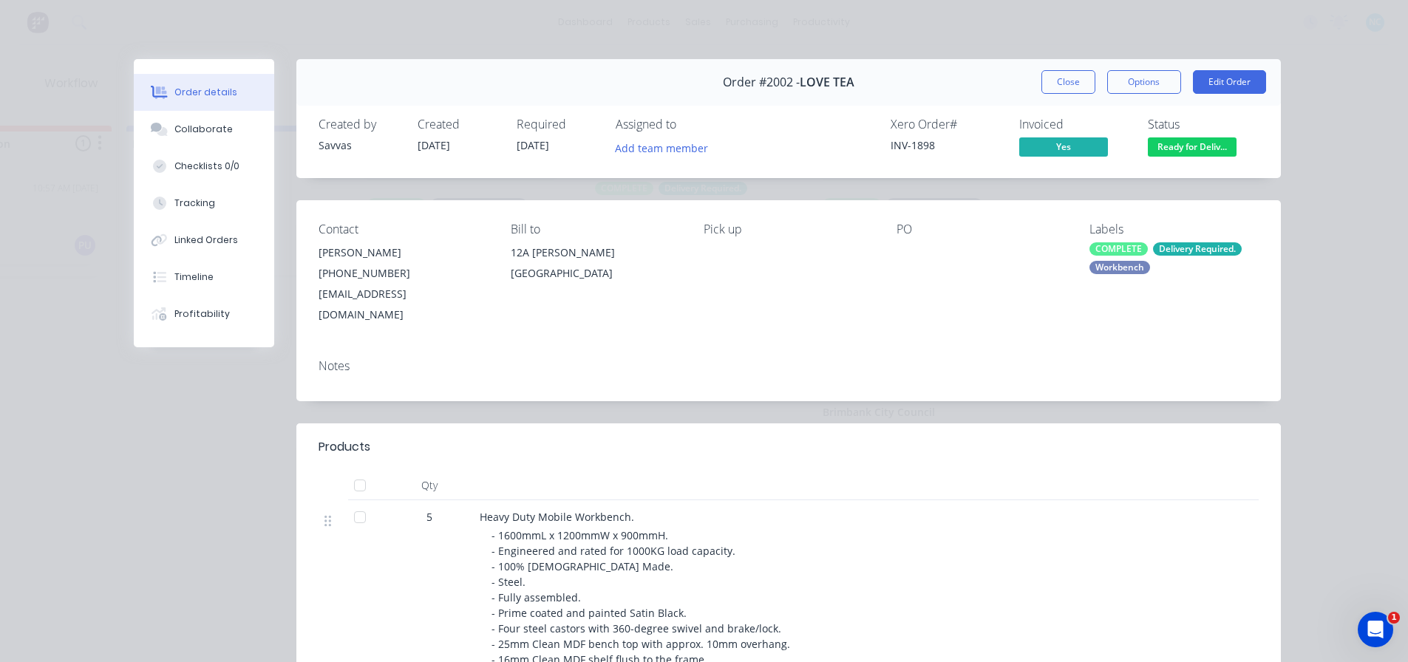
click at [1058, 72] on button "Close" at bounding box center [1069, 82] width 54 height 24
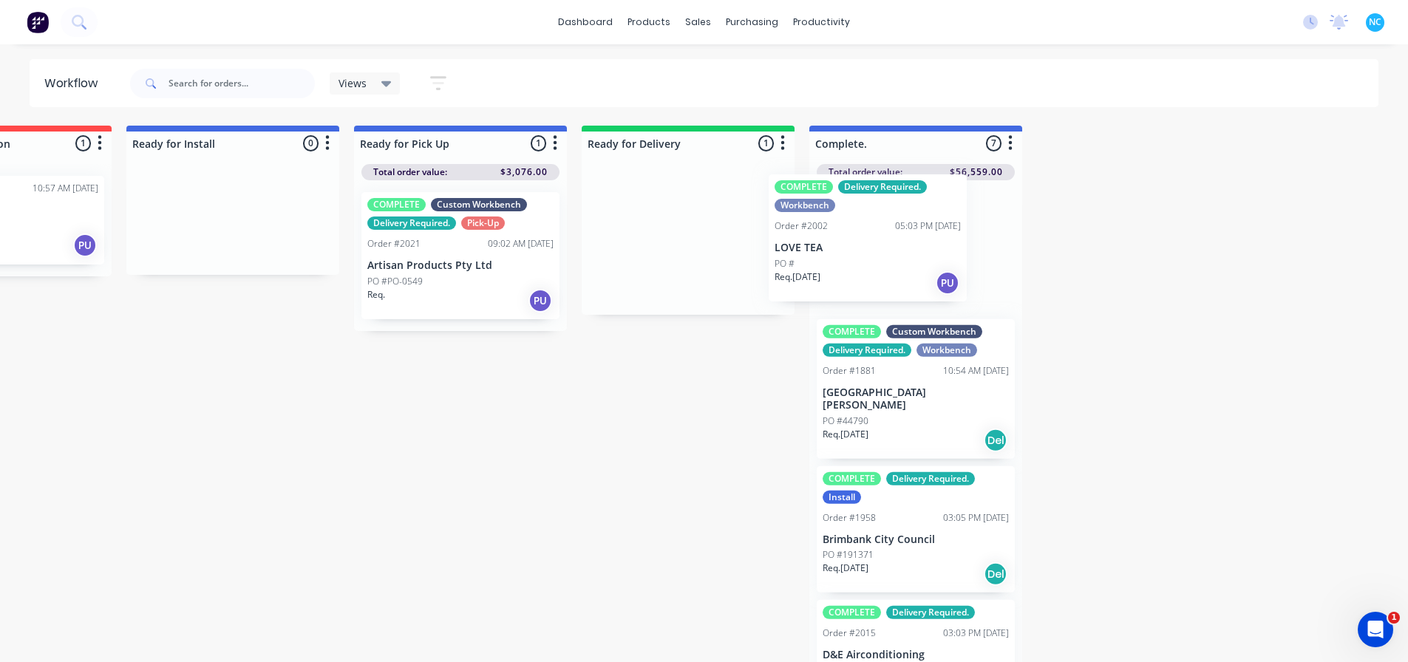
drag, startPoint x: 710, startPoint y: 263, endPoint x: 893, endPoint y: 262, distance: 183.3
click at [893, 262] on div "Submitted 2 Sort By Created date Required date Order number Customer name Most …" at bounding box center [57, 396] width 2680 height 540
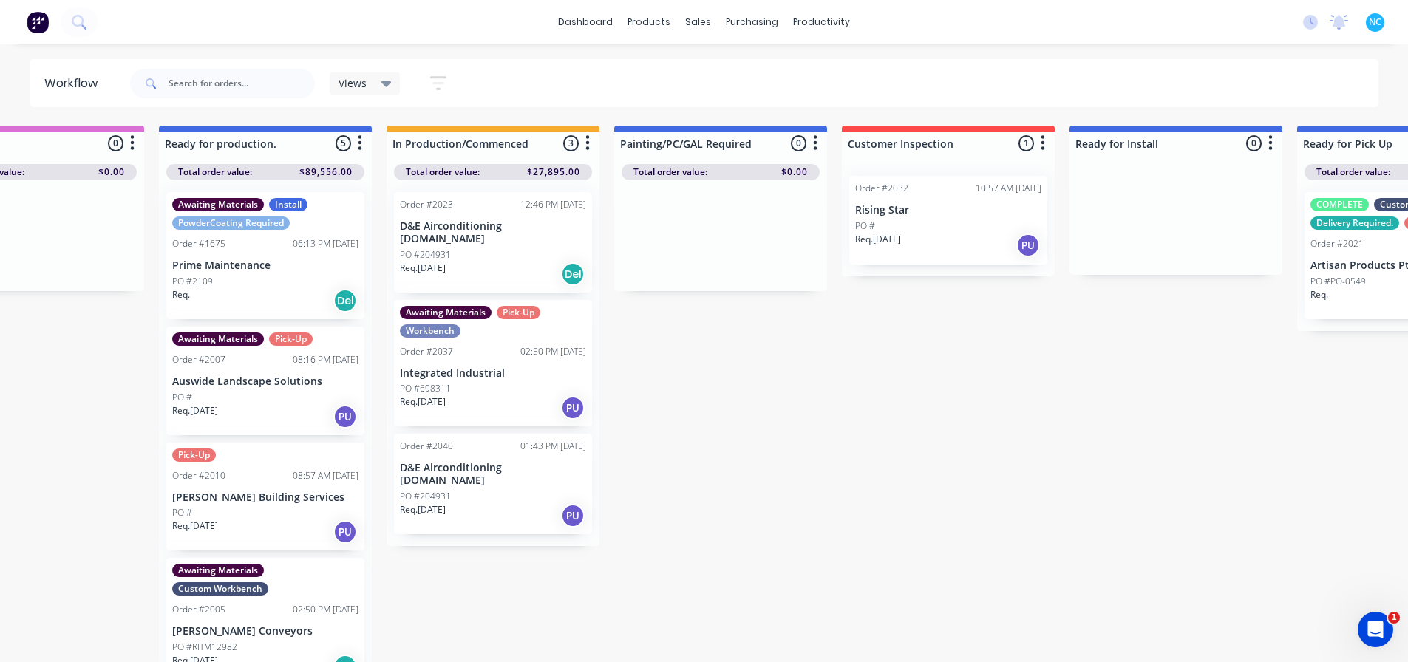
scroll to position [0, 317]
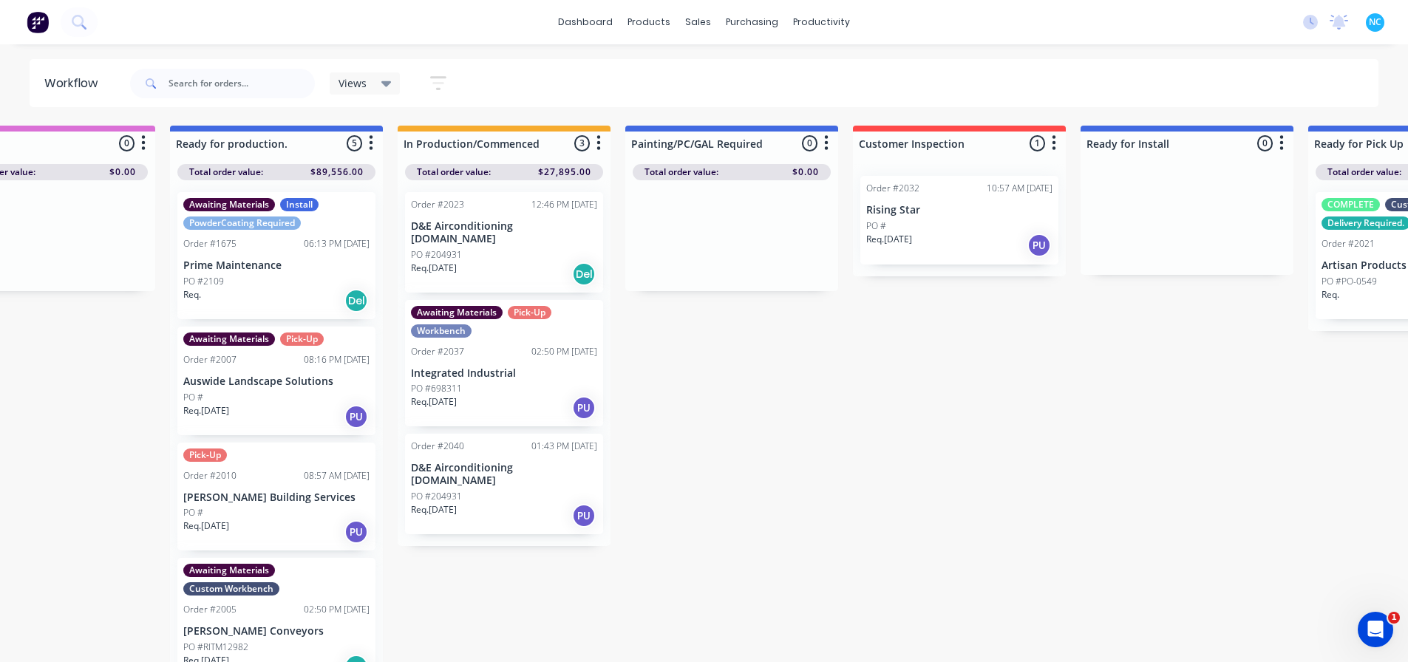
click at [485, 490] on div "PO #204931" at bounding box center [504, 496] width 186 height 13
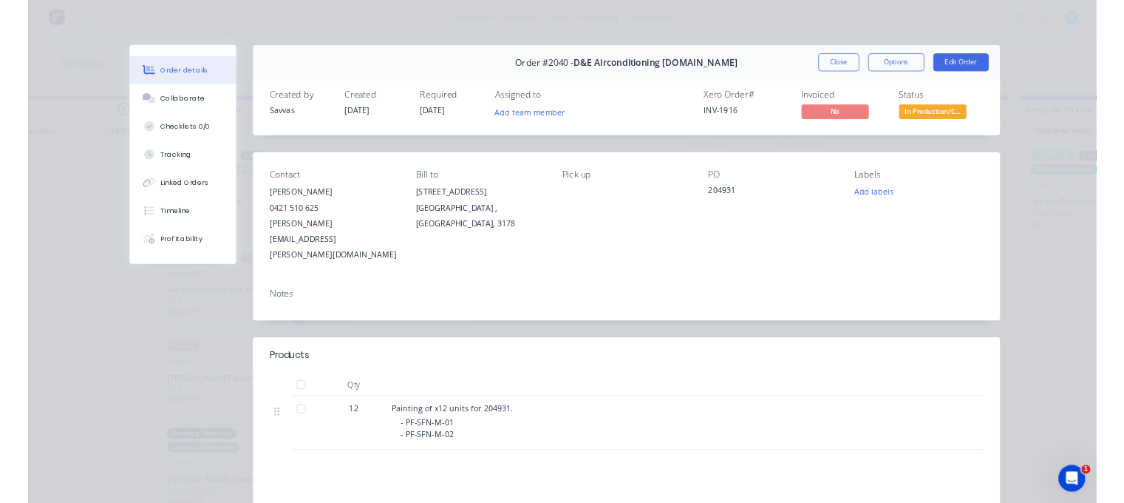
scroll to position [0, 0]
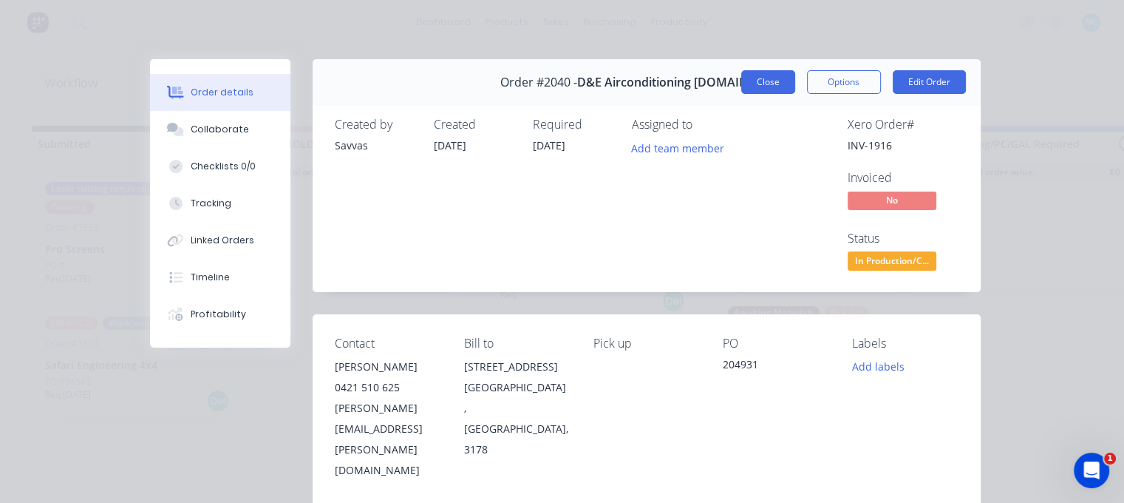
click at [760, 92] on button "Close" at bounding box center [768, 82] width 54 height 24
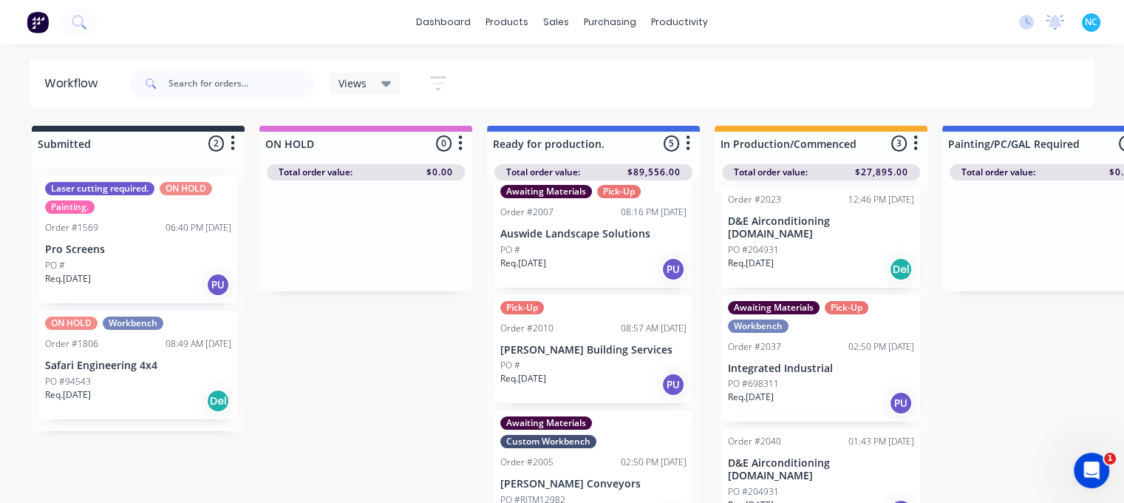
scroll to position [6, 0]
click at [830, 484] on div "PO #204931" at bounding box center [821, 490] width 186 height 13
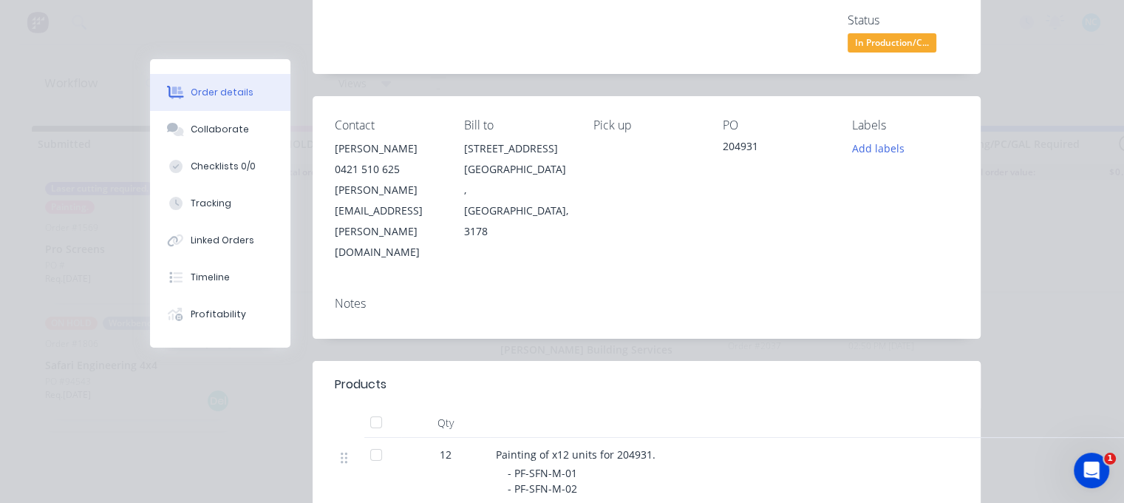
scroll to position [222, 0]
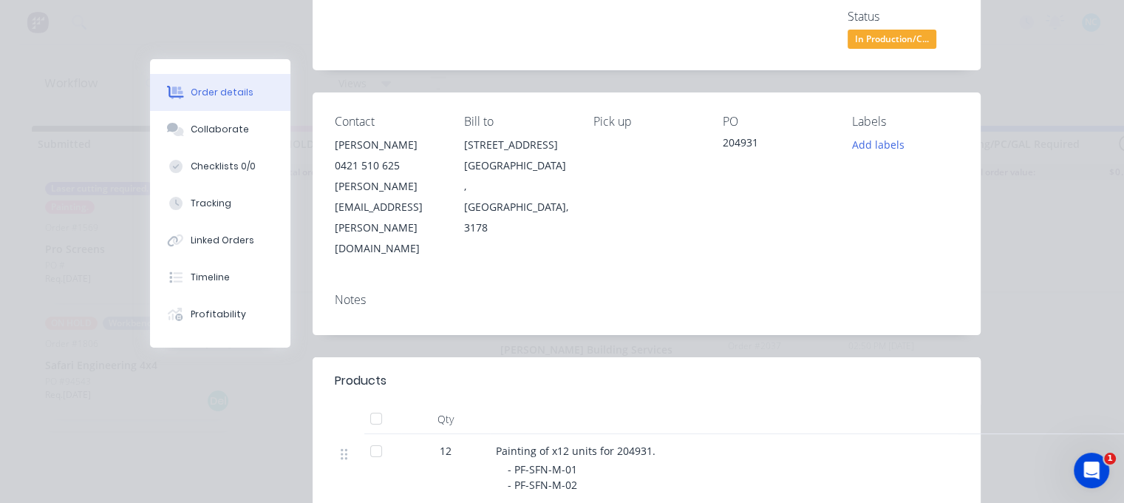
drag, startPoint x: 1055, startPoint y: 319, endPoint x: 837, endPoint y: 204, distance: 246.3
click at [1056, 319] on div "Order details Collaborate Checklists 0/0 Tracking Linked Orders Timeline Profit…" at bounding box center [562, 251] width 1124 height 503
click at [985, 173] on div "Order details Collaborate Checklists 0/0 Tracking Linked Orders Timeline Profit…" at bounding box center [562, 302] width 866 height 931
click at [999, 174] on div "Order details Collaborate Checklists 0/0 Tracking Linked Orders Timeline Profit…" at bounding box center [562, 251] width 1124 height 503
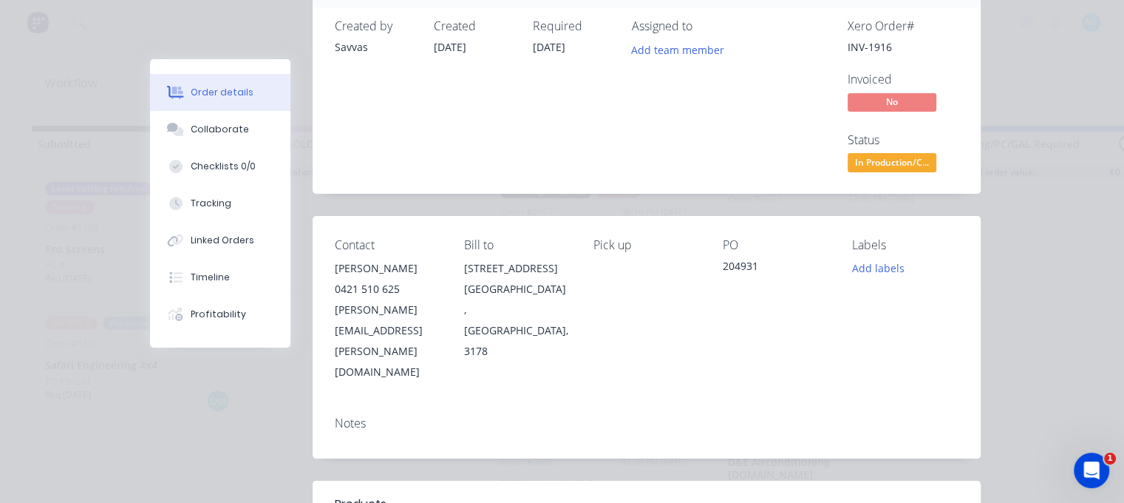
scroll to position [0, 0]
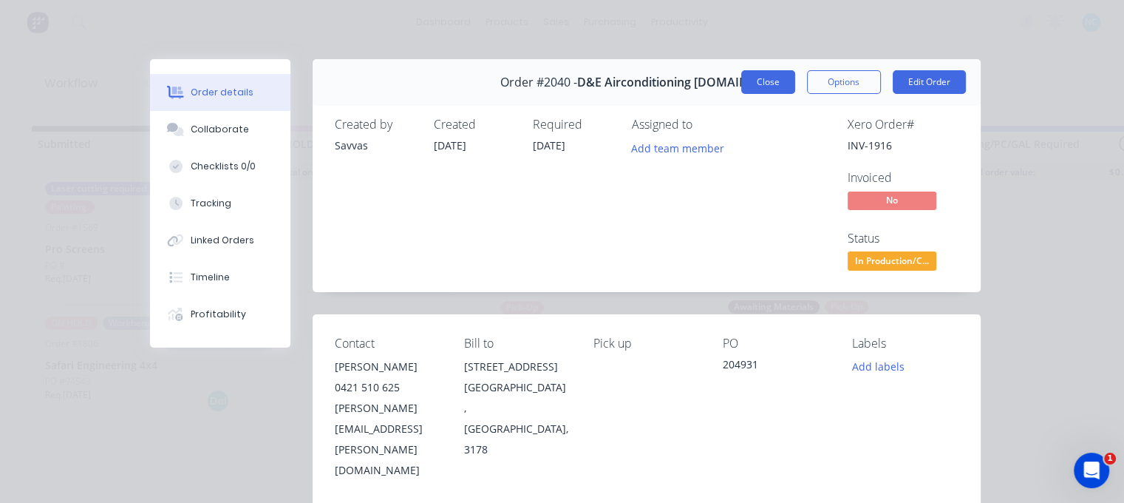
click at [781, 86] on button "Close" at bounding box center [768, 82] width 54 height 24
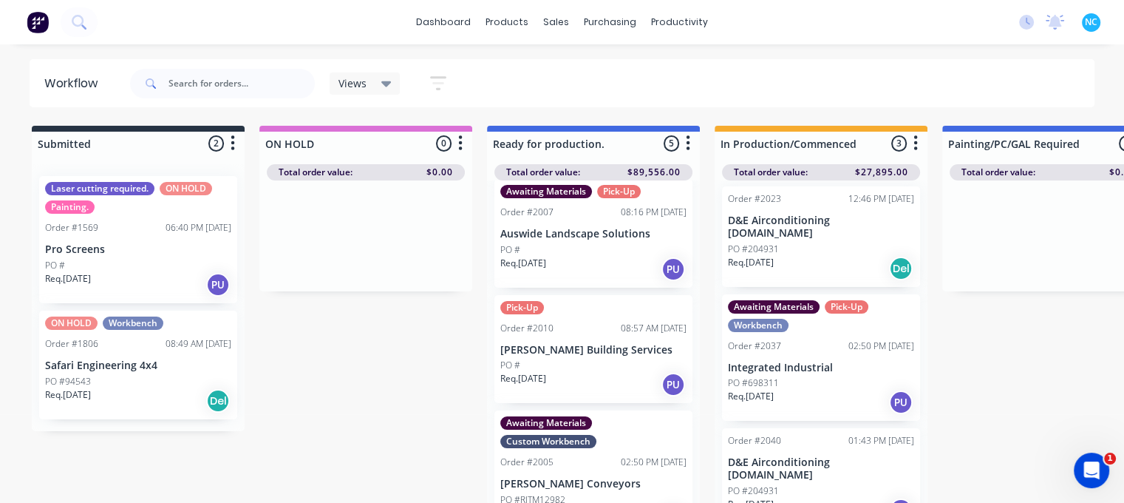
click at [797, 257] on div "Req. 15/09/25 Del" at bounding box center [821, 268] width 186 height 25
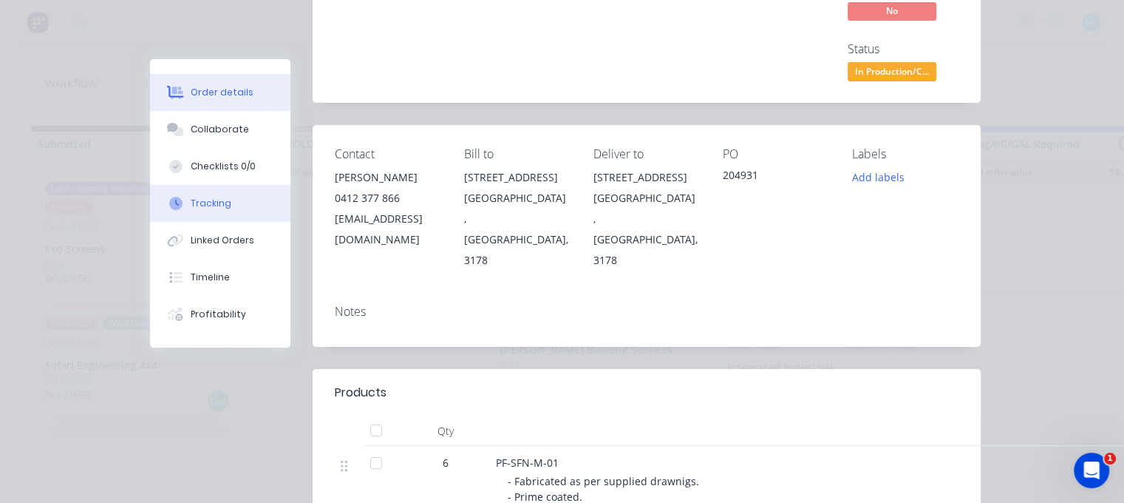
scroll to position [222, 0]
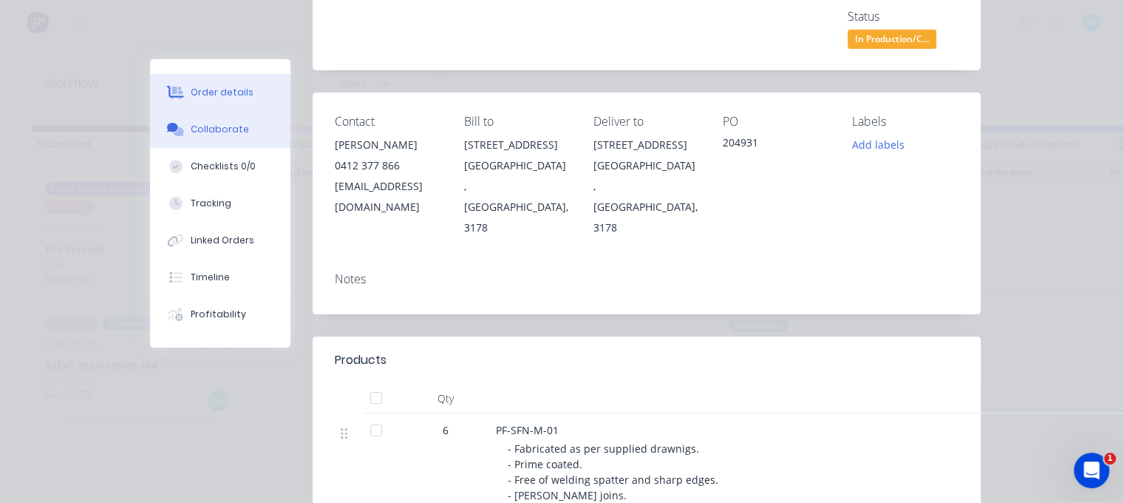
click at [234, 132] on div "Collaborate" at bounding box center [220, 129] width 58 height 13
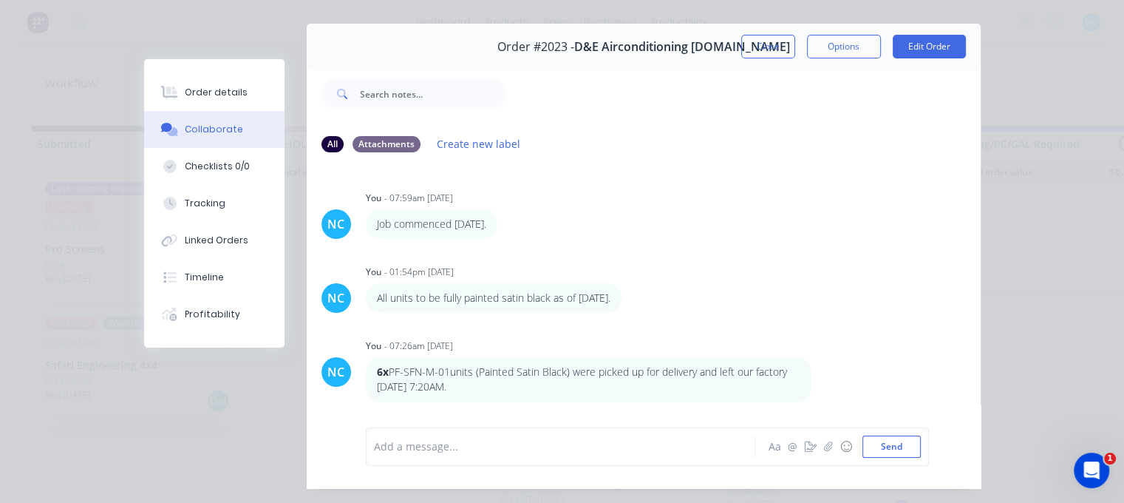
scroll to position [0, 0]
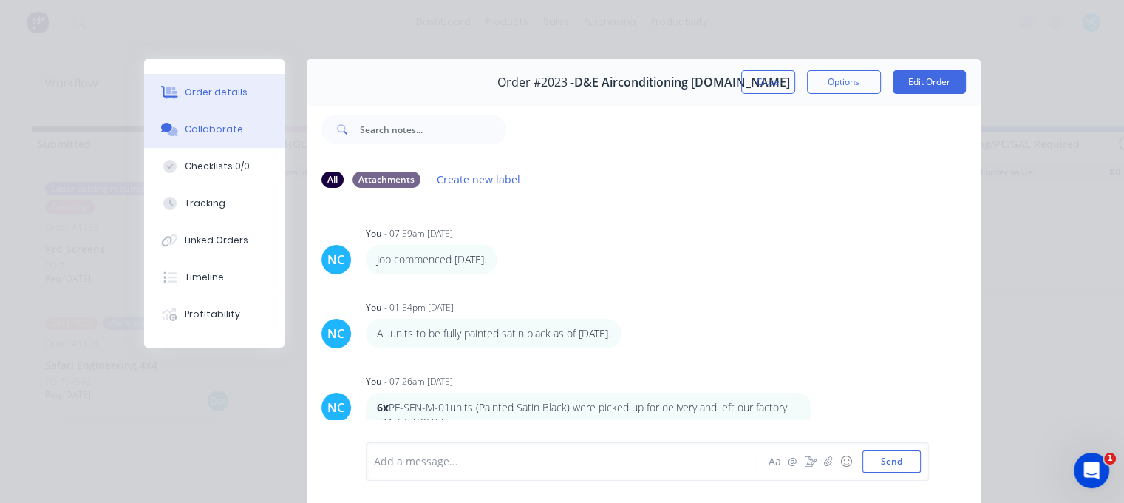
click at [242, 91] on button "Order details" at bounding box center [214, 92] width 140 height 37
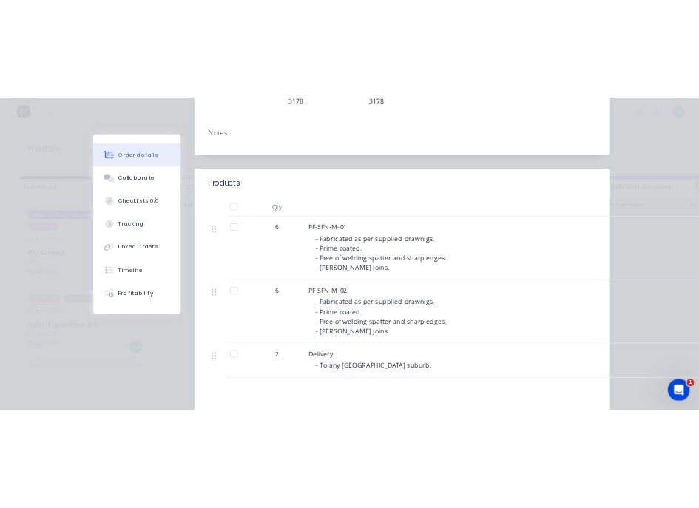
scroll to position [74, 0]
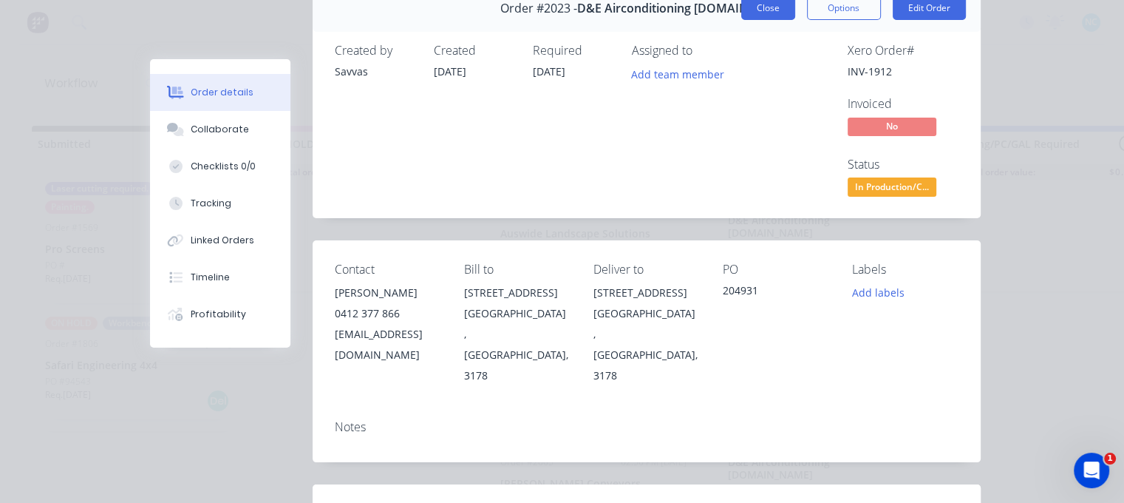
click at [775, 18] on button "Close" at bounding box center [768, 8] width 54 height 24
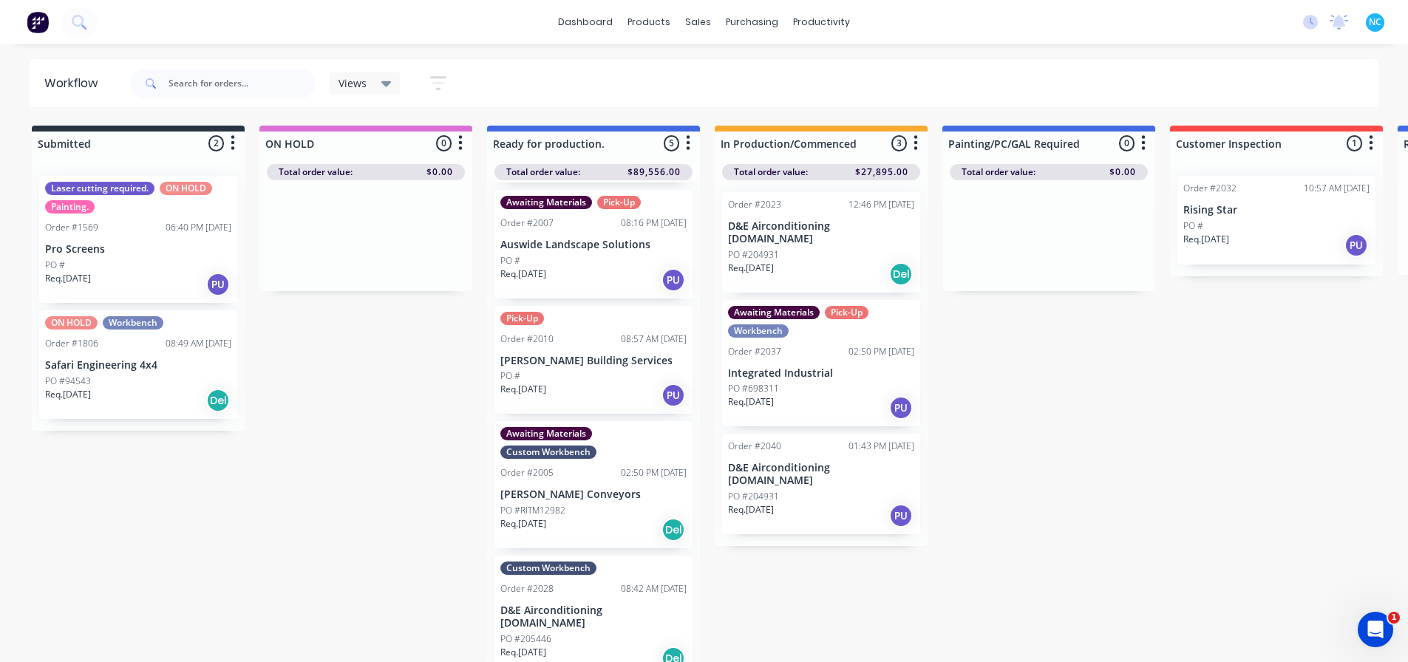
scroll to position [0, 0]
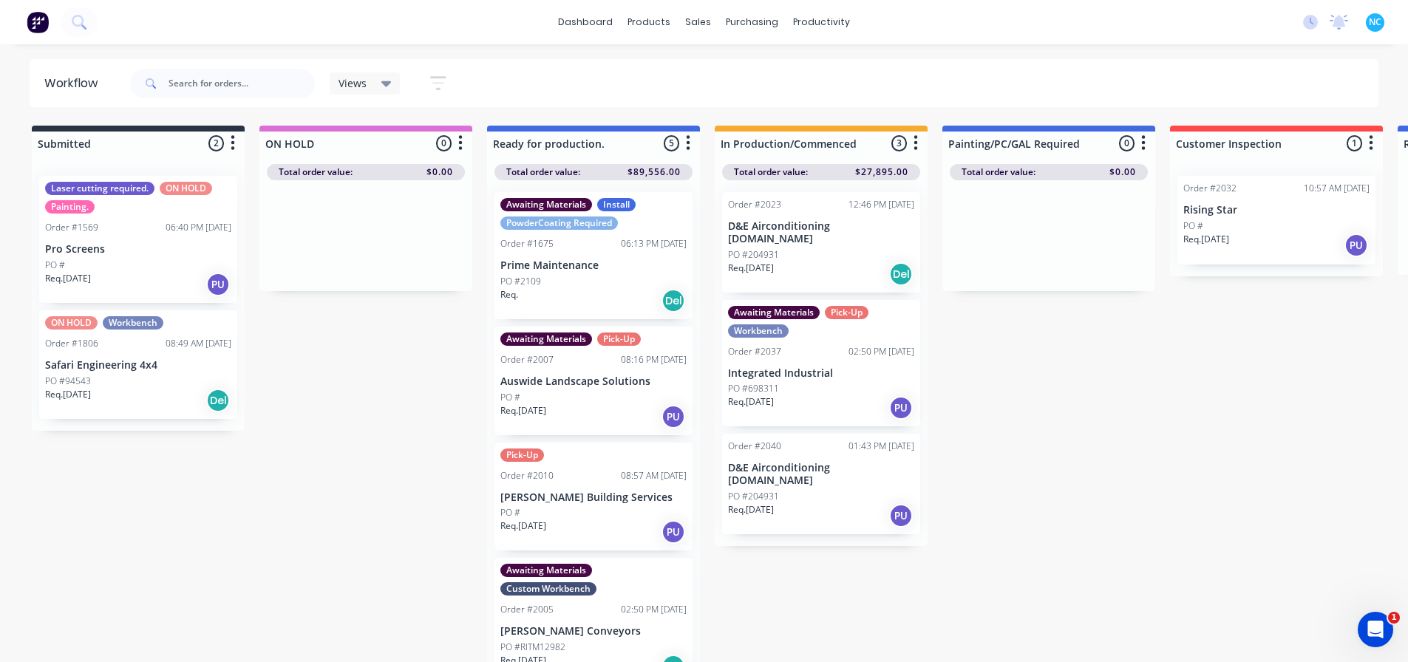
drag, startPoint x: 717, startPoint y: 662, endPoint x: 787, endPoint y: 668, distance: 70.5
click at [787, 574] on html "dashboard products sales purchasing productivity dashboard products Product Cat…" at bounding box center [704, 287] width 1408 height 574
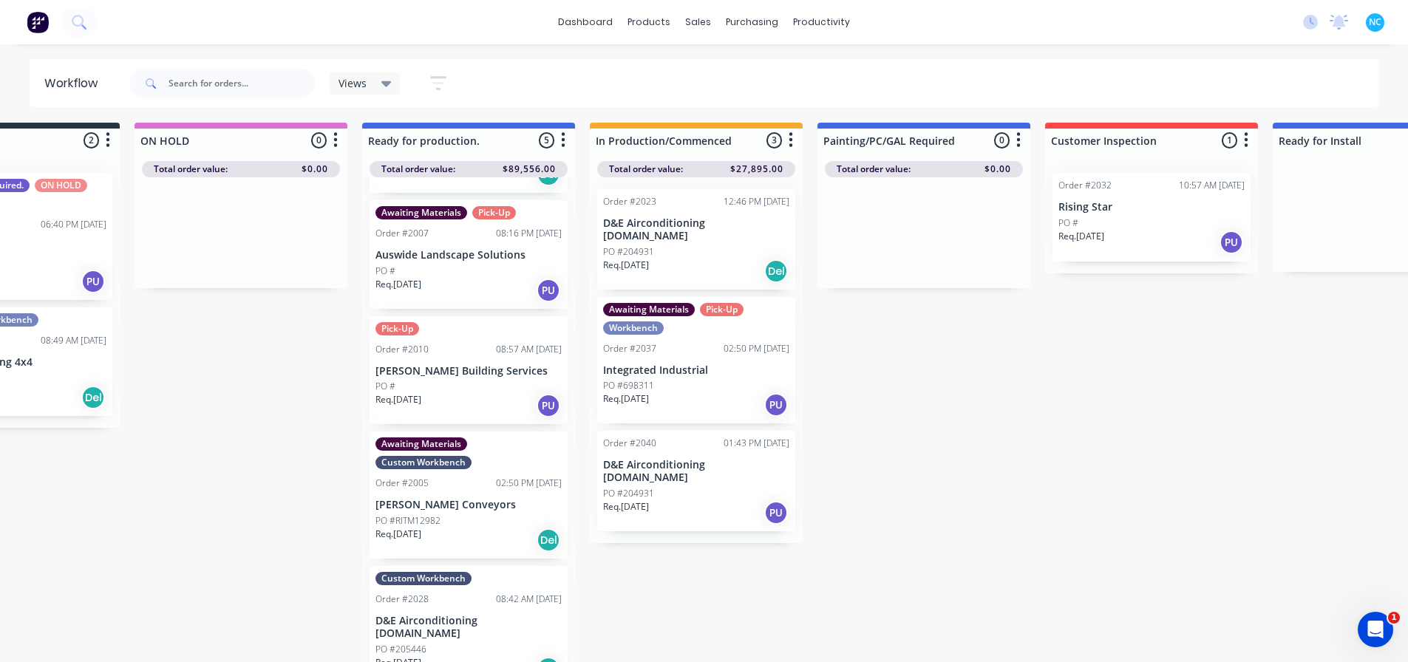
scroll to position [137, 0]
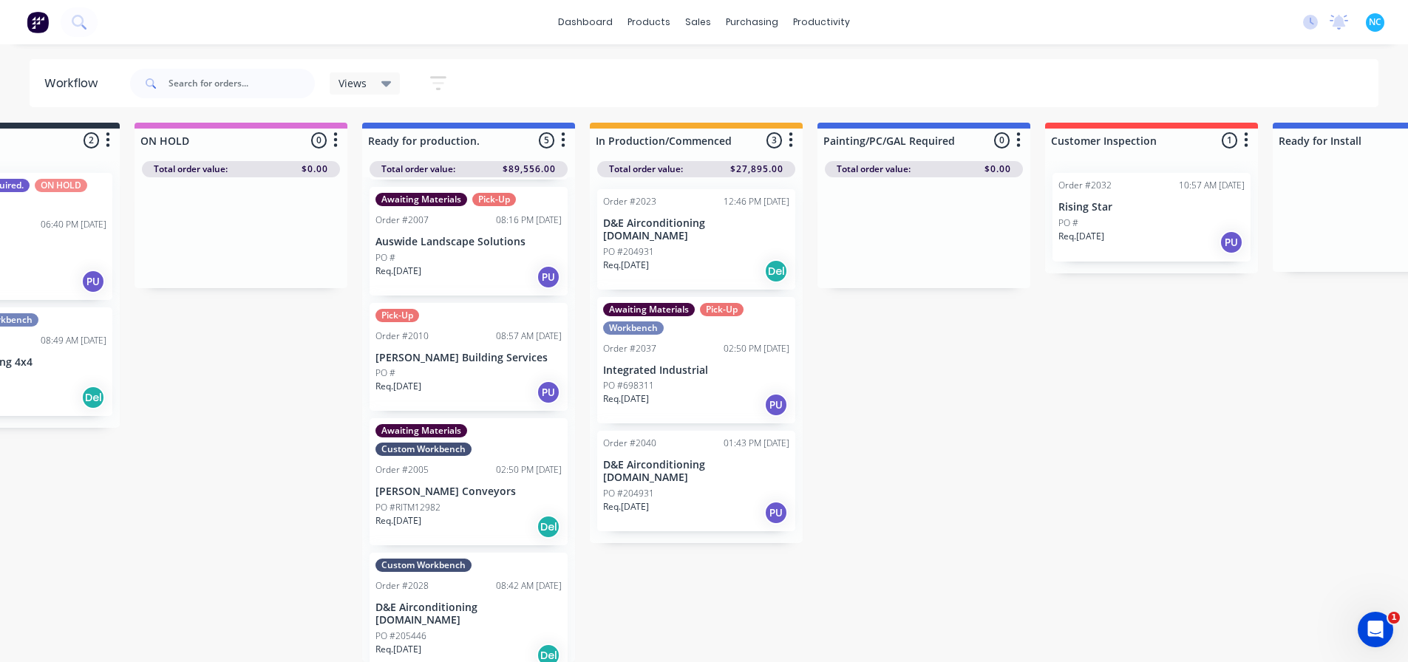
click at [469, 367] on div "PO #" at bounding box center [469, 373] width 186 height 13
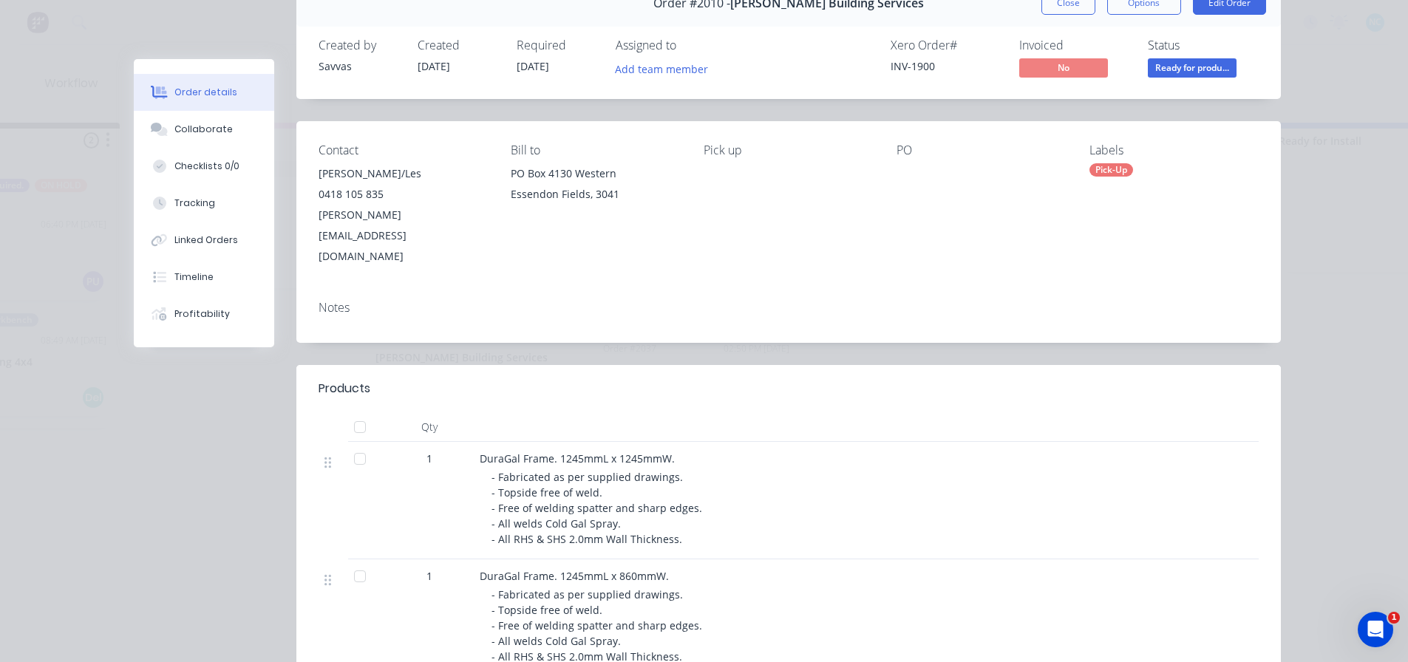
scroll to position [0, 0]
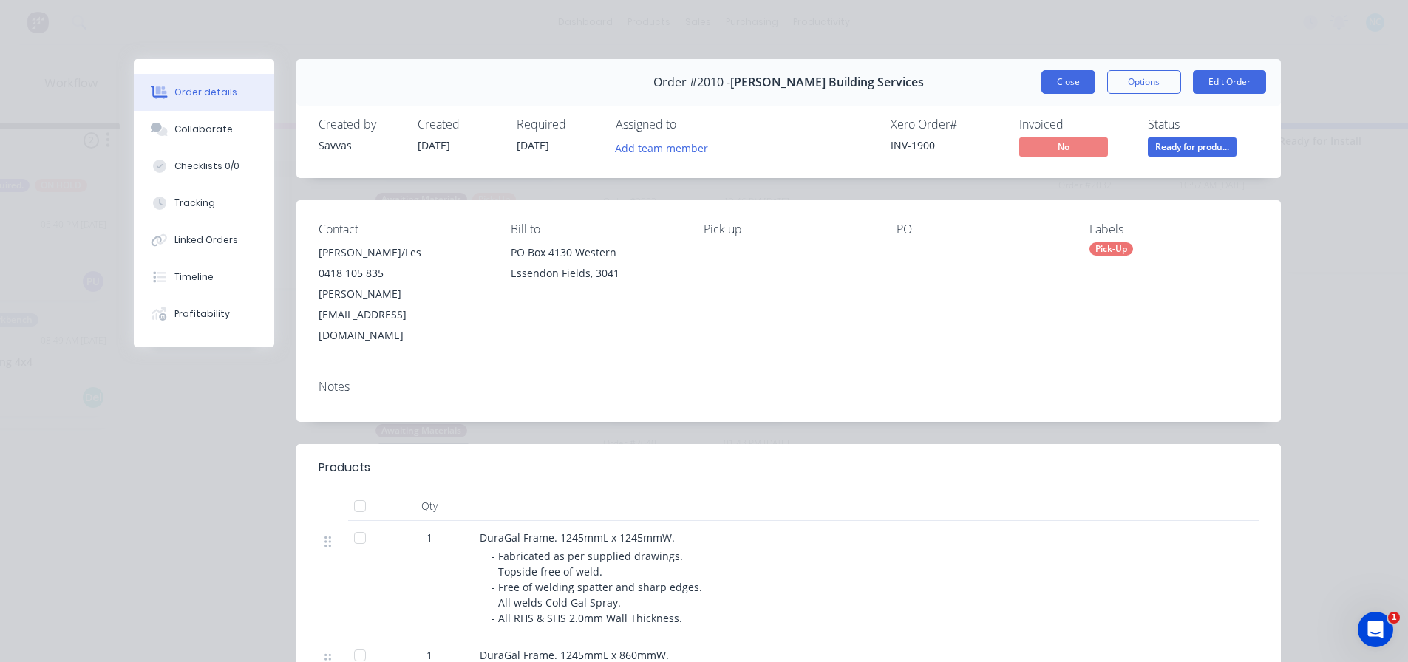
click at [1051, 72] on button "Close" at bounding box center [1069, 82] width 54 height 24
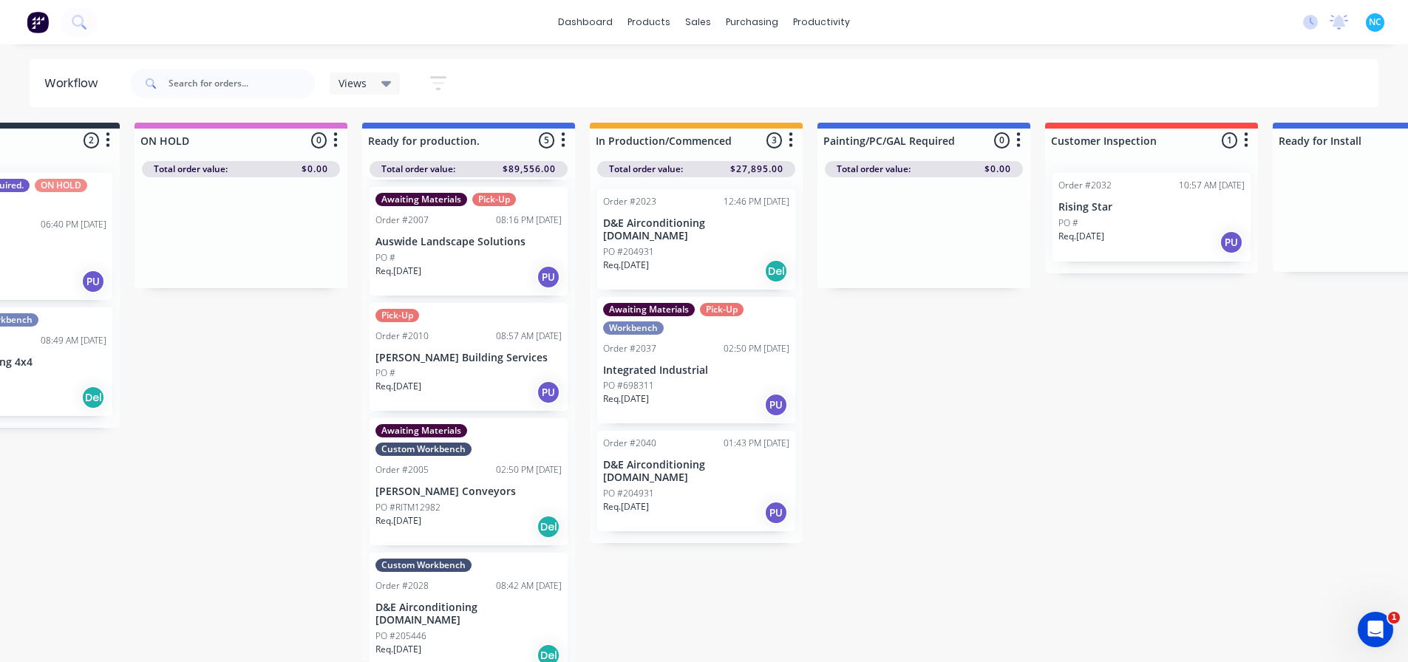
click at [713, 393] on div "Req. 25/09/25 PU" at bounding box center [696, 405] width 186 height 25
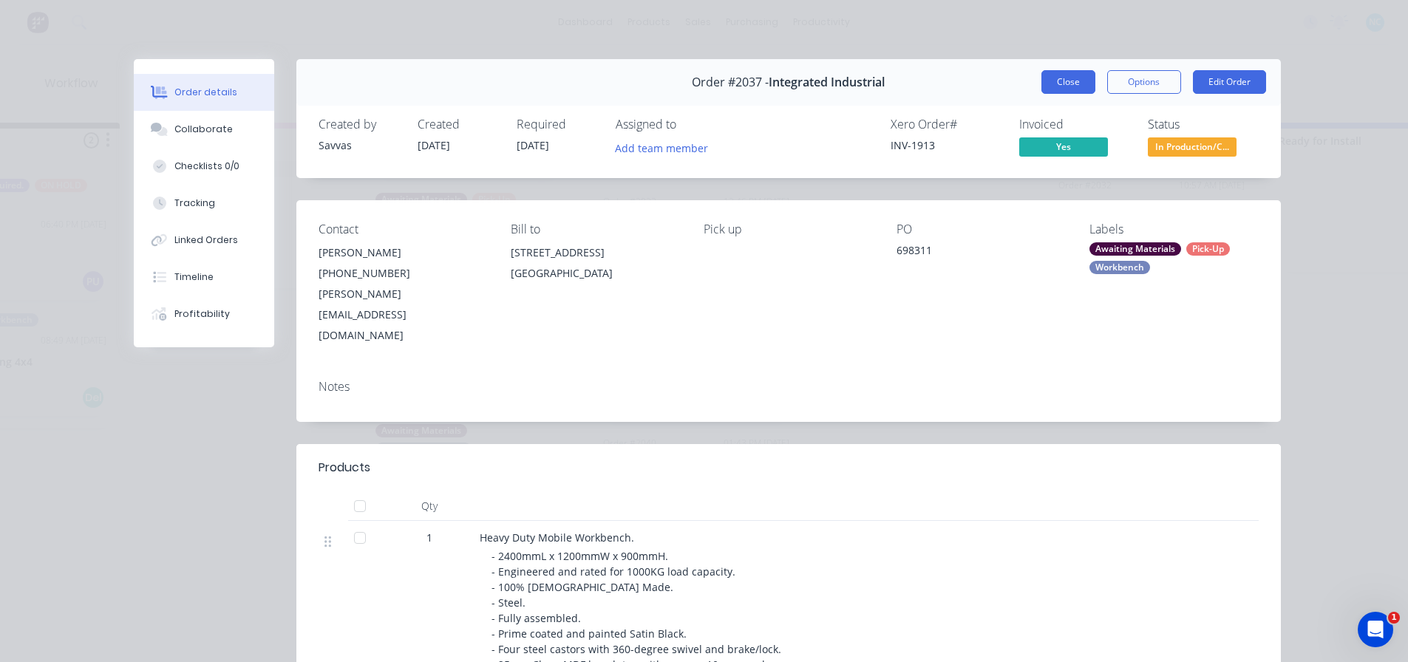
click at [1047, 84] on button "Close" at bounding box center [1069, 82] width 54 height 24
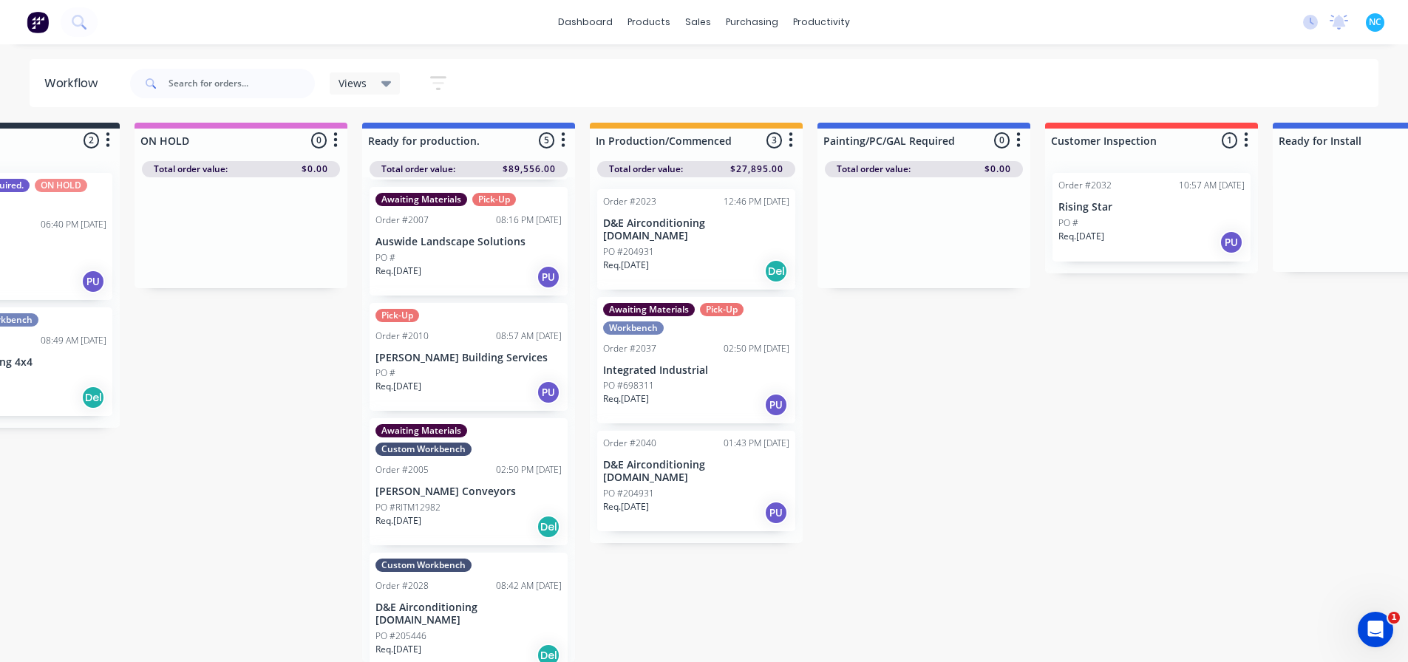
click at [659, 364] on p "Integrated Industrial" at bounding box center [696, 370] width 186 height 13
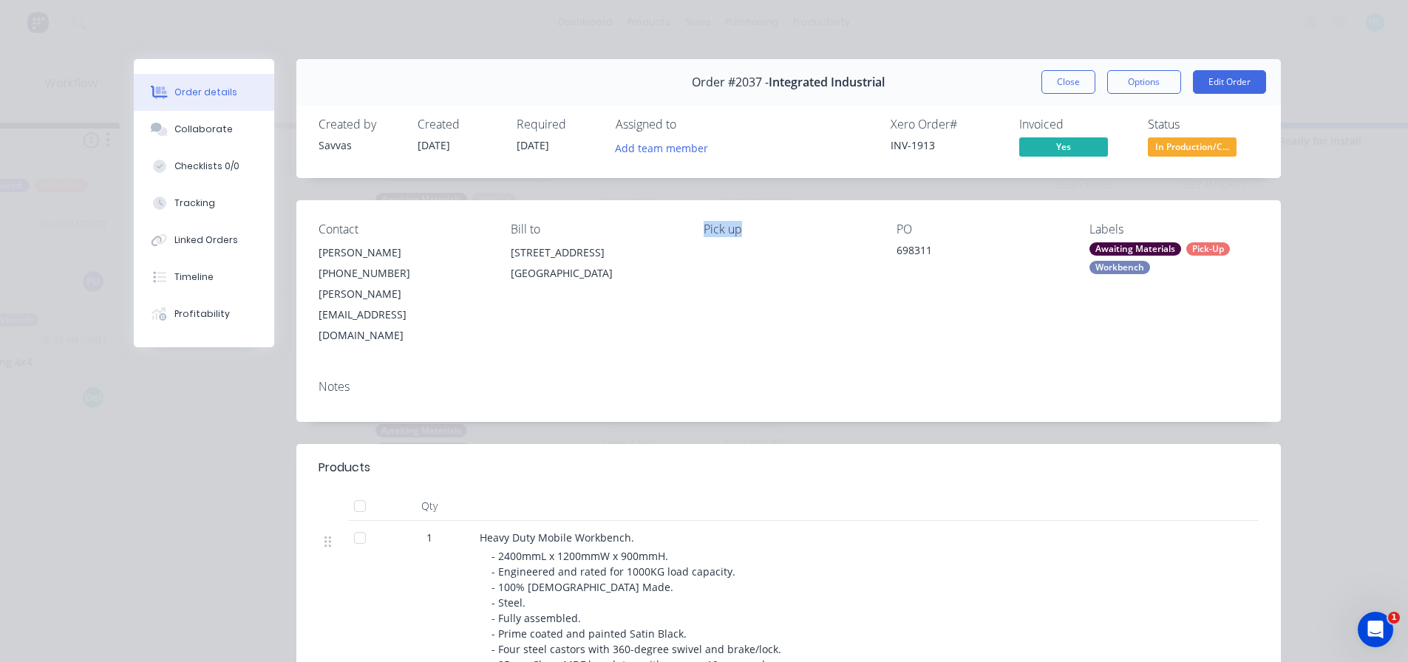
drag, startPoint x: 694, startPoint y: 212, endPoint x: 802, endPoint y: 219, distance: 108.1
click at [802, 219] on div "Contact Betty Tuaine (08) 9373 1237 betty.tuaine@intind.com.au Bill to 10 Hazel…" at bounding box center [788, 284] width 985 height 168
click at [781, 220] on div "Contact Betty Tuaine (08) 9373 1237 betty.tuaine@intind.com.au Bill to 10 Hazel…" at bounding box center [788, 284] width 985 height 168
click at [237, 151] on button "Checklists 0/0" at bounding box center [204, 166] width 140 height 37
type textarea "x"
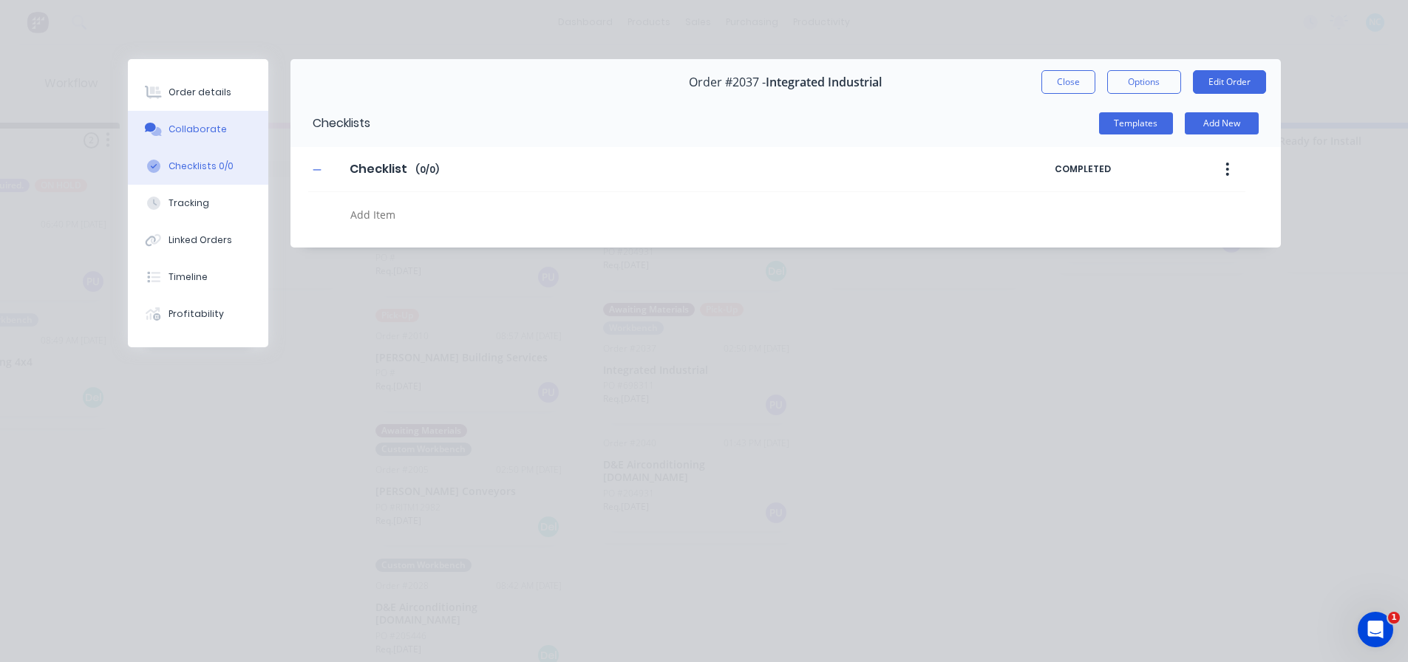
click at [228, 112] on button "Collaborate" at bounding box center [198, 129] width 140 height 37
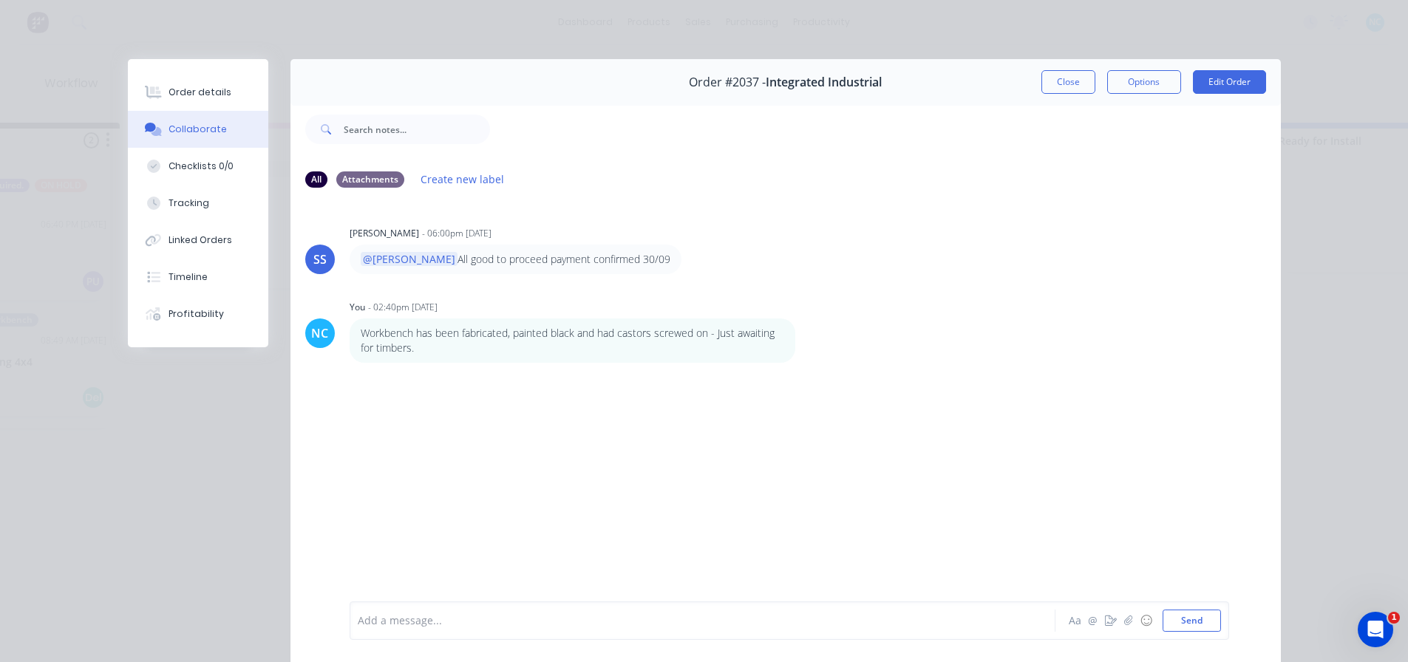
drag, startPoint x: 438, startPoint y: 266, endPoint x: 628, endPoint y: 265, distance: 190.0
click at [626, 266] on p "@Nicholas All good to proceed payment confirmed 30/09" at bounding box center [516, 259] width 310 height 15
click at [628, 265] on div "@Nicholas All good to proceed payment confirmed 30/09" at bounding box center [516, 260] width 332 height 30
click at [1053, 78] on button "Close" at bounding box center [1069, 82] width 54 height 24
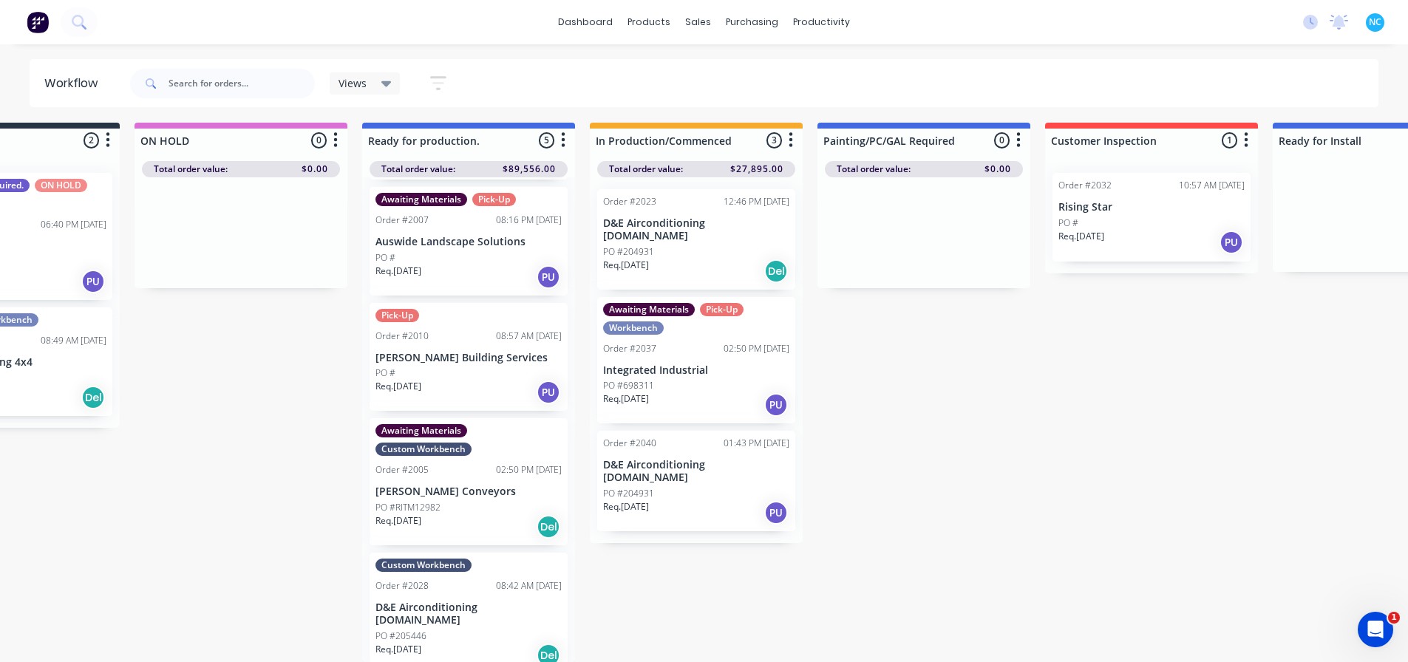
click at [726, 393] on div "Req. 25/09/25 PU" at bounding box center [696, 405] width 186 height 25
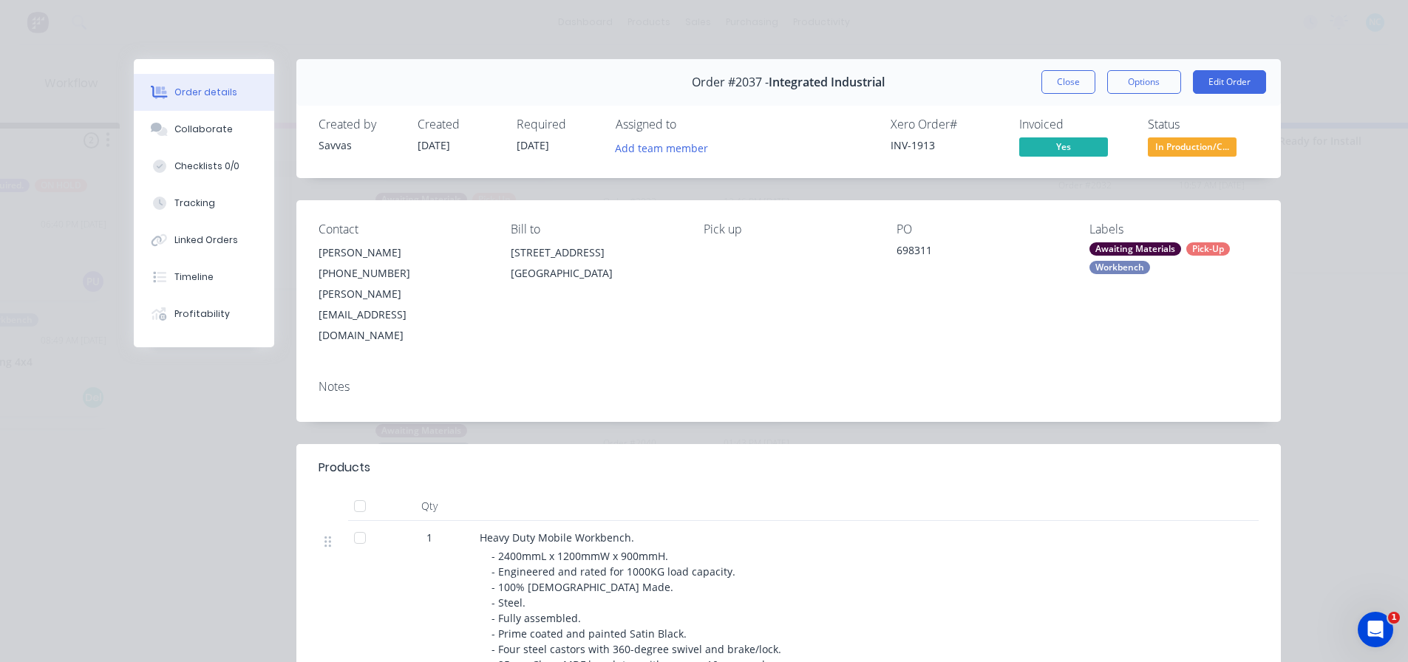
click at [1045, 97] on div "Order #2037 - Integrated Industrial Close Options Edit Order" at bounding box center [788, 82] width 985 height 47
click at [1070, 74] on button "Close" at bounding box center [1069, 82] width 54 height 24
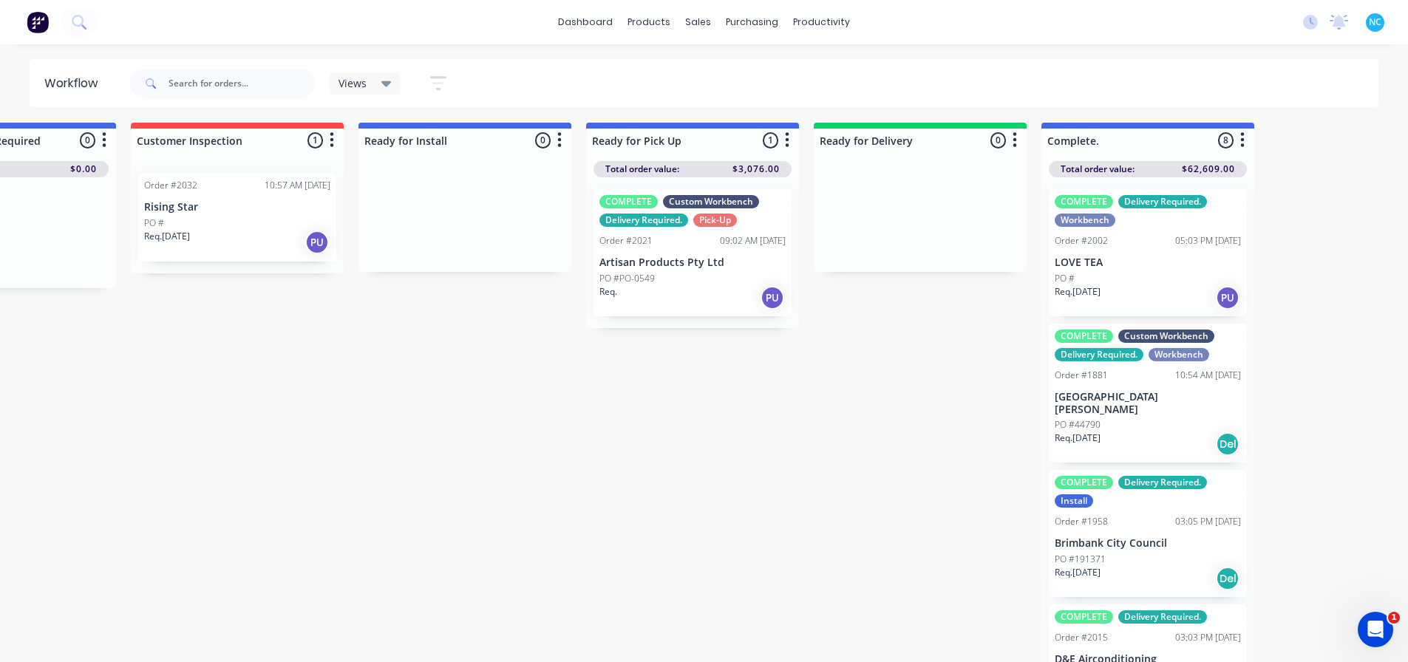
scroll to position [14, 1041]
click at [626, 291] on div "Req. PU" at bounding box center [691, 297] width 186 height 25
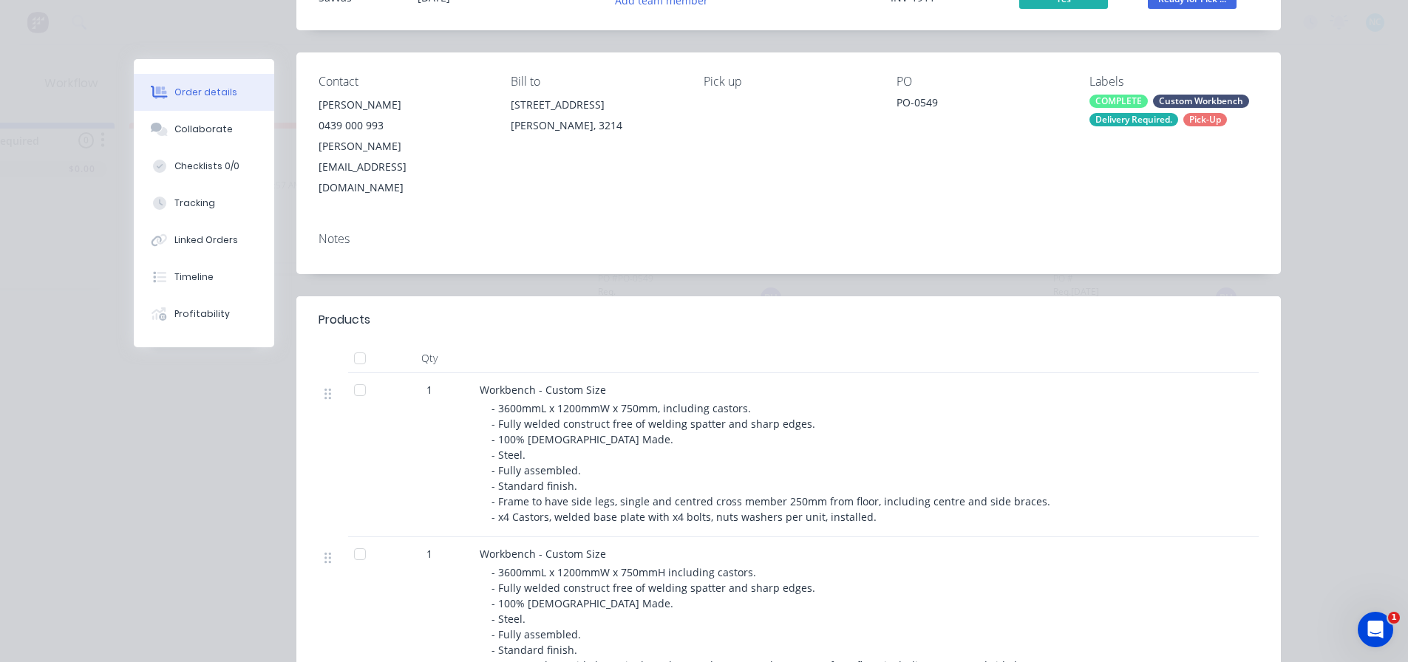
scroll to position [0, 0]
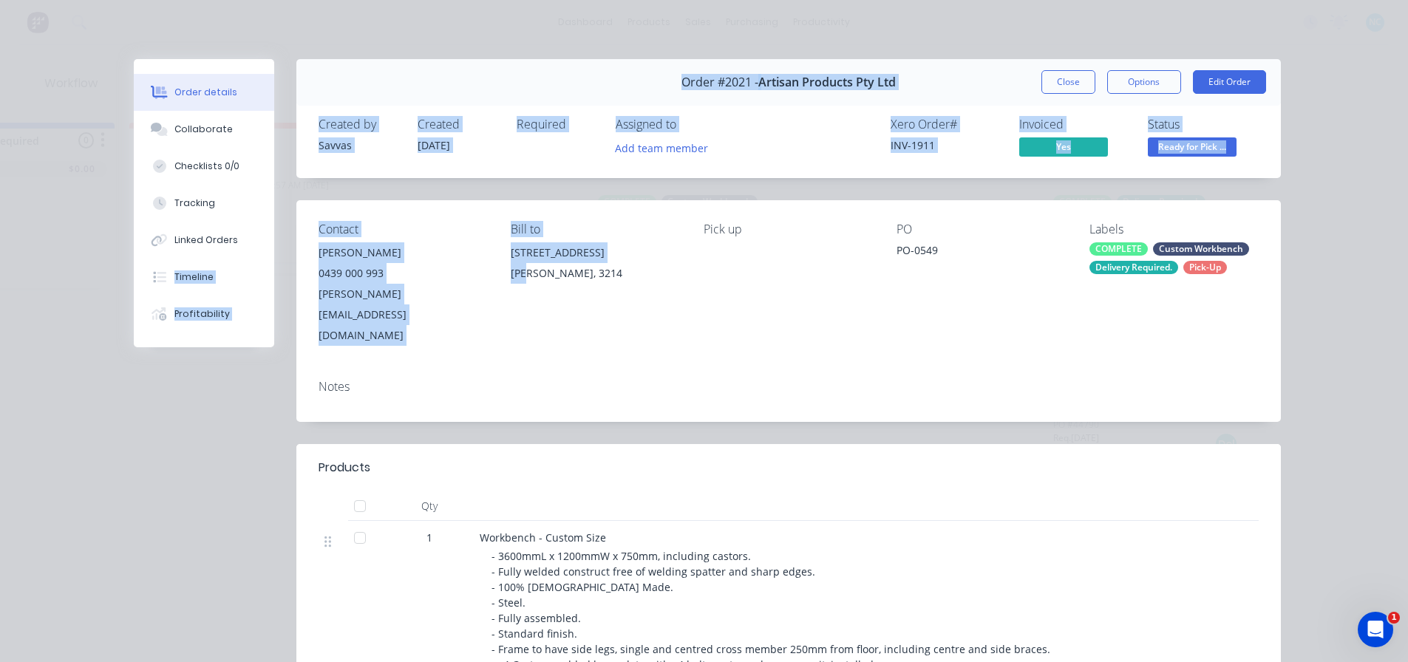
drag, startPoint x: 492, startPoint y: 316, endPoint x: 274, endPoint y: 249, distance: 228.0
click at [274, 249] on div "Order details Collaborate Checklists 0/0 Tracking Linked Orders Timeline Profit…" at bounding box center [704, 585] width 1183 height 1053
click at [446, 302] on div "Cameron.h@artisanproducts.com.au" at bounding box center [403, 315] width 169 height 62
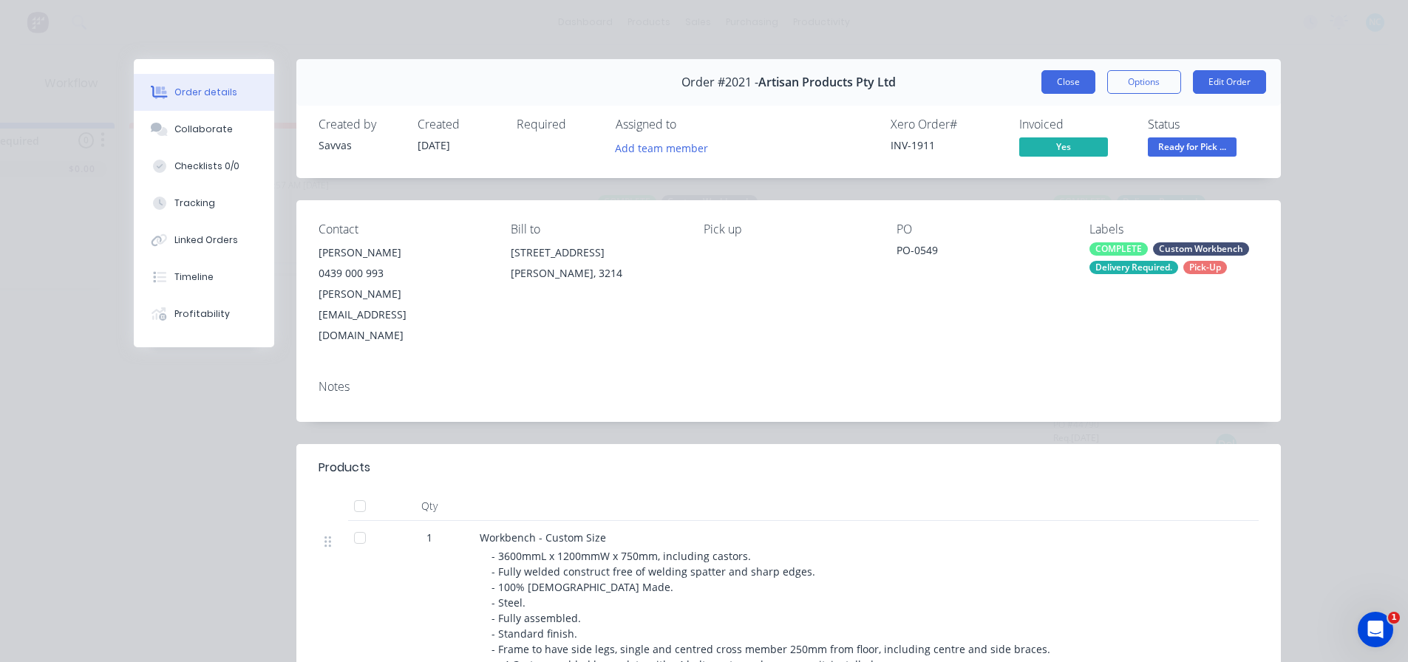
click at [1067, 77] on button "Close" at bounding box center [1069, 82] width 54 height 24
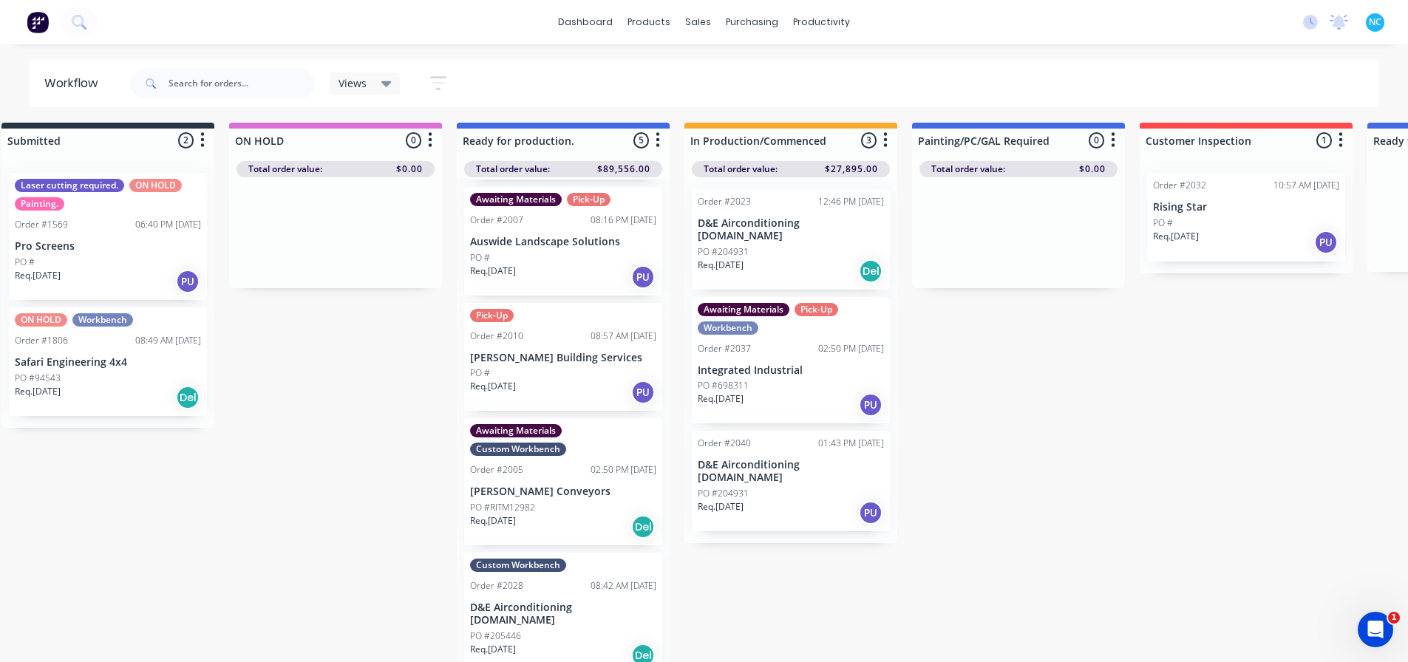
scroll to position [14, 0]
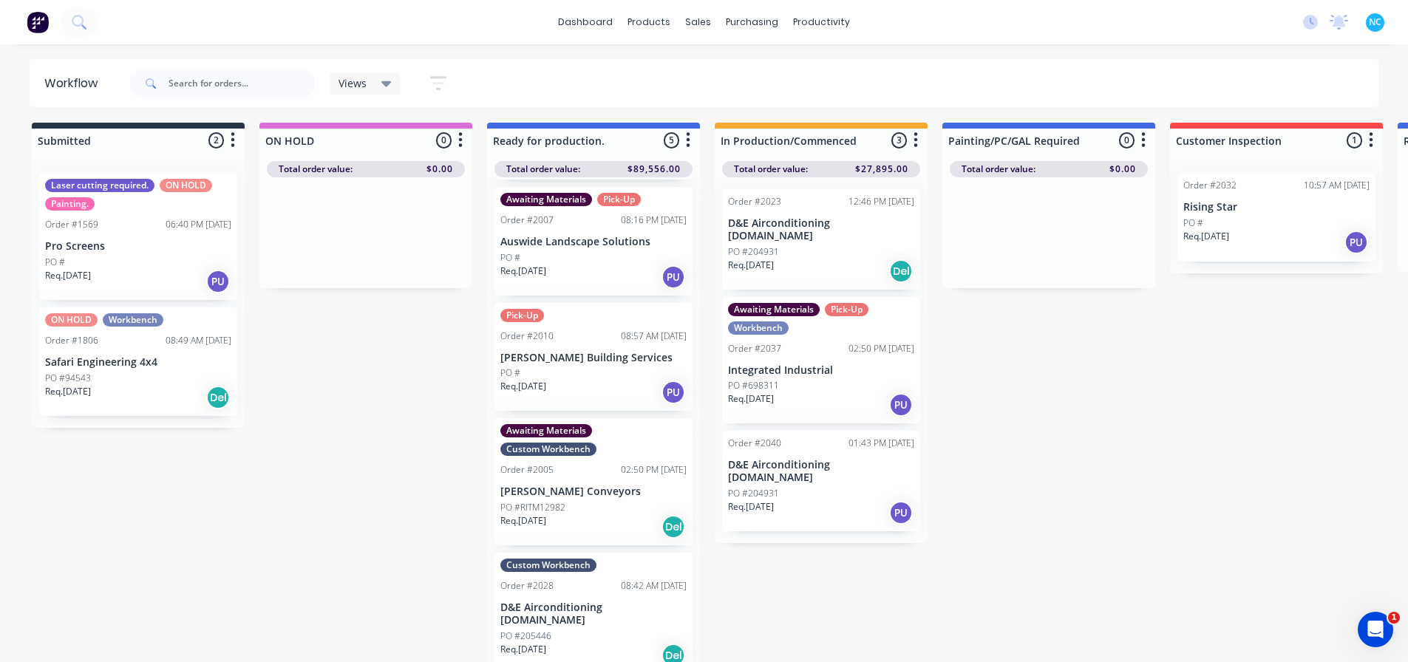
click at [602, 380] on div "Req. 03/09/25 PU" at bounding box center [593, 392] width 186 height 25
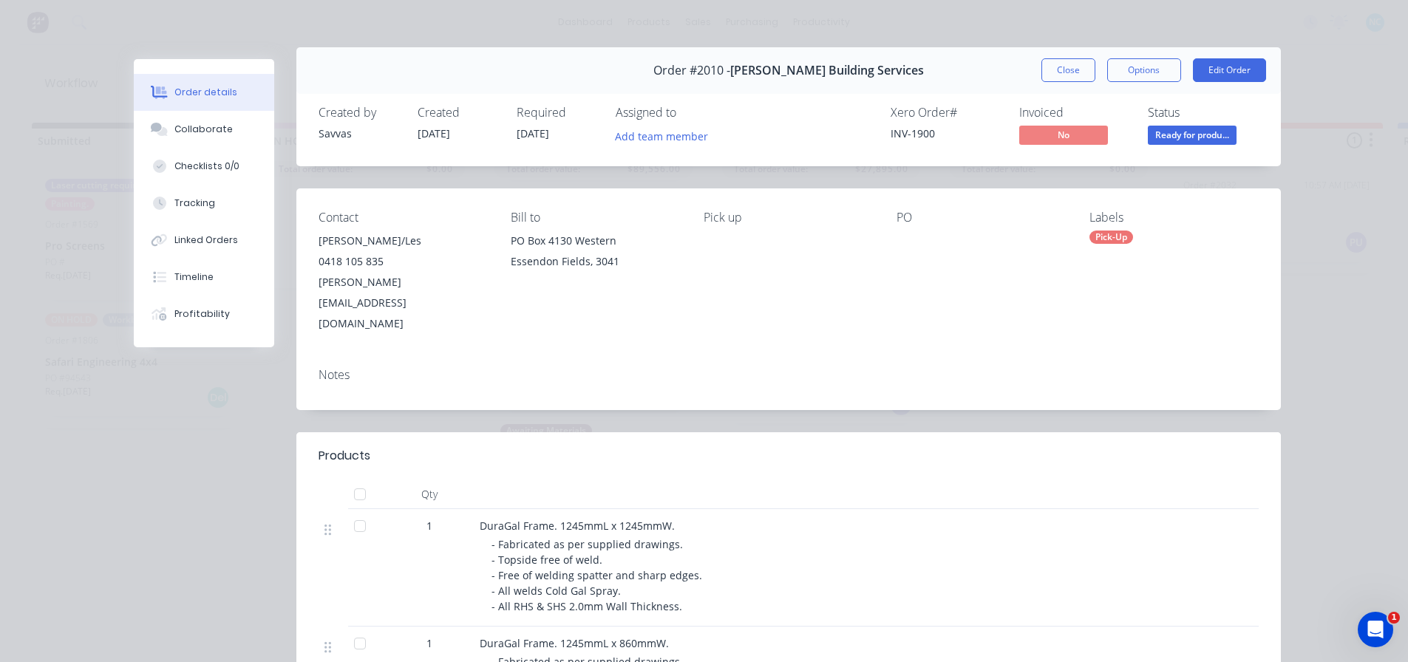
scroll to position [0, 0]
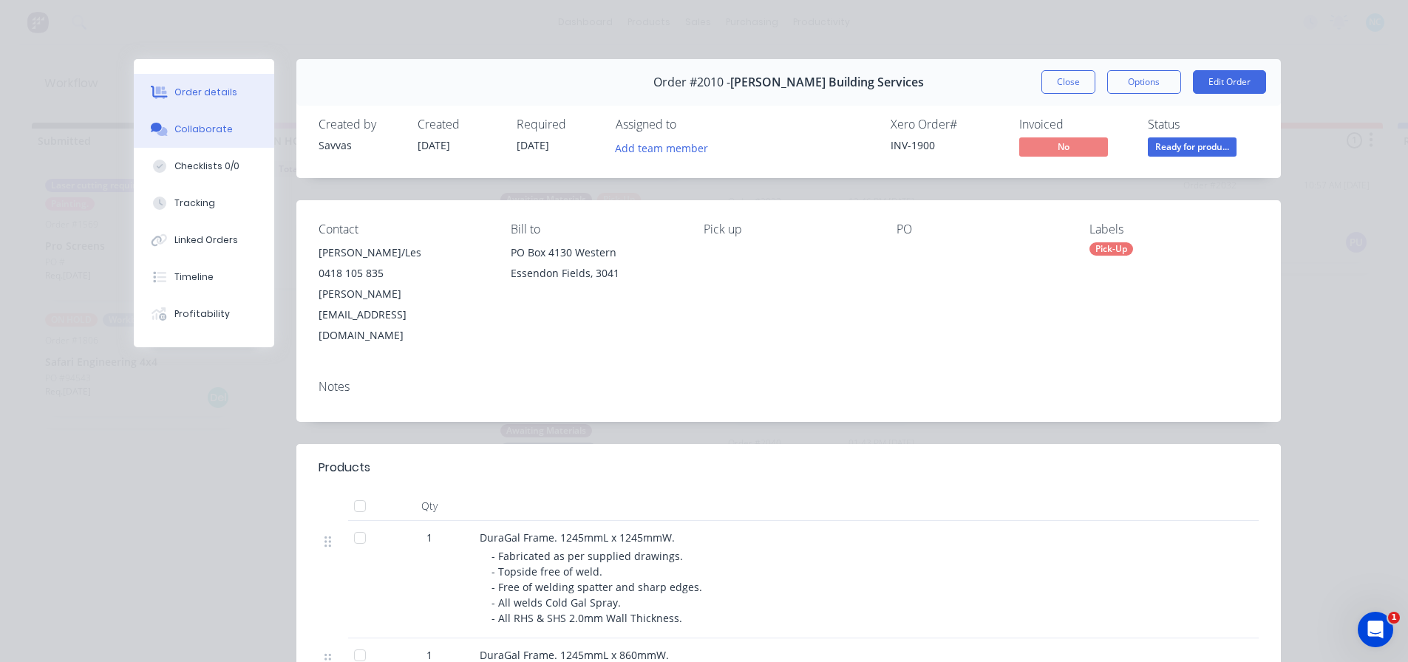
click at [191, 131] on div "Collaborate" at bounding box center [203, 129] width 58 height 13
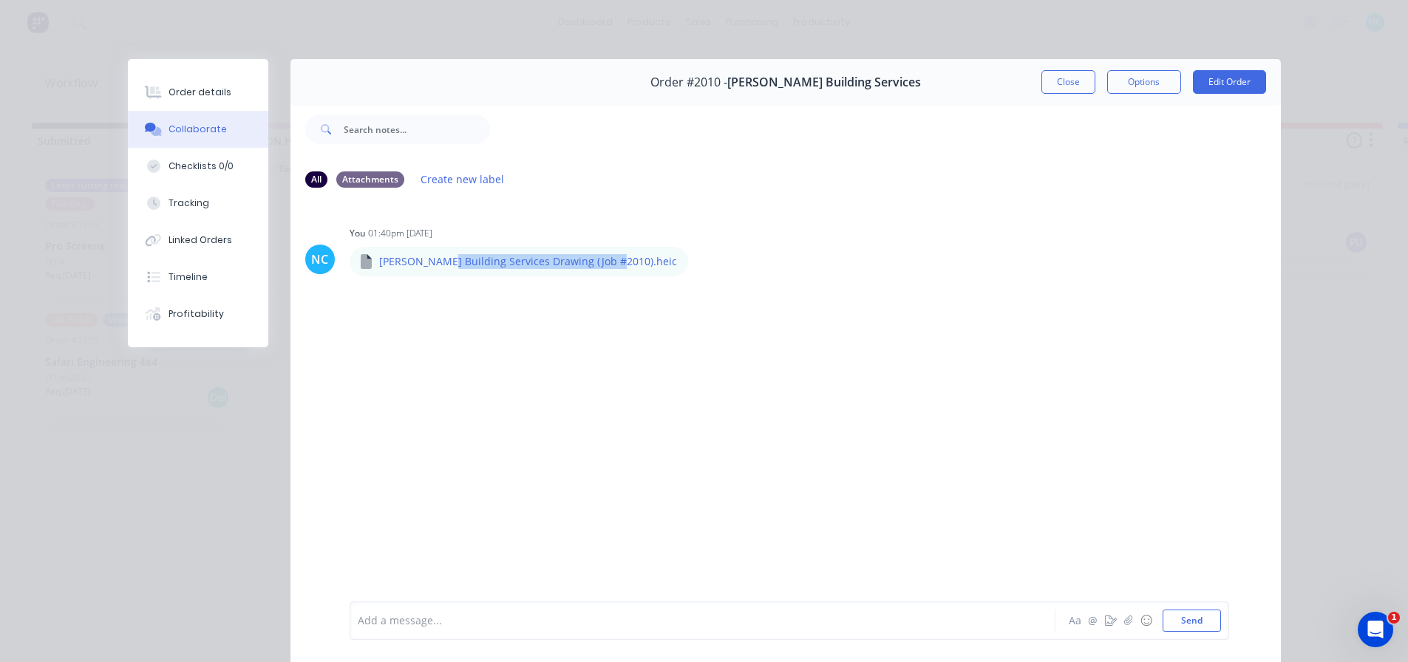
drag, startPoint x: 594, startPoint y: 265, endPoint x: 430, endPoint y: 306, distance: 169.2
click at [430, 306] on div "NC You 01:40pm 09/09/25 R L Building Services Drawing (Job #2010).heic R L Buil…" at bounding box center [786, 400] width 991 height 400
click at [429, 306] on div "NC You 01:40pm 09/09/25 R L Building Services Drawing (Job #2010).heic R L Buil…" at bounding box center [786, 400] width 991 height 400
click at [207, 79] on button "Order details" at bounding box center [198, 92] width 140 height 37
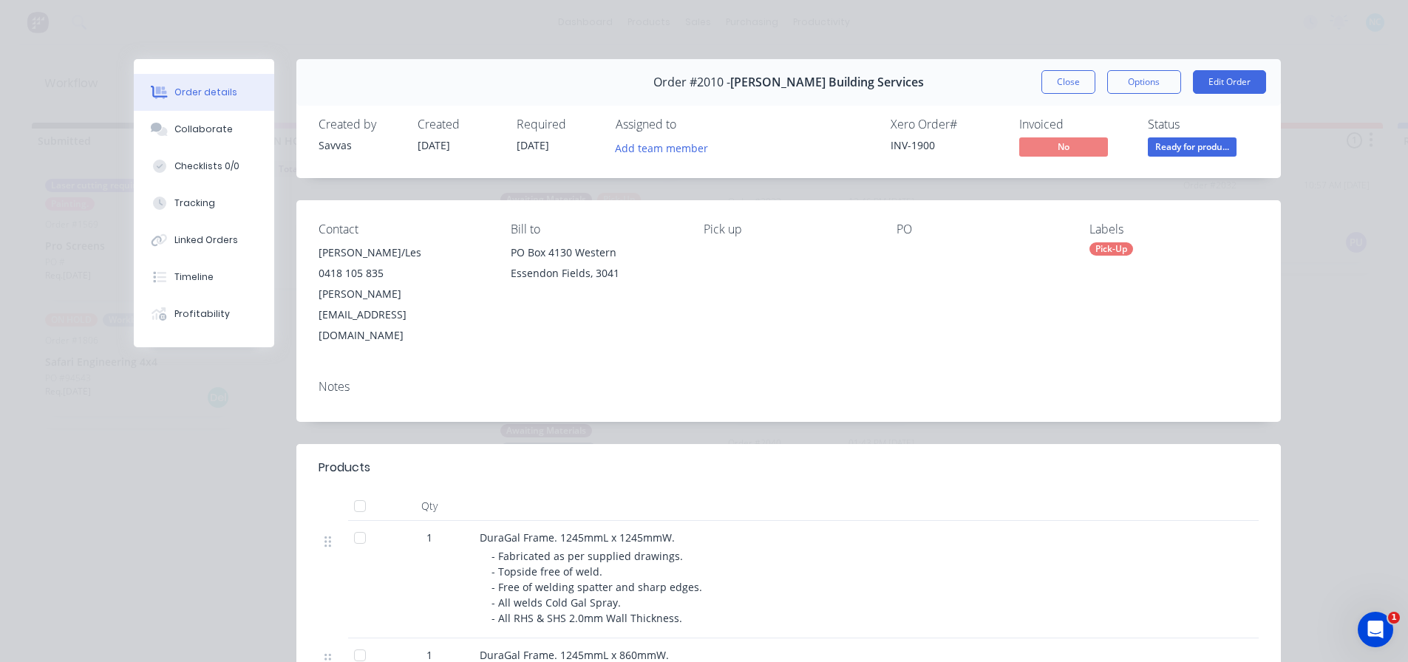
click at [1066, 84] on button "Close" at bounding box center [1069, 82] width 54 height 24
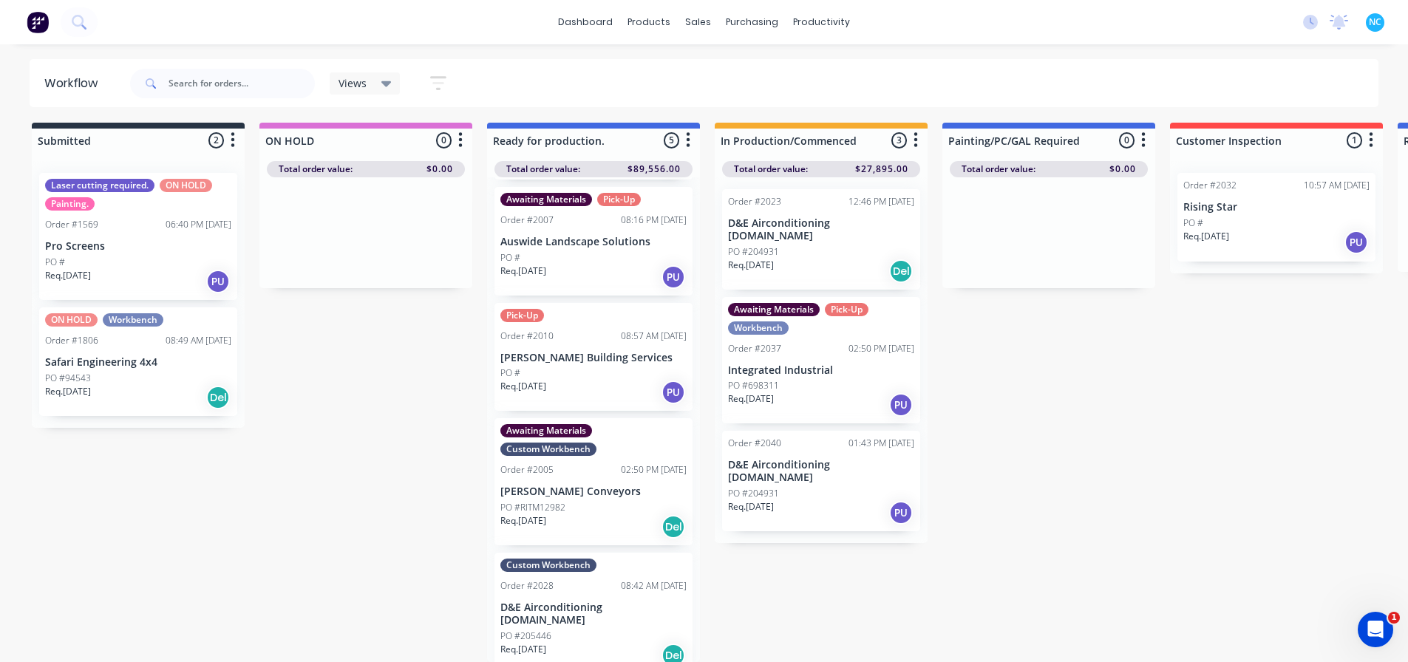
click at [629, 380] on div "Req. 03/09/25 PU" at bounding box center [593, 392] width 186 height 25
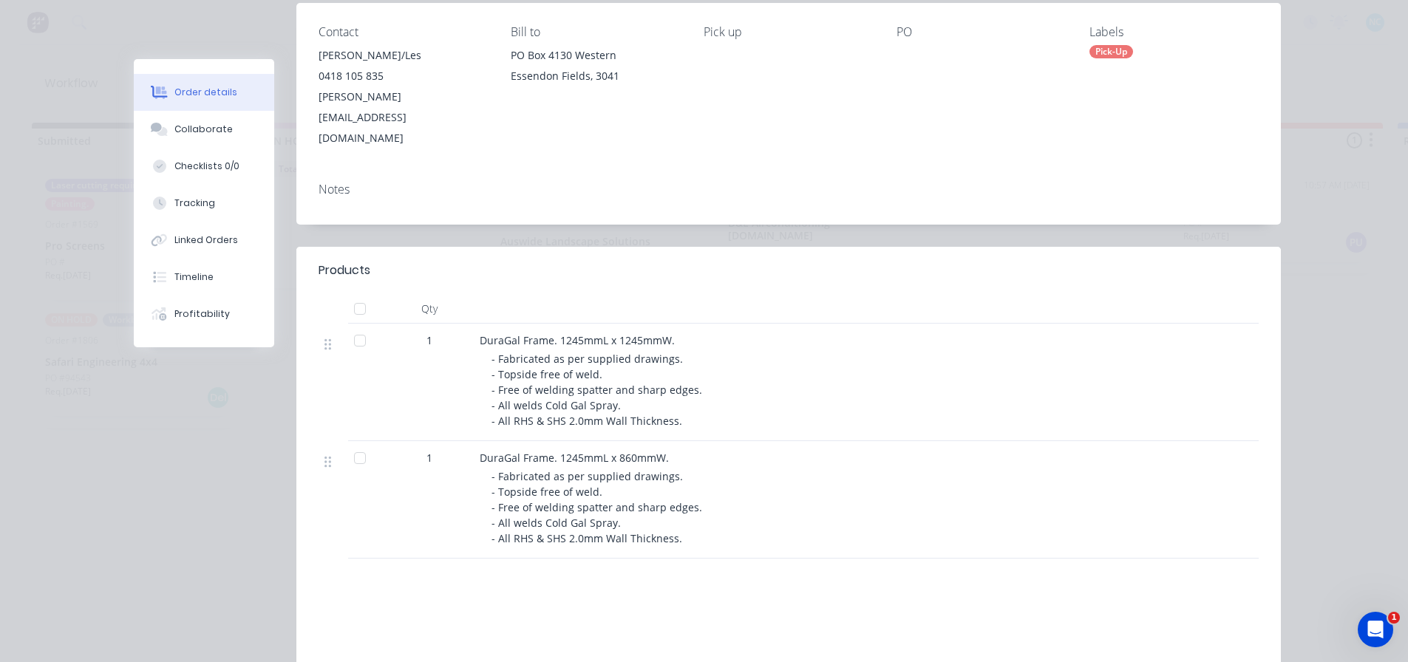
scroll to position [222, 0]
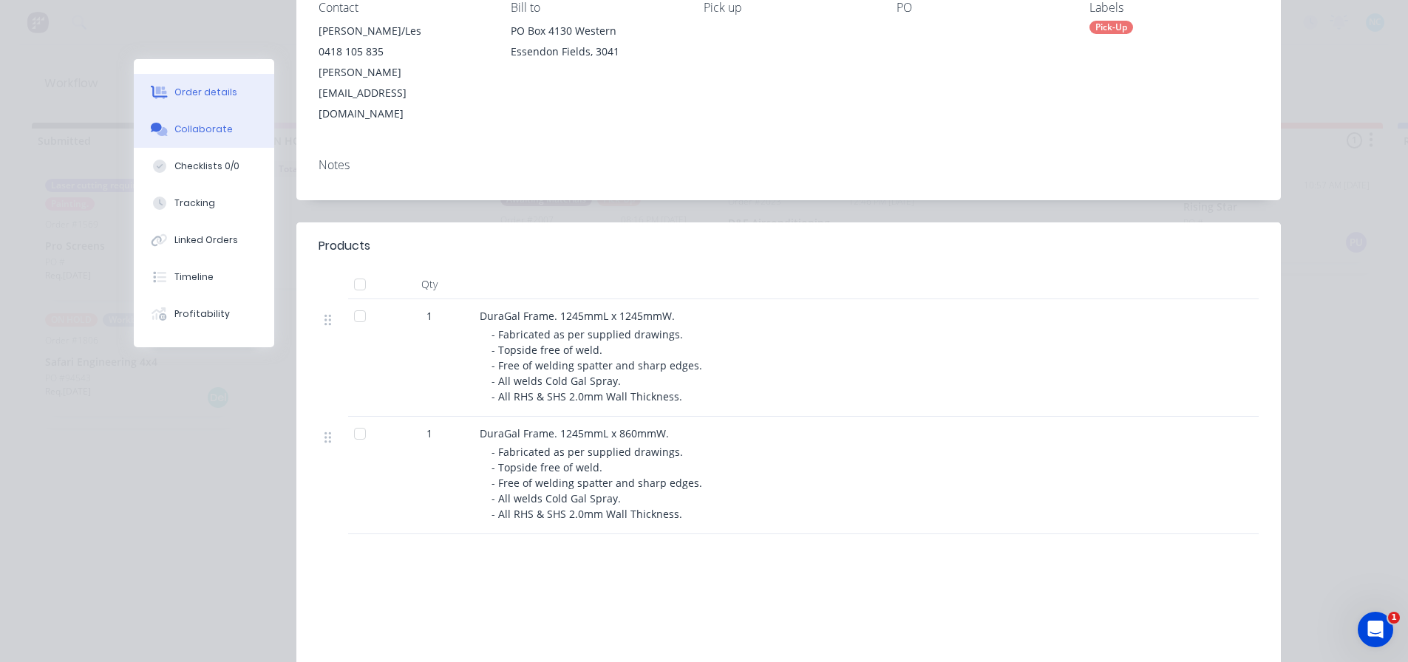
click at [228, 141] on button "Collaborate" at bounding box center [204, 129] width 140 height 37
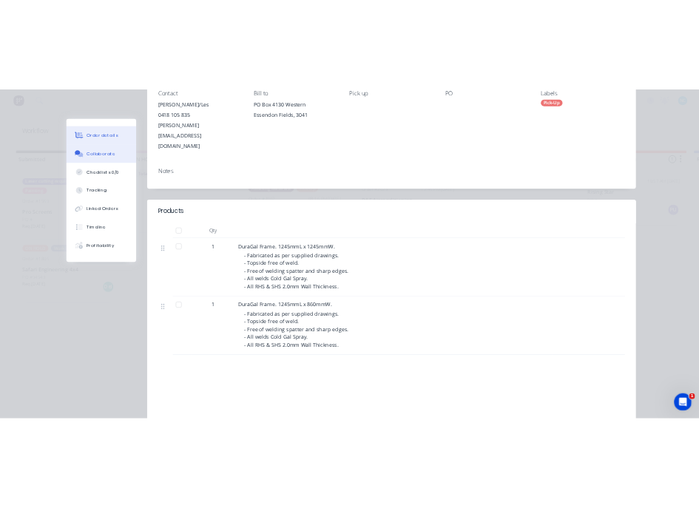
scroll to position [0, 0]
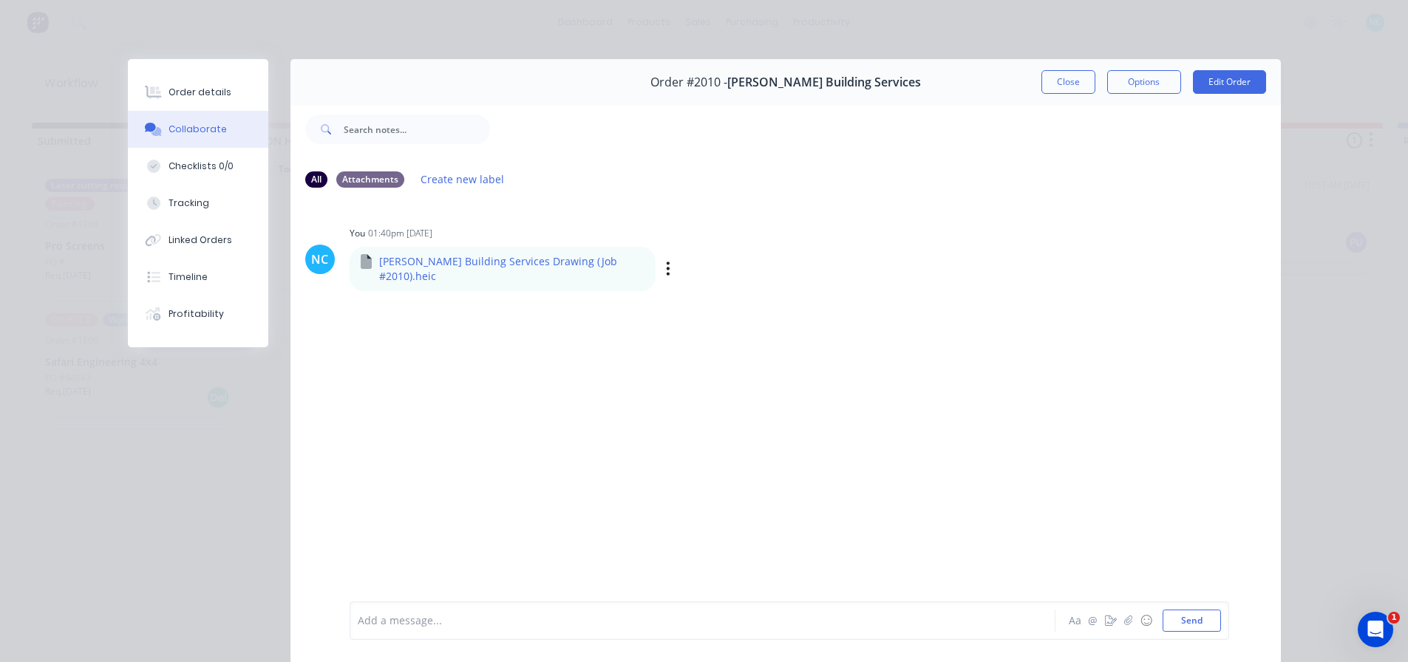
click at [488, 258] on p "R L Building Services Drawing (Job #2010).heic" at bounding box center [512, 269] width 266 height 30
drag, startPoint x: 488, startPoint y: 258, endPoint x: 514, endPoint y: 258, distance: 26.6
click at [489, 258] on p "R L Building Services Drawing (Job #2010).heic" at bounding box center [512, 269] width 266 height 30
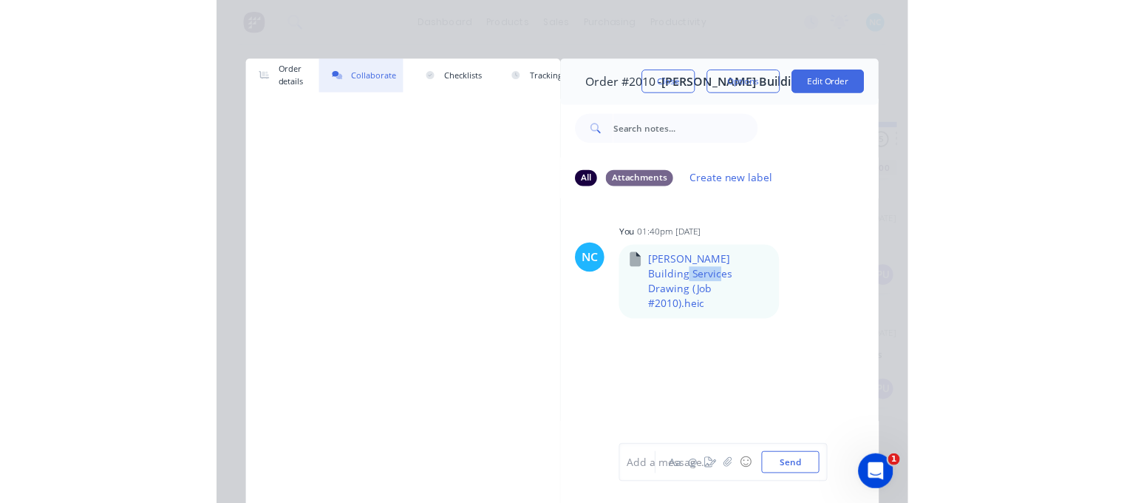
scroll to position [136, 0]
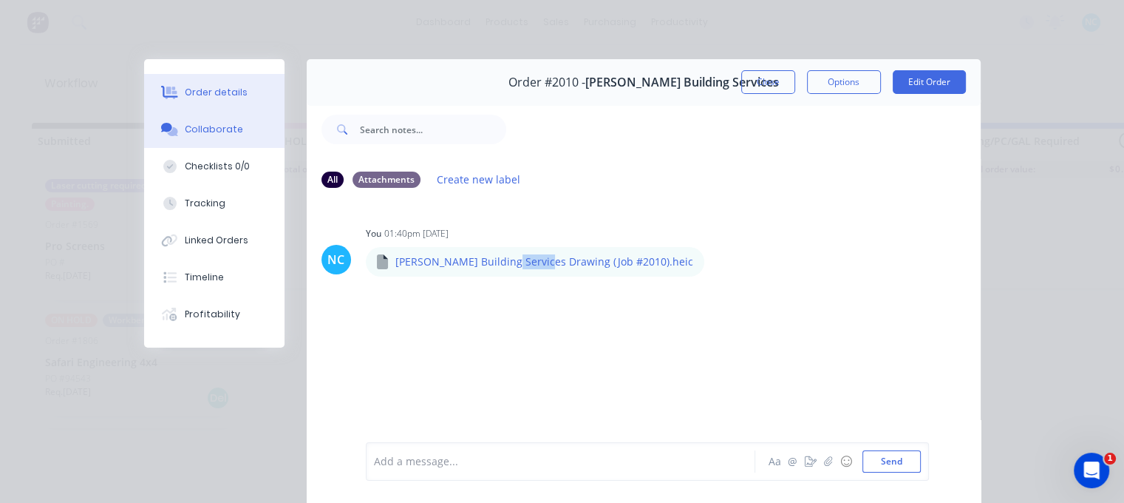
click at [217, 107] on button "Order details" at bounding box center [214, 92] width 140 height 37
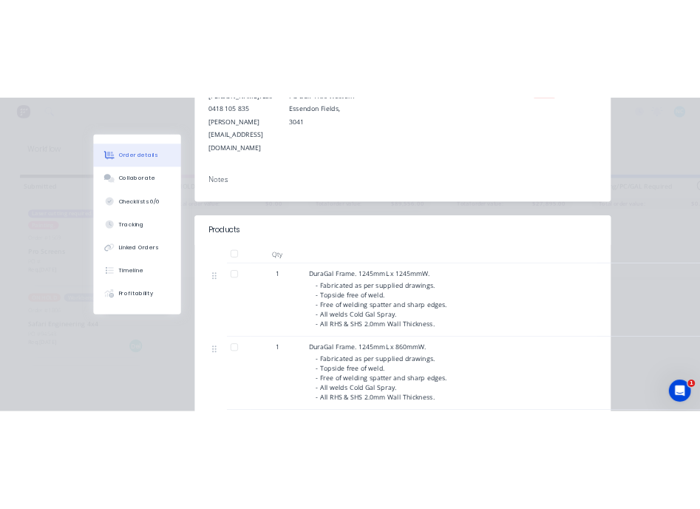
scroll to position [0, 0]
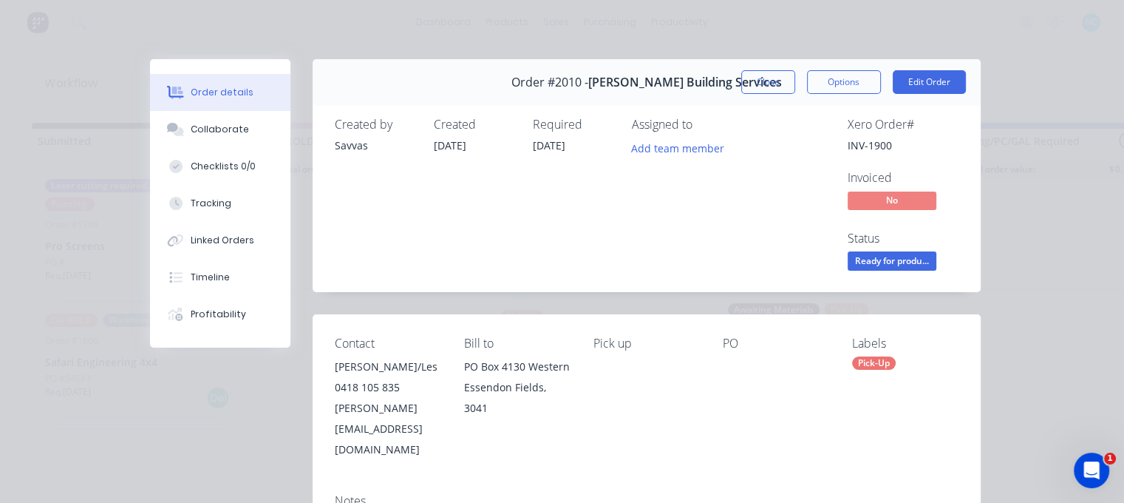
drag, startPoint x: 624, startPoint y: 218, endPoint x: 624, endPoint y: 210, distance: 8.1
click at [624, 218] on div "Created by Savvas Created 08/09/25 Required 03/09/25 Assigned to Add team member" at bounding box center [557, 196] width 445 height 156
click at [769, 86] on button "Close" at bounding box center [768, 82] width 54 height 24
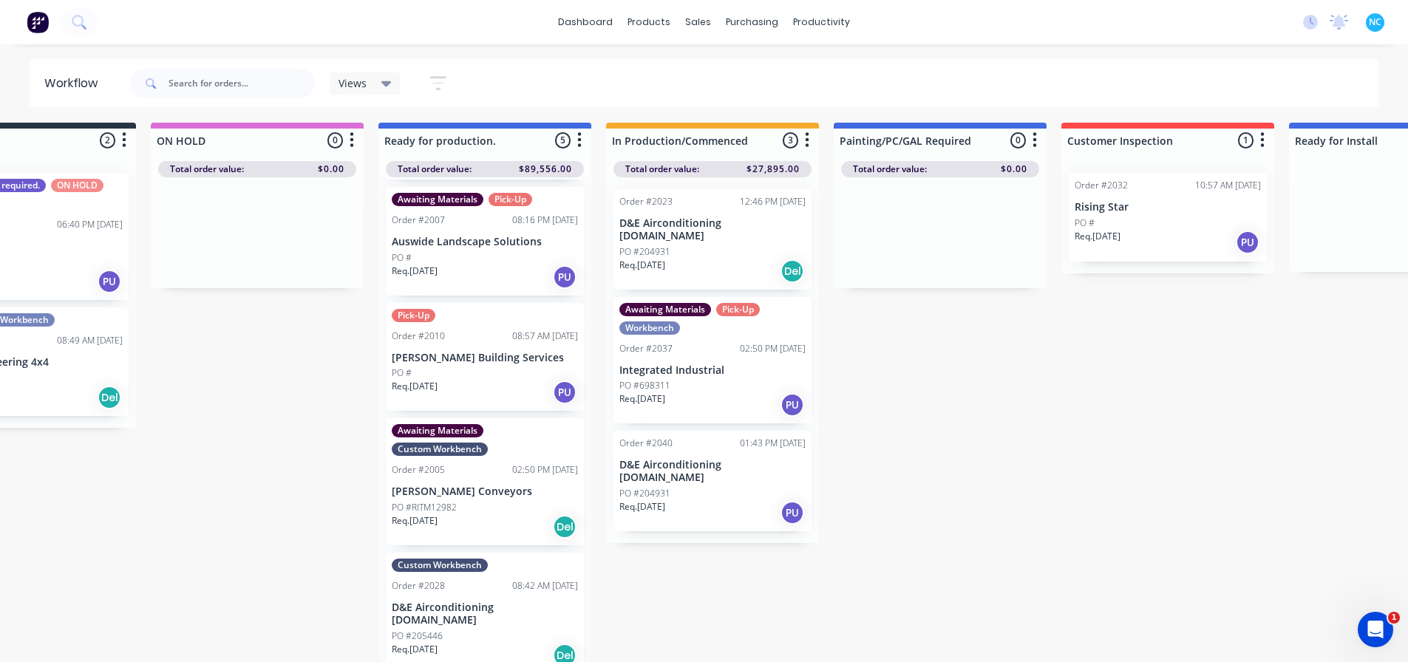
scroll to position [14, 118]
